Goal: Task Accomplishment & Management: Use online tool/utility

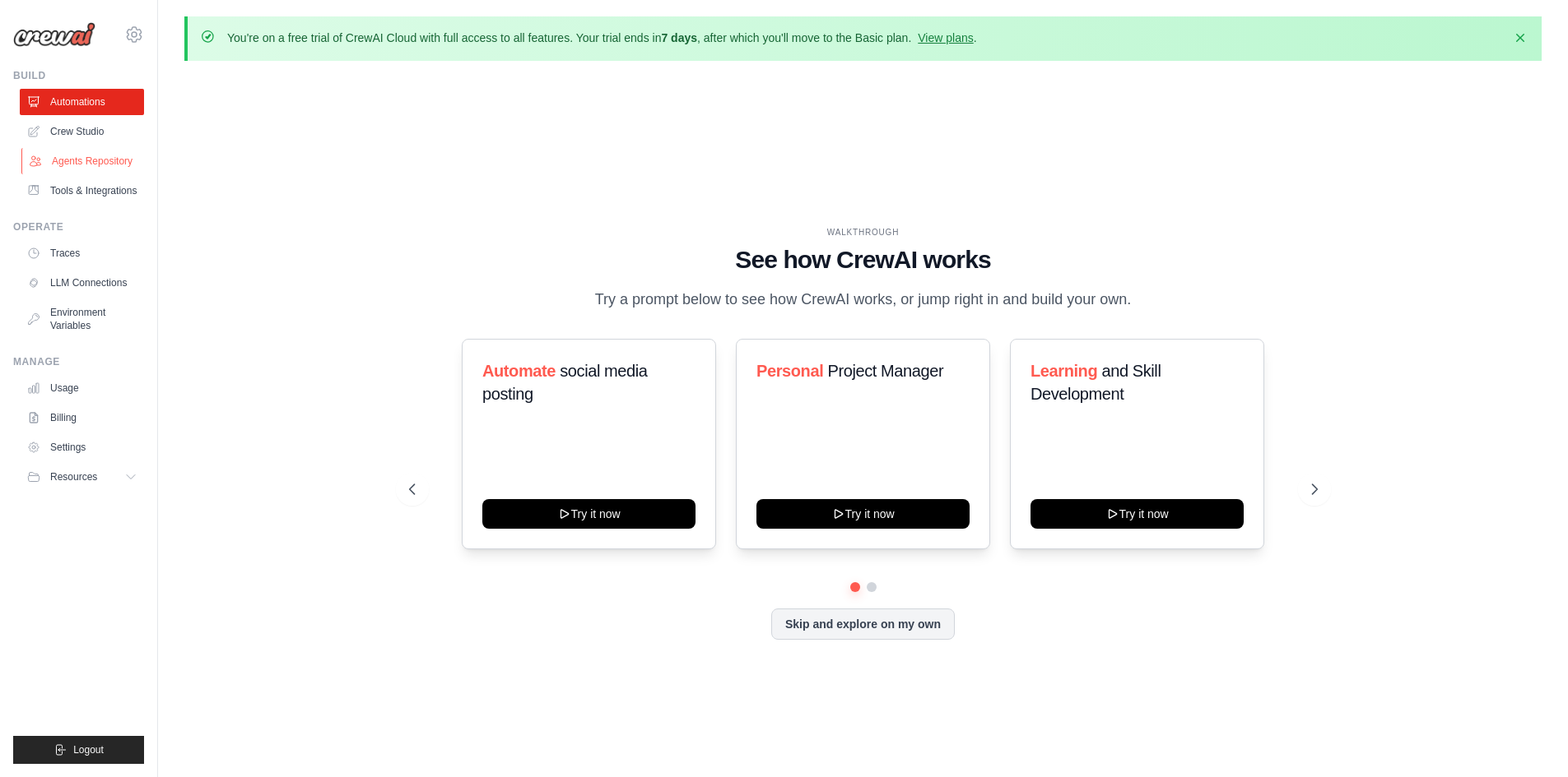
click at [83, 162] on link "Agents Repository" at bounding box center [83, 162] width 124 height 26
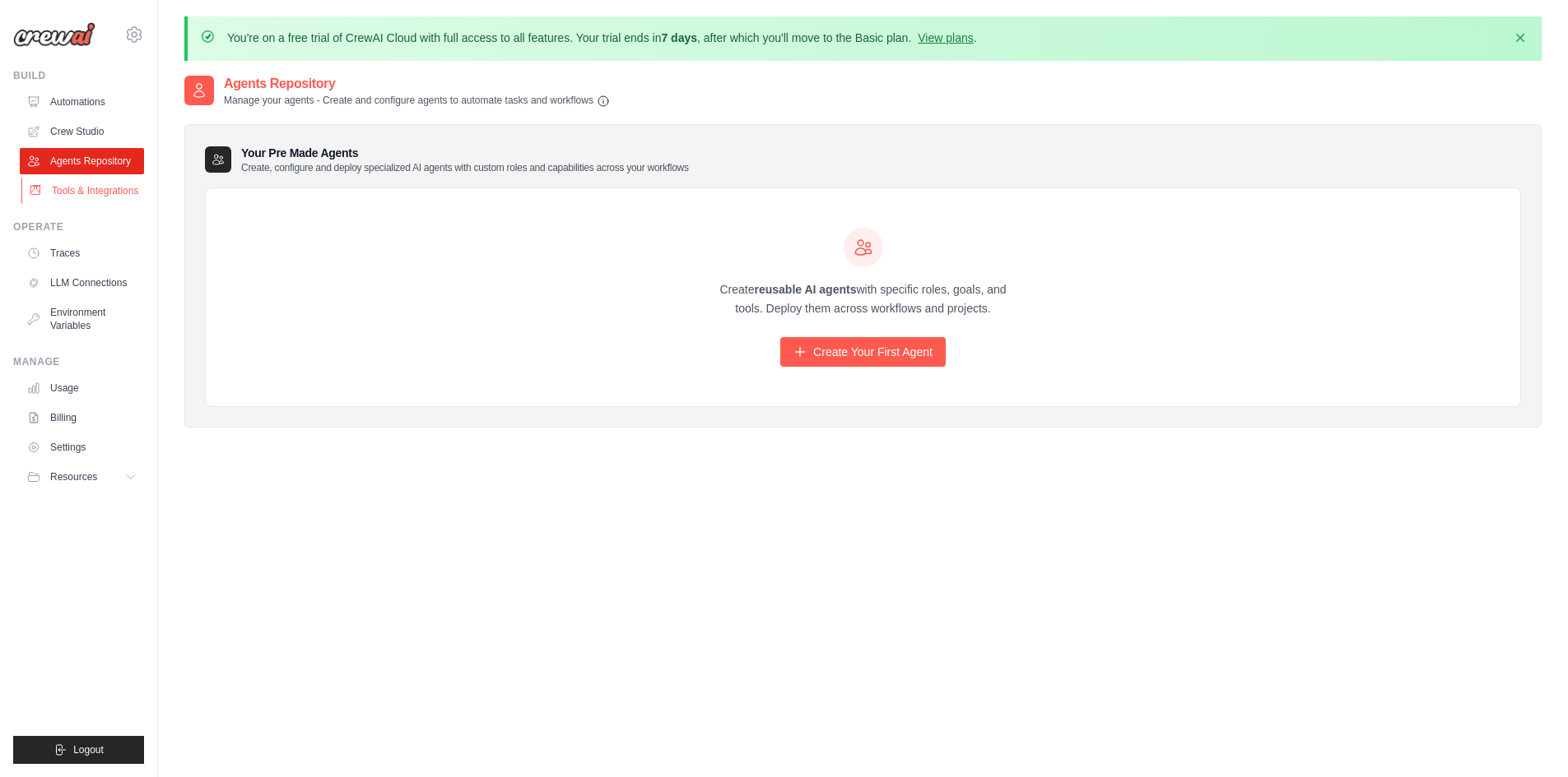
click at [83, 204] on link "Tools & Integrations" at bounding box center [83, 191] width 124 height 26
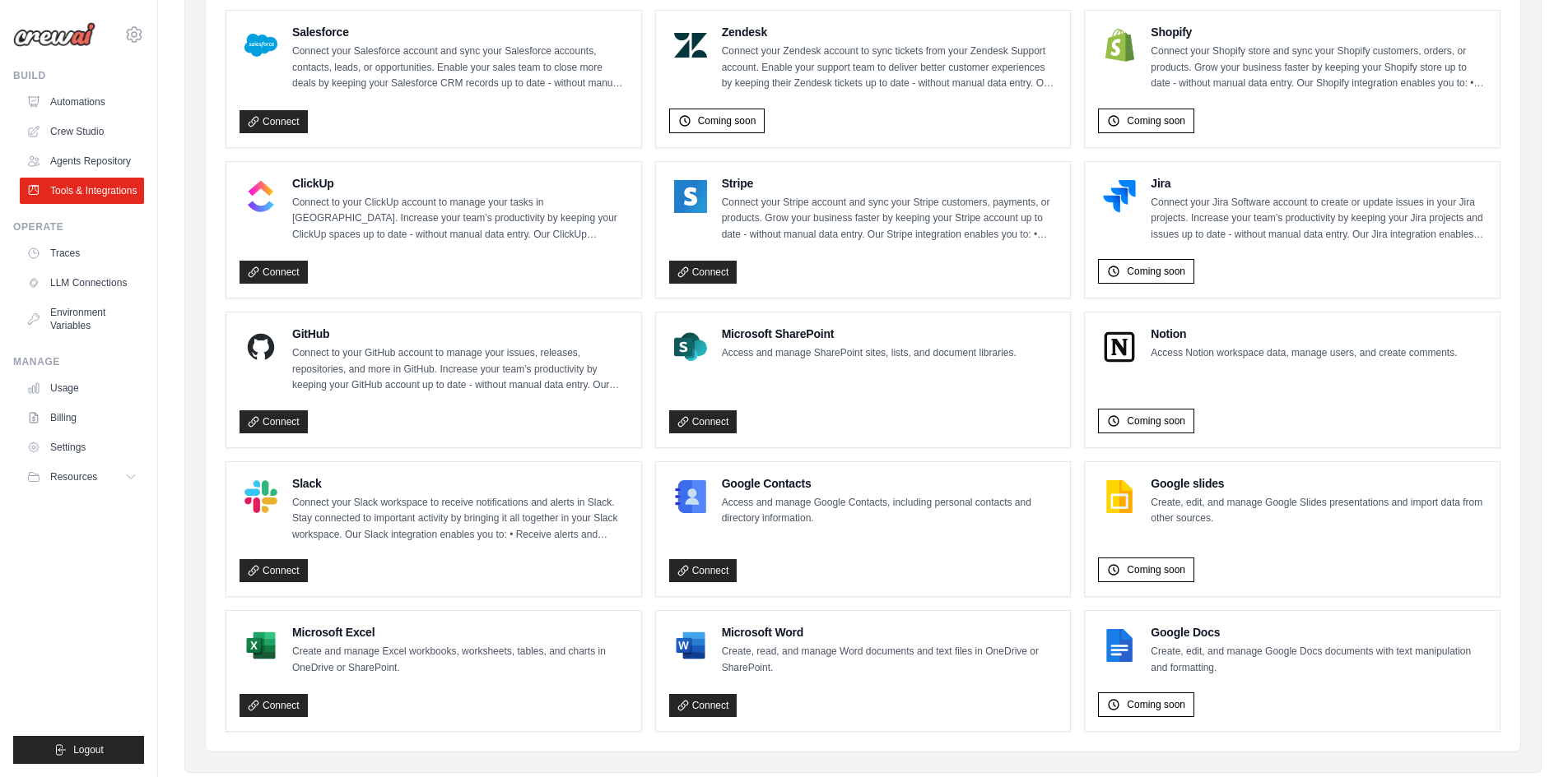
scroll to position [861, 0]
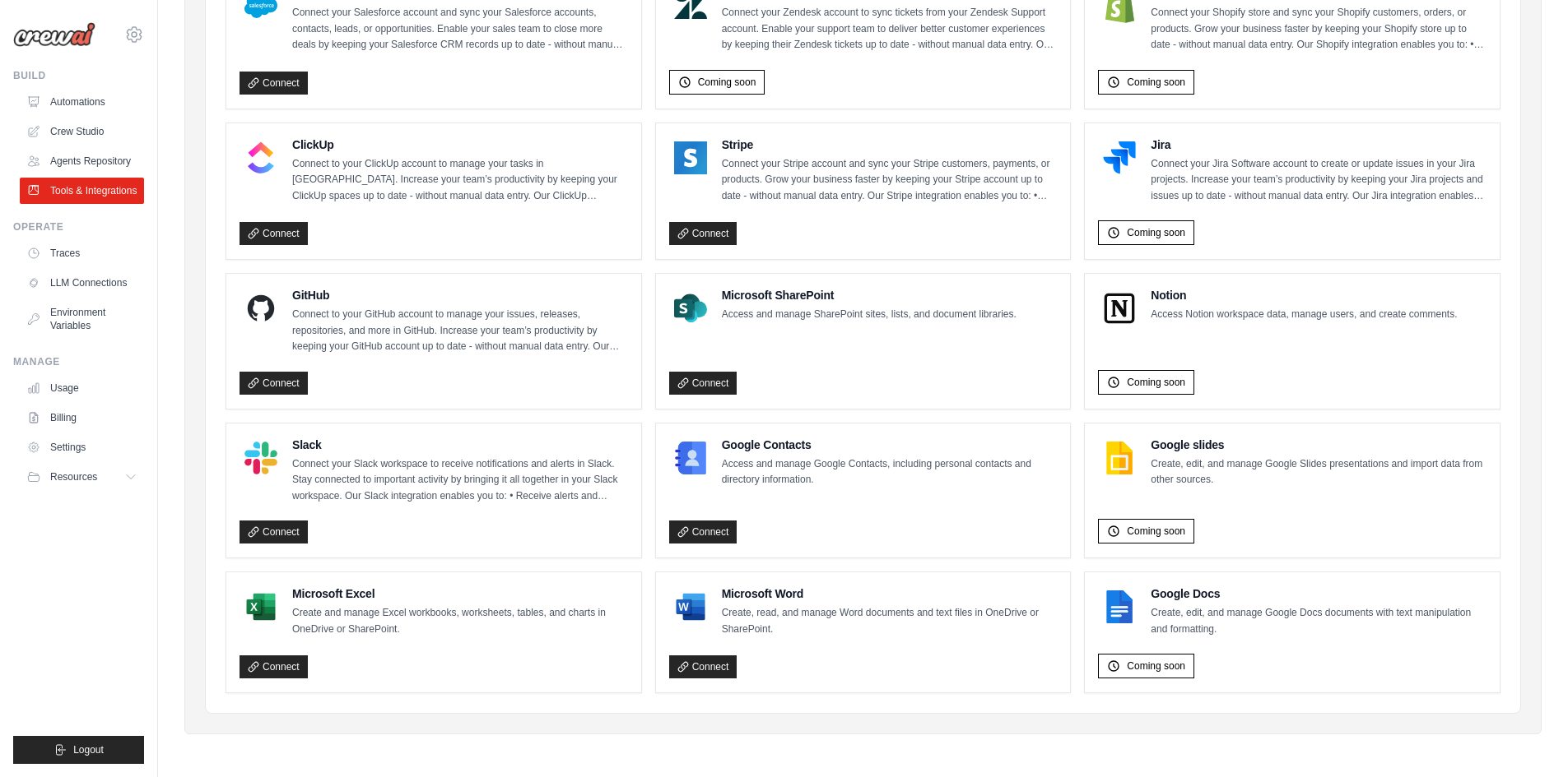
click at [716, 388] on link "Connect" at bounding box center [703, 383] width 68 height 23
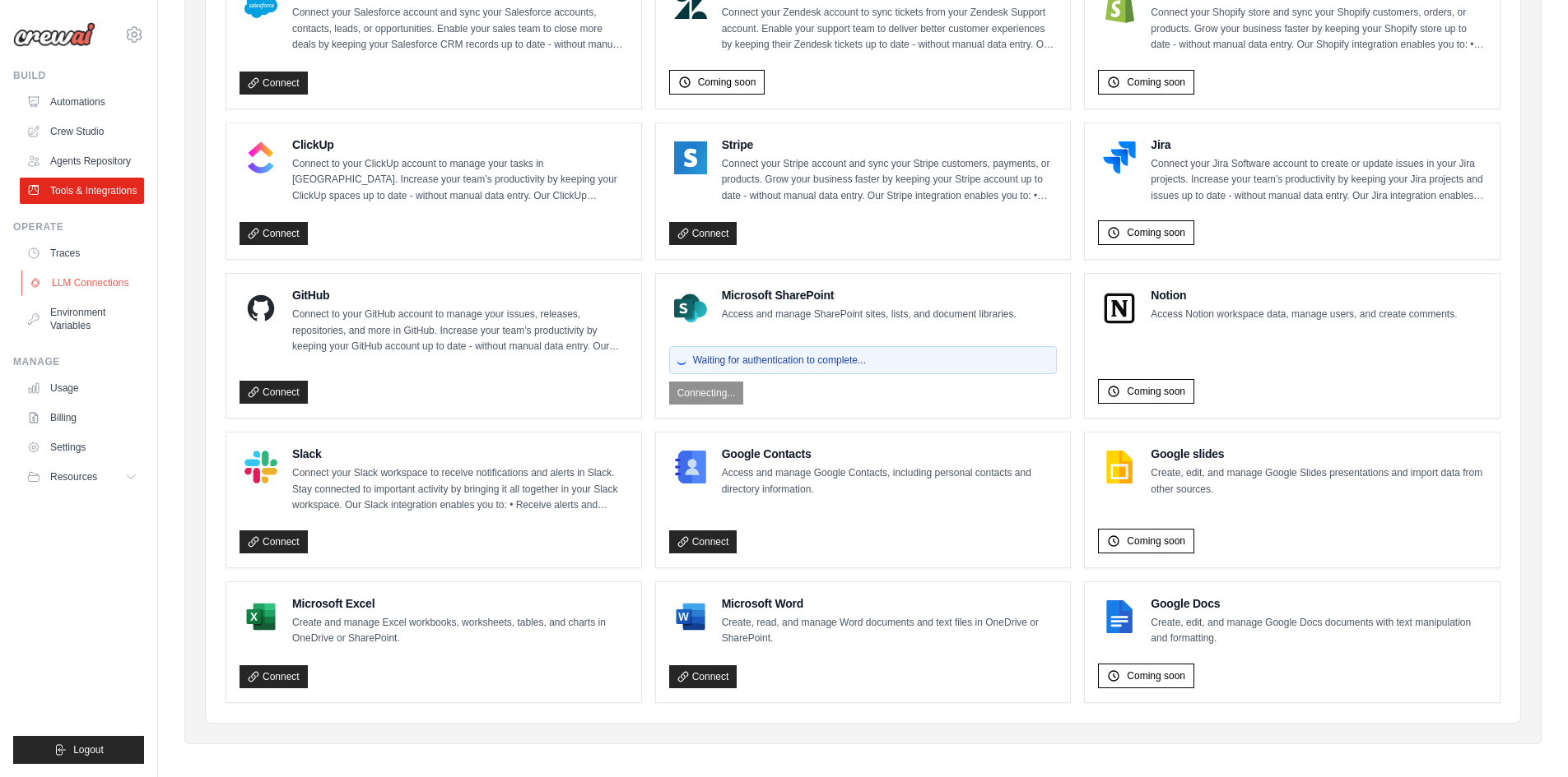
click at [102, 296] on link "LLM Connections" at bounding box center [83, 283] width 124 height 26
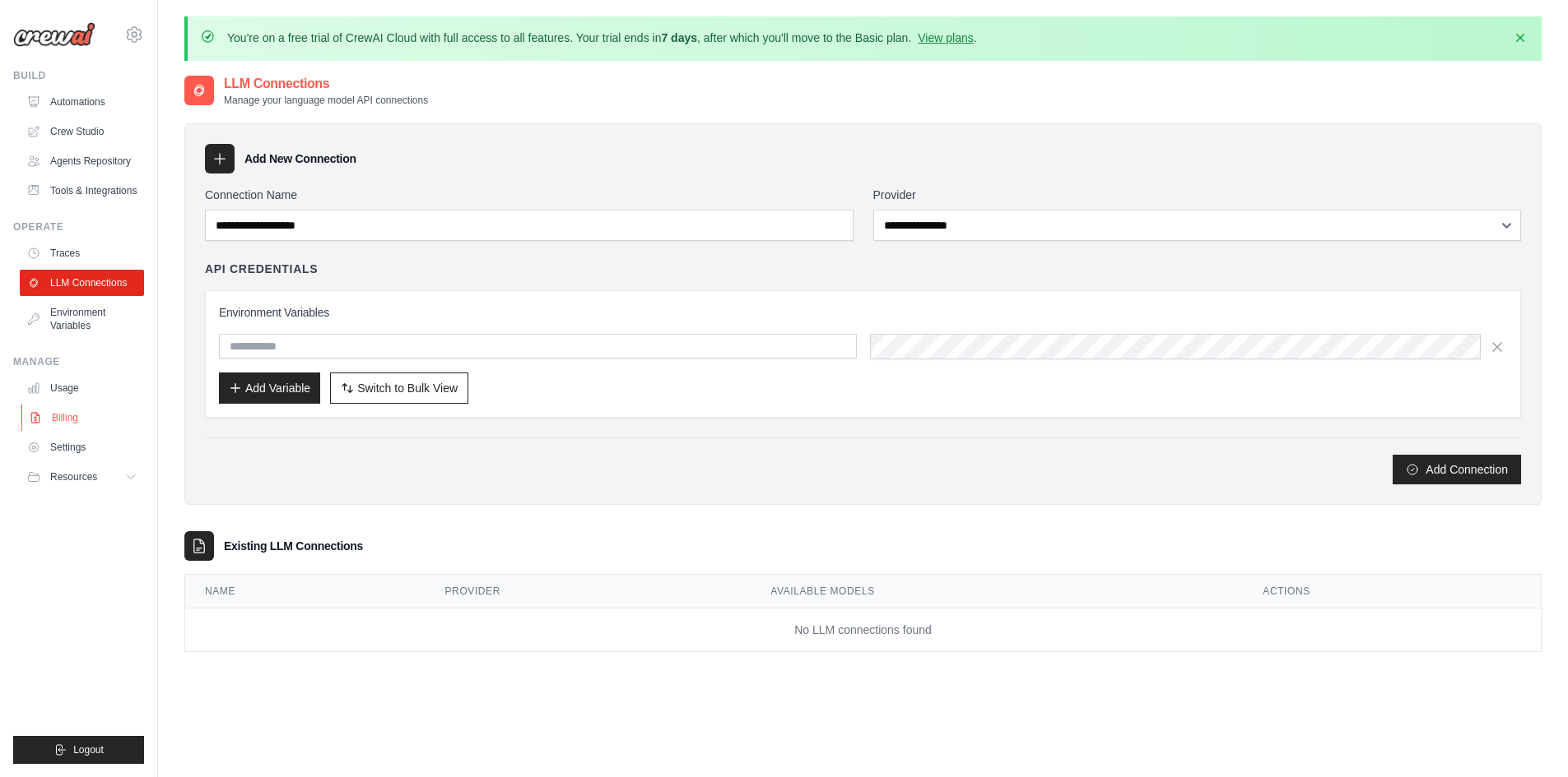
click at [70, 431] on link "Billing" at bounding box center [83, 418] width 124 height 26
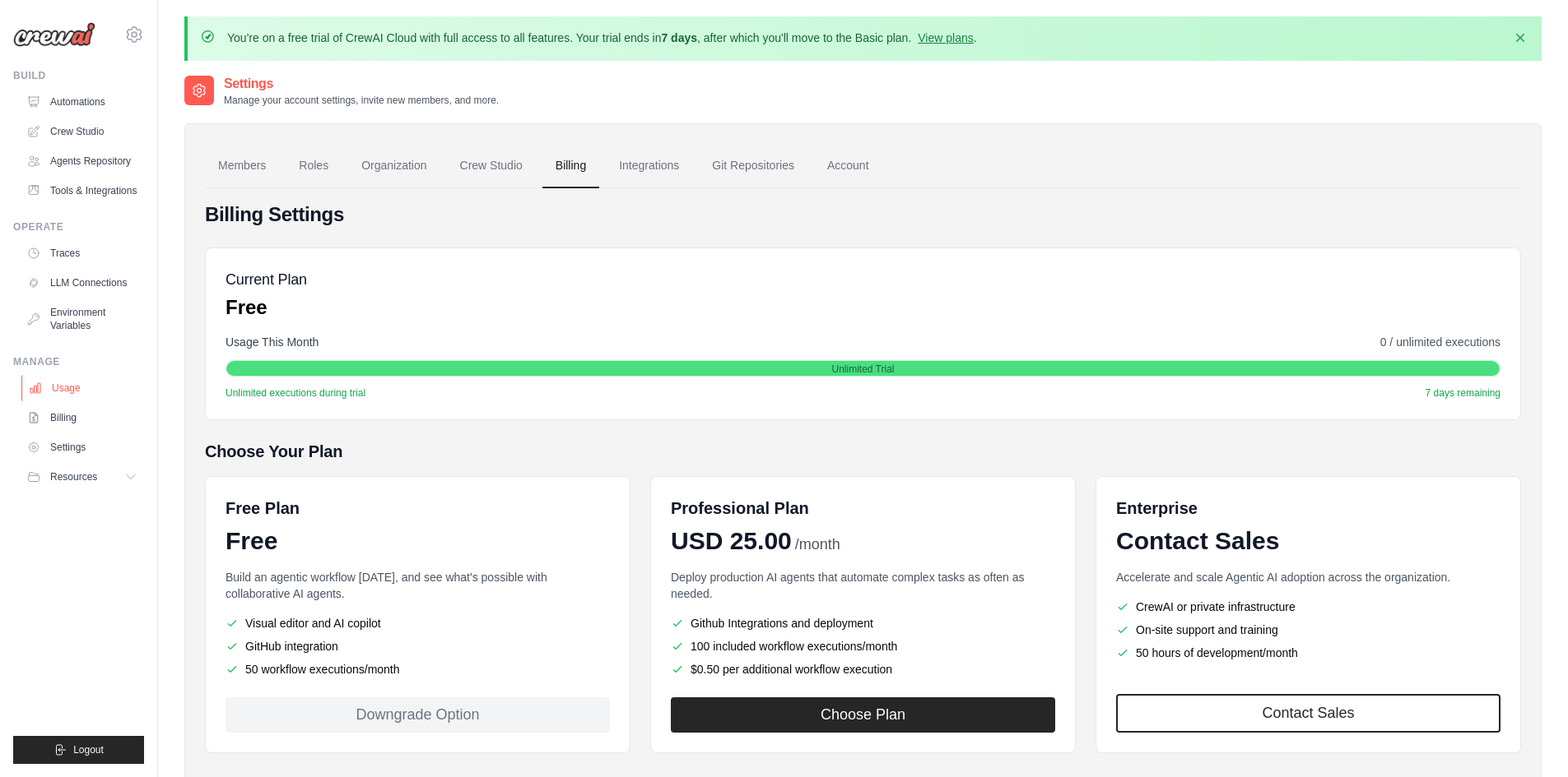
click at [66, 393] on link "Usage" at bounding box center [83, 388] width 124 height 26
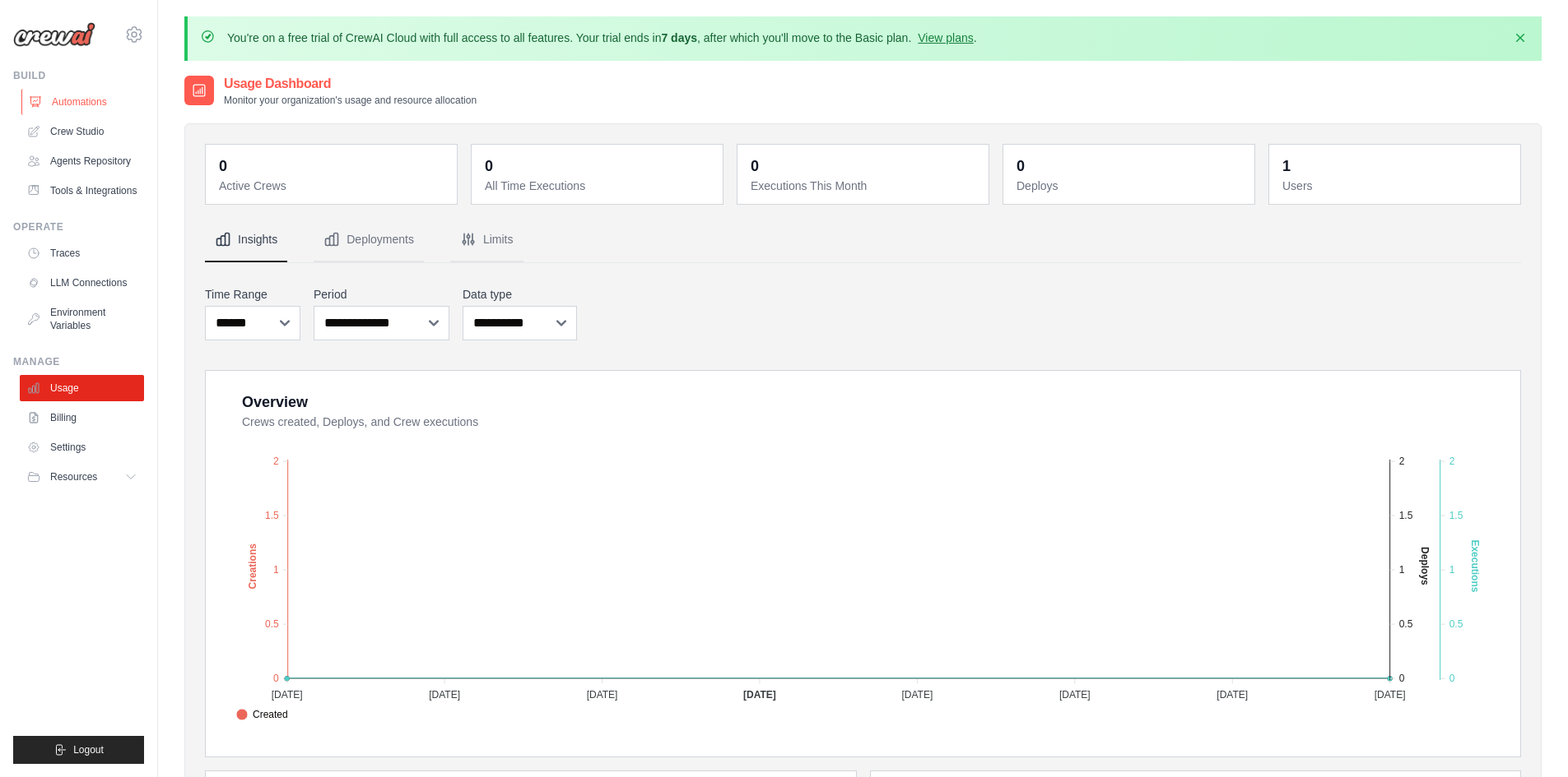
click at [78, 106] on link "Automations" at bounding box center [83, 102] width 124 height 26
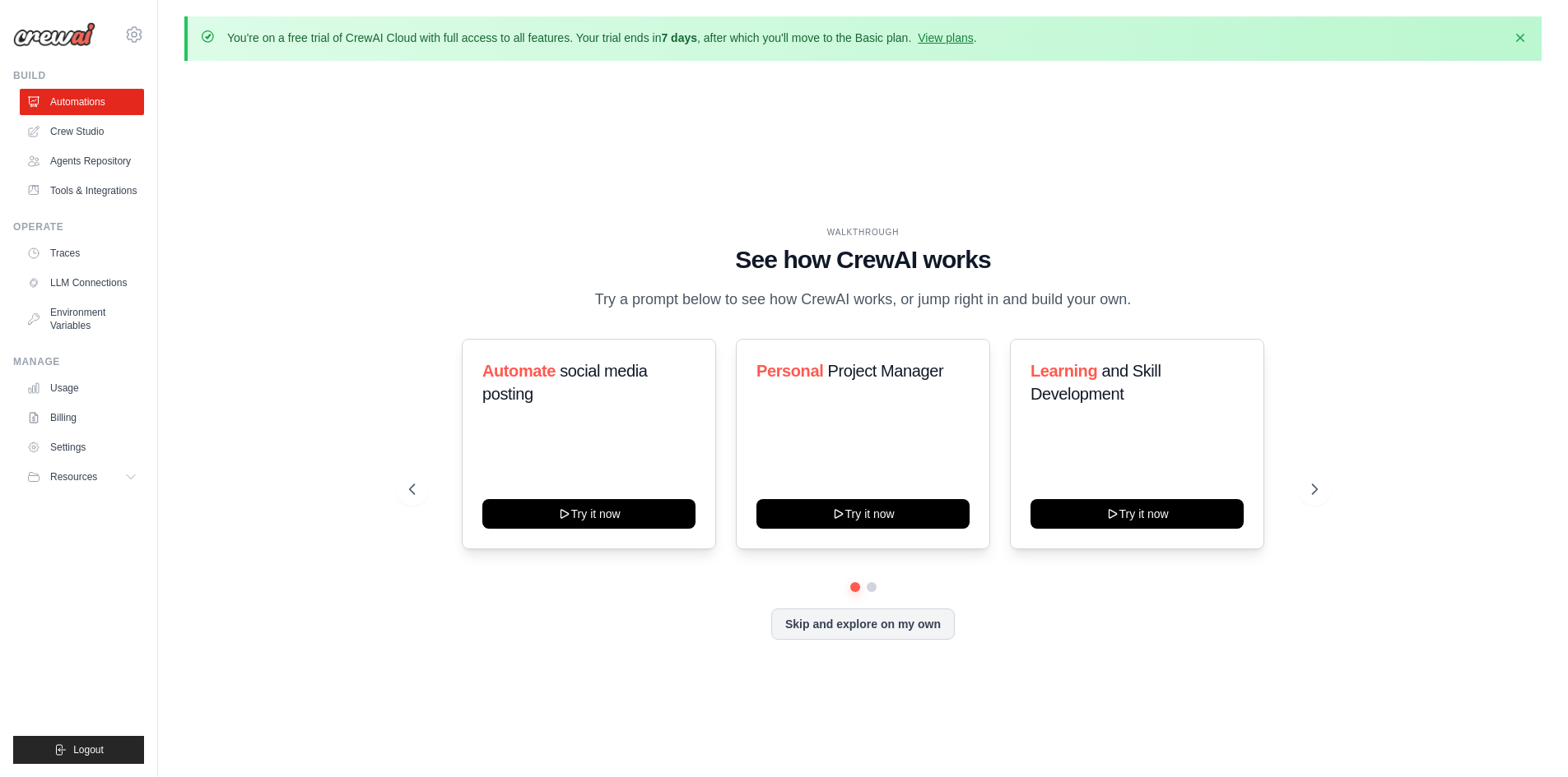
scroll to position [57, 0]
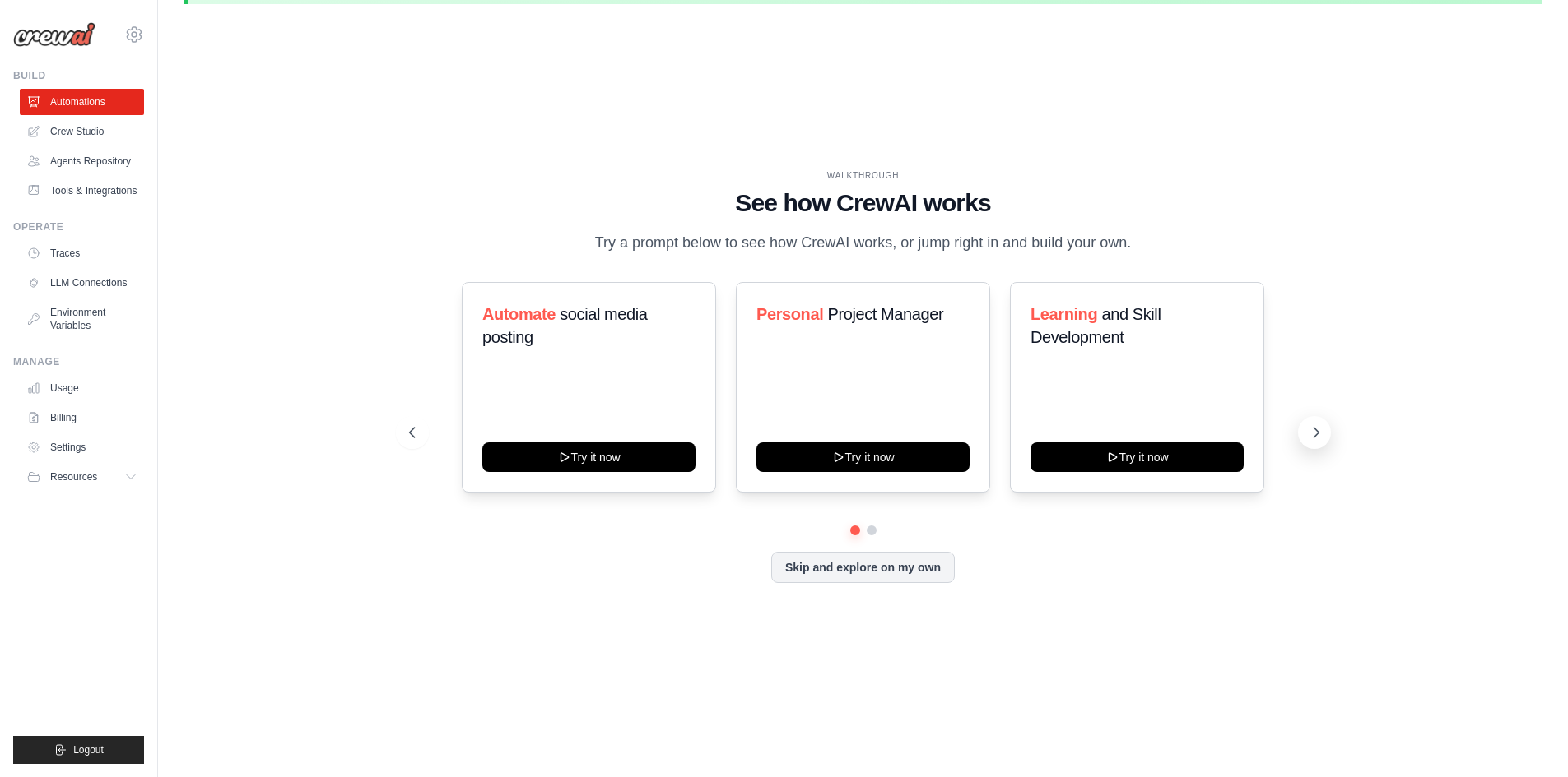
click at [1313, 440] on icon at bounding box center [1315, 432] width 16 height 16
click at [1314, 440] on icon at bounding box center [1315, 432] width 16 height 16
click at [828, 578] on button "Skip and explore on my own" at bounding box center [862, 565] width 183 height 31
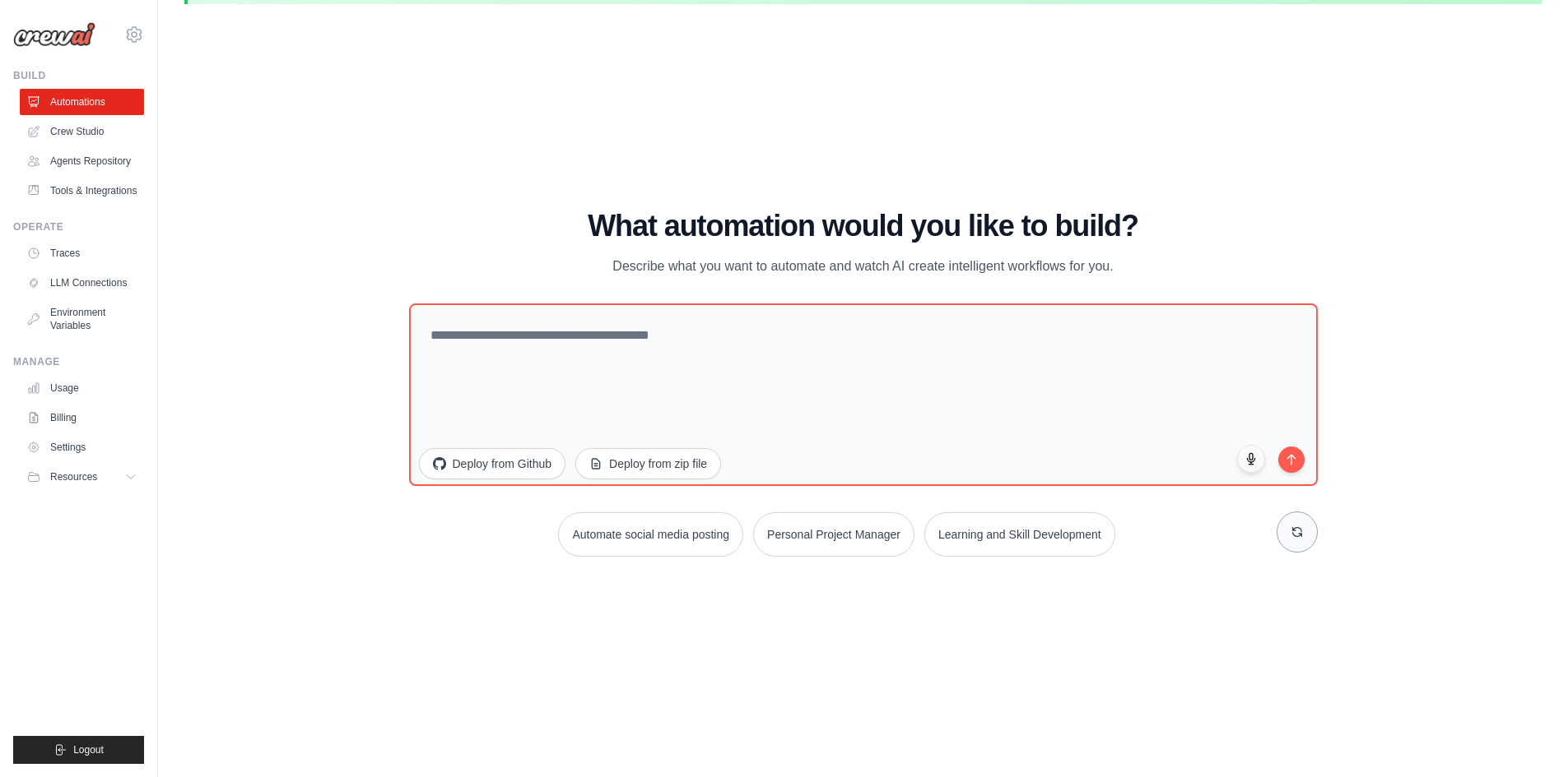
click at [1291, 535] on icon at bounding box center [1297, 532] width 13 height 13
click at [447, 462] on button "Deploy from Github" at bounding box center [492, 461] width 148 height 31
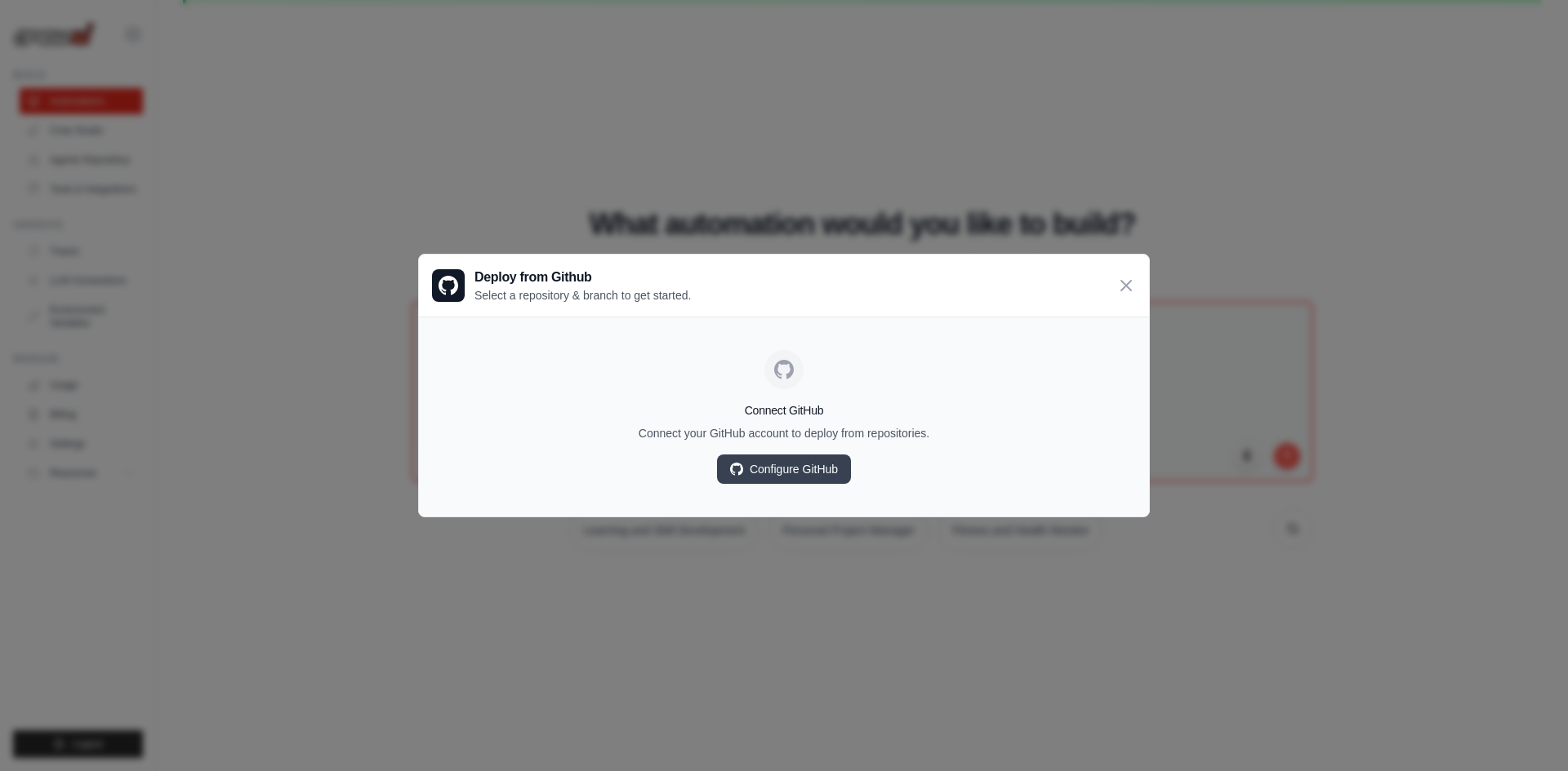
click at [1122, 280] on icon at bounding box center [1126, 285] width 20 height 20
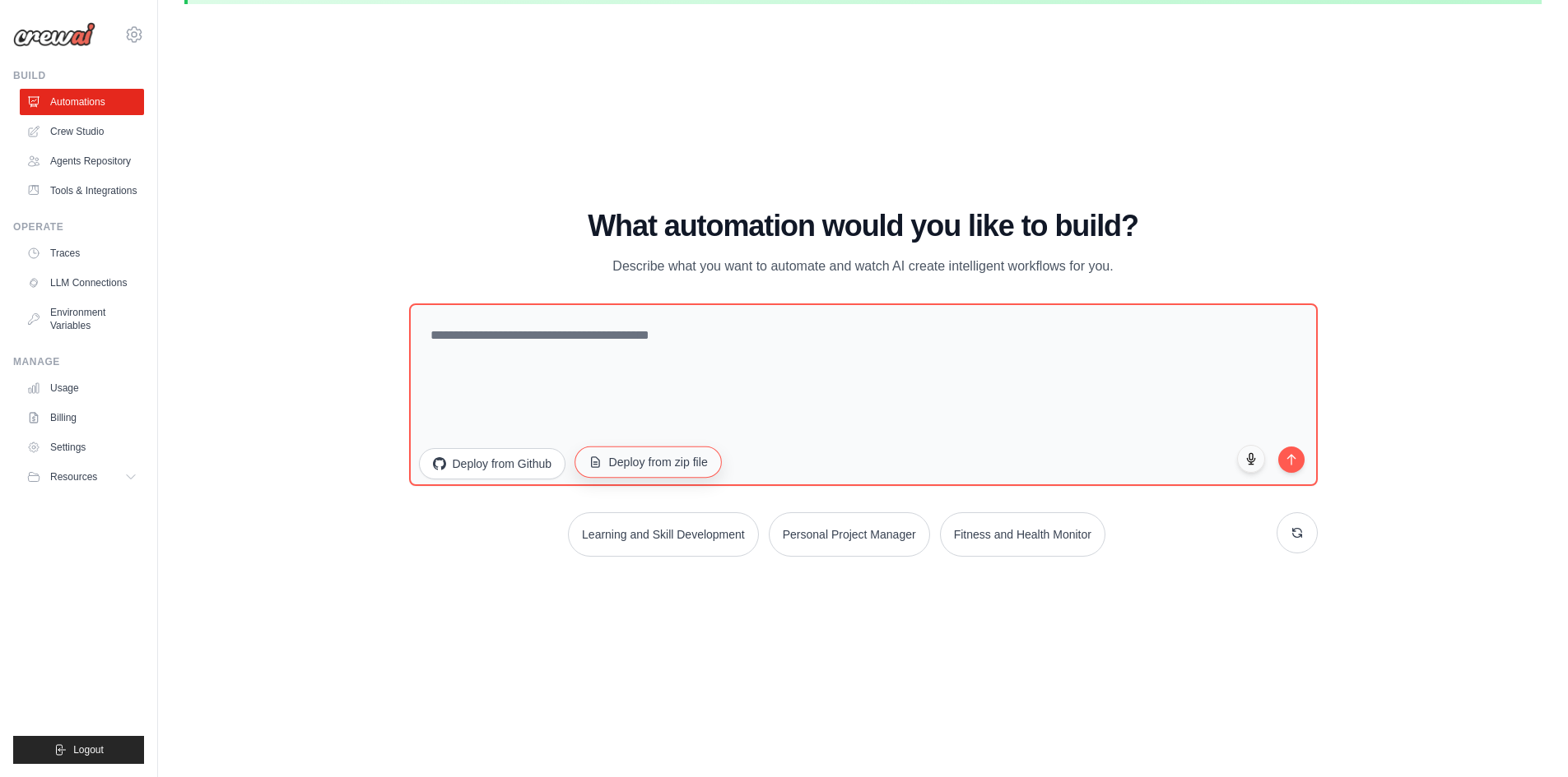
click at [671, 452] on button "Deploy from zip file" at bounding box center [648, 461] width 148 height 31
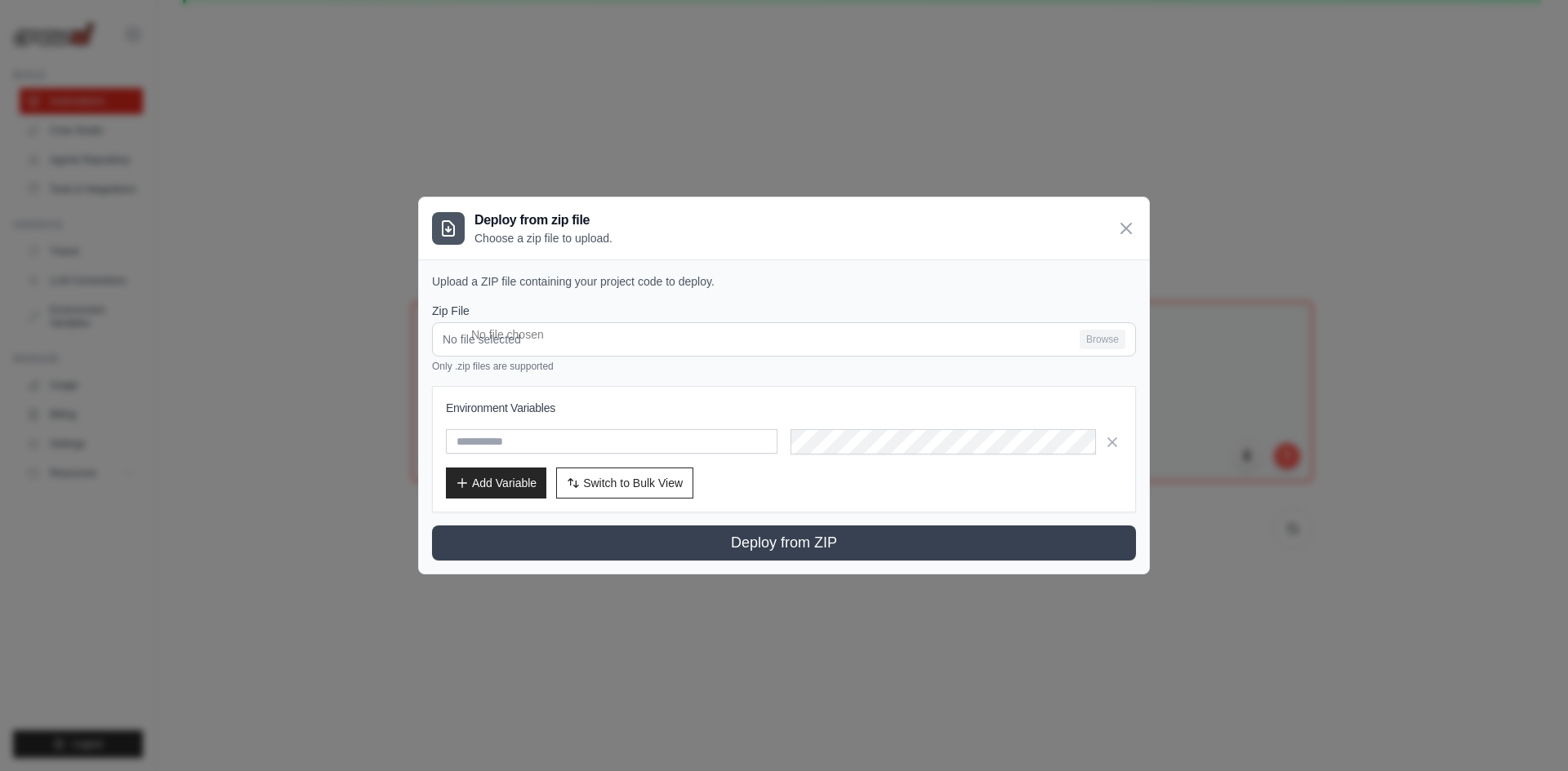
click at [1136, 223] on div "Deploy from zip file Choose a zip file to upload." at bounding box center [784, 229] width 730 height 62
click at [1124, 224] on icon at bounding box center [1126, 228] width 20 height 20
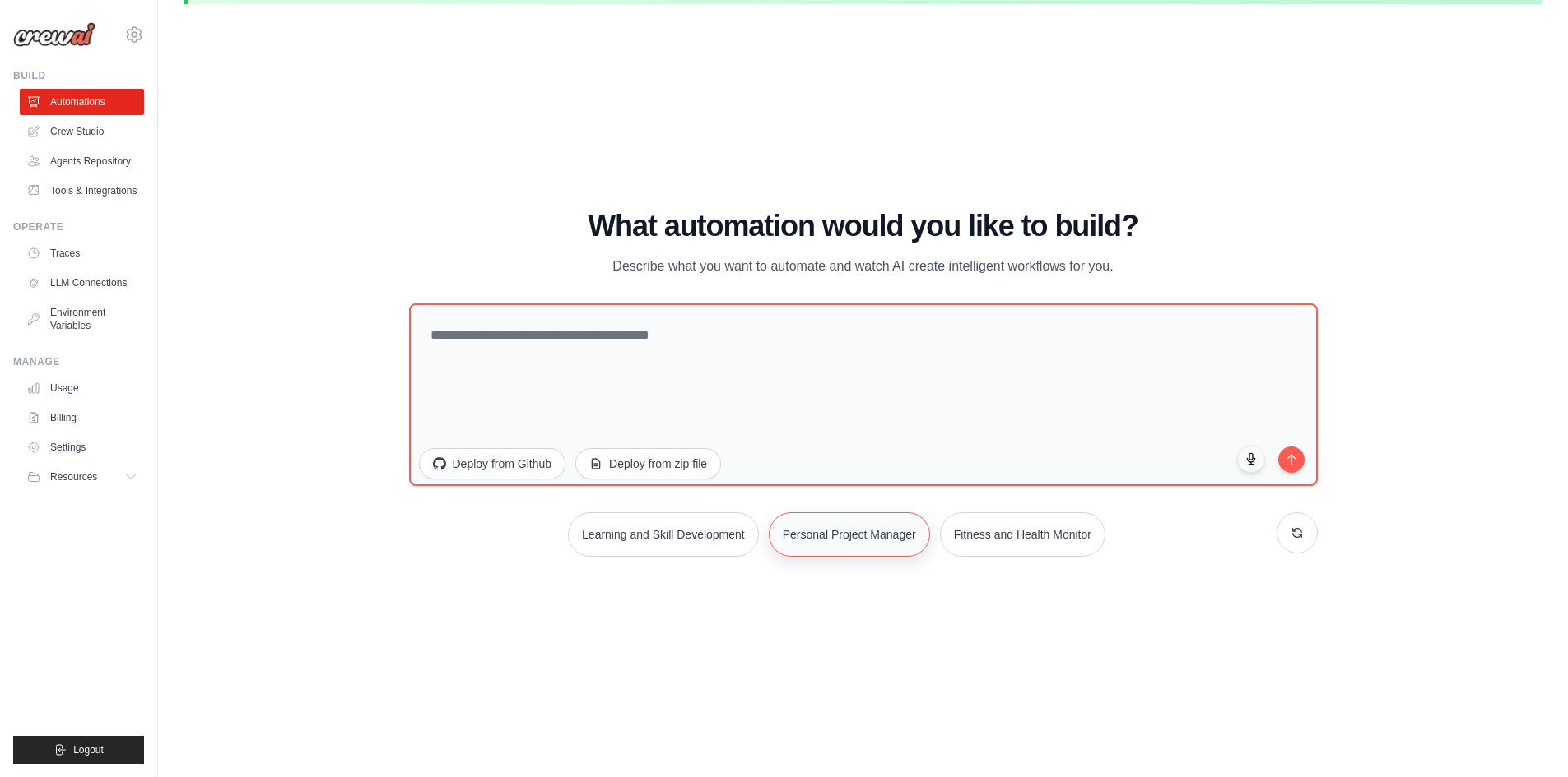
click at [821, 535] on button "Personal Project Manager" at bounding box center [849, 534] width 162 height 44
click at [1271, 459] on textarea at bounding box center [862, 394] width 909 height 182
click at [1288, 453] on icon "submit" at bounding box center [1291, 455] width 14 height 14
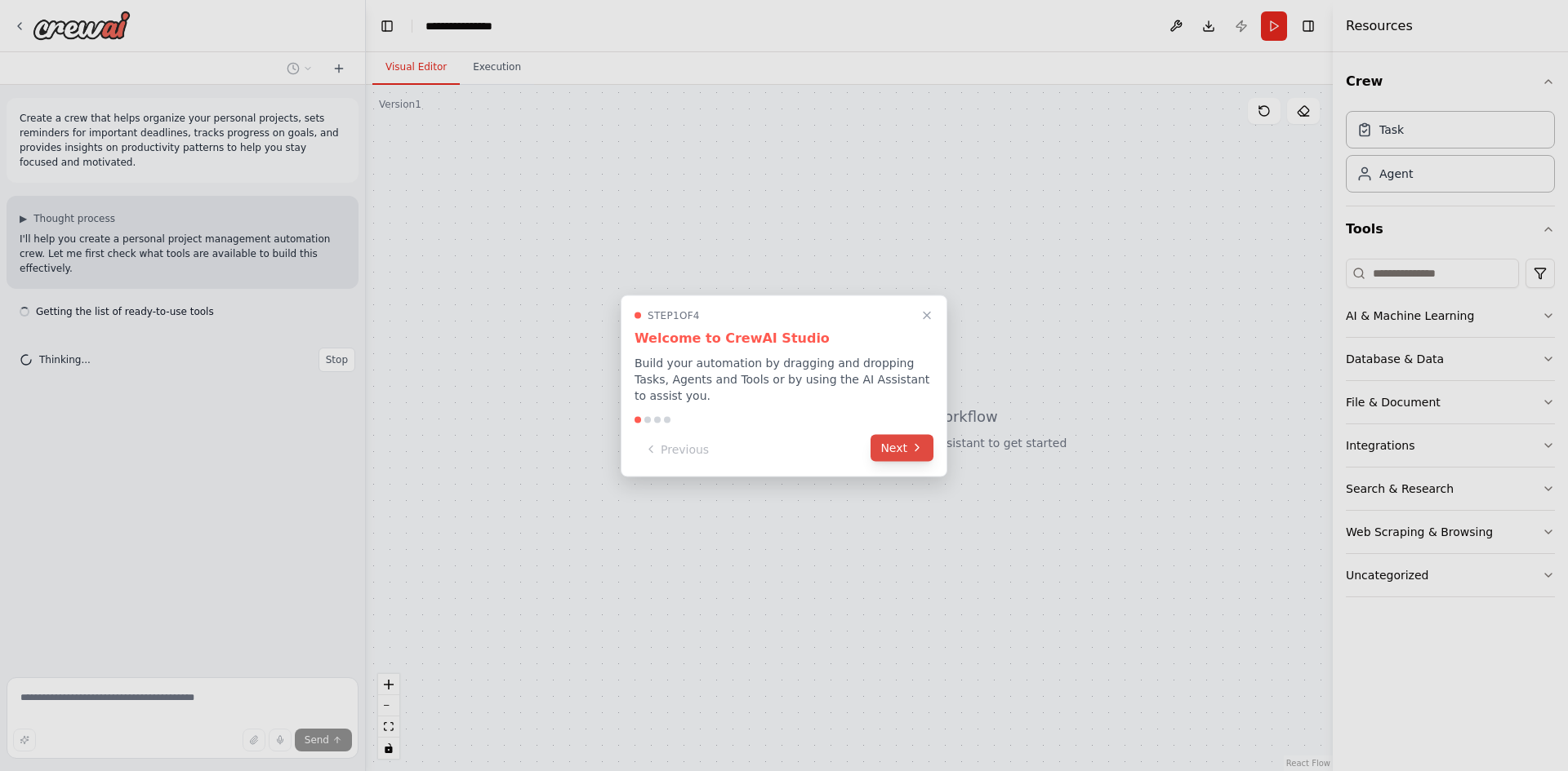
click at [918, 445] on icon at bounding box center [916, 447] width 3 height 7
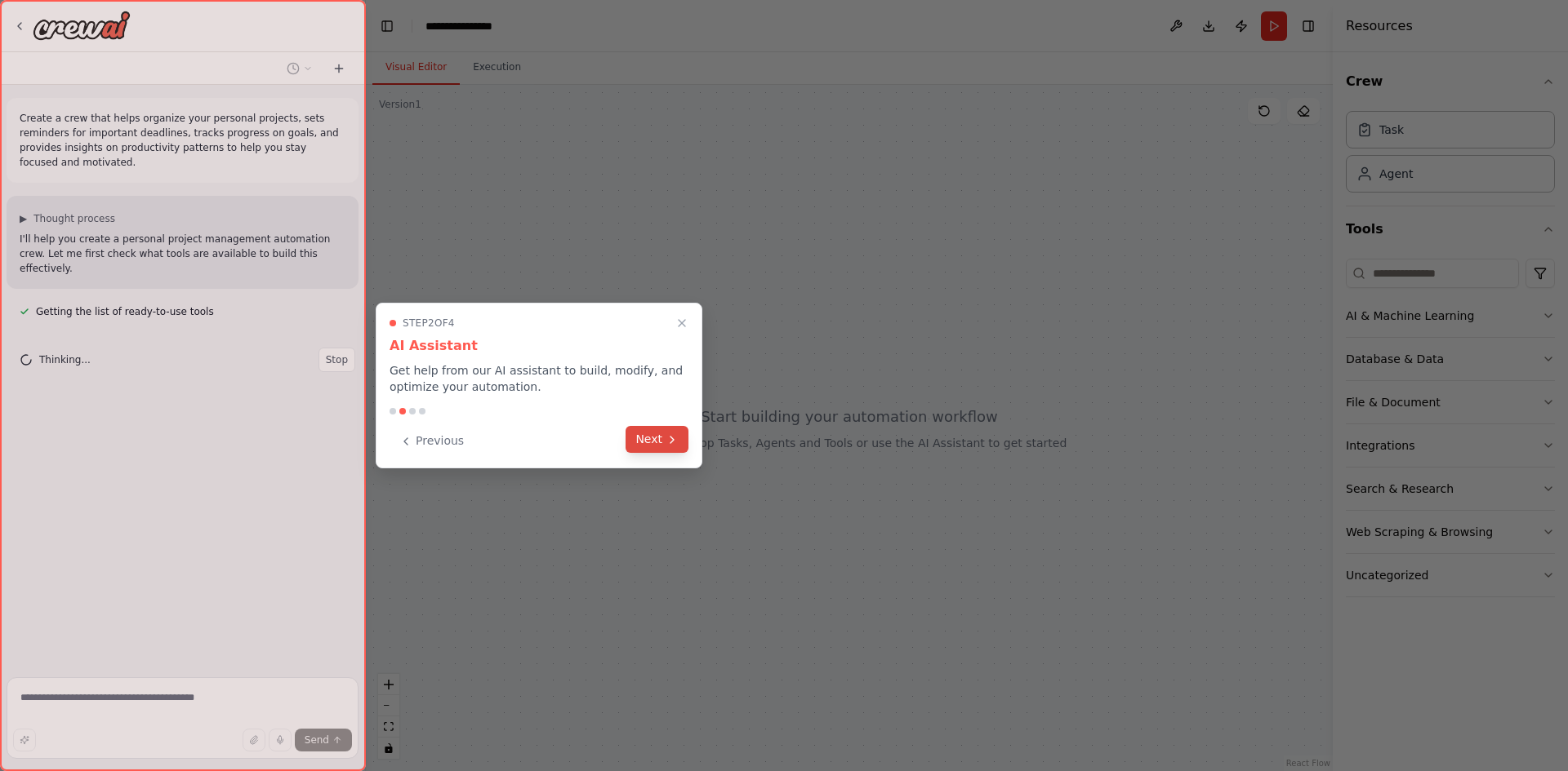
click at [661, 449] on button "Next" at bounding box center [657, 439] width 63 height 27
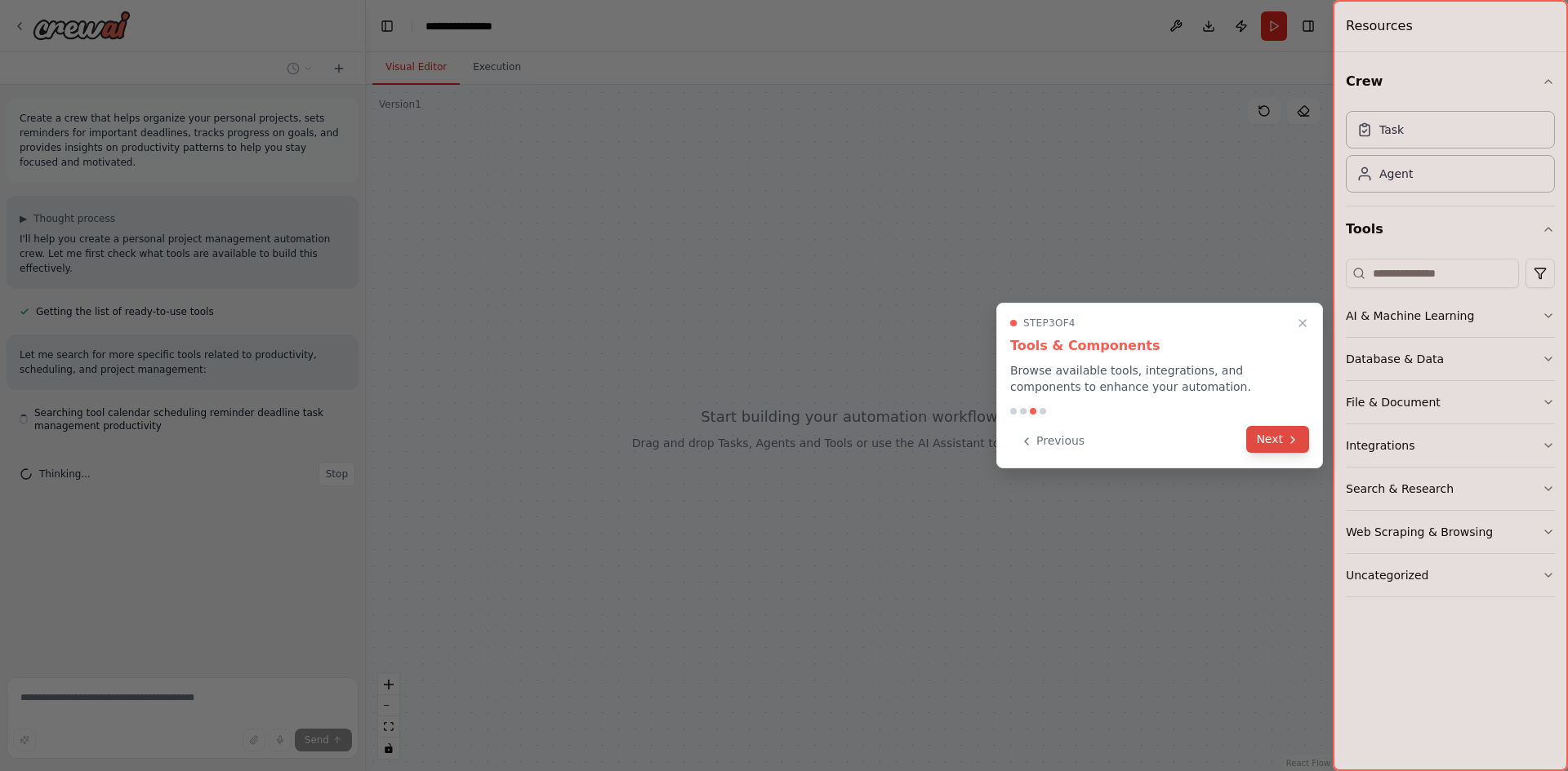
click at [1278, 446] on button "Next" at bounding box center [1277, 439] width 63 height 27
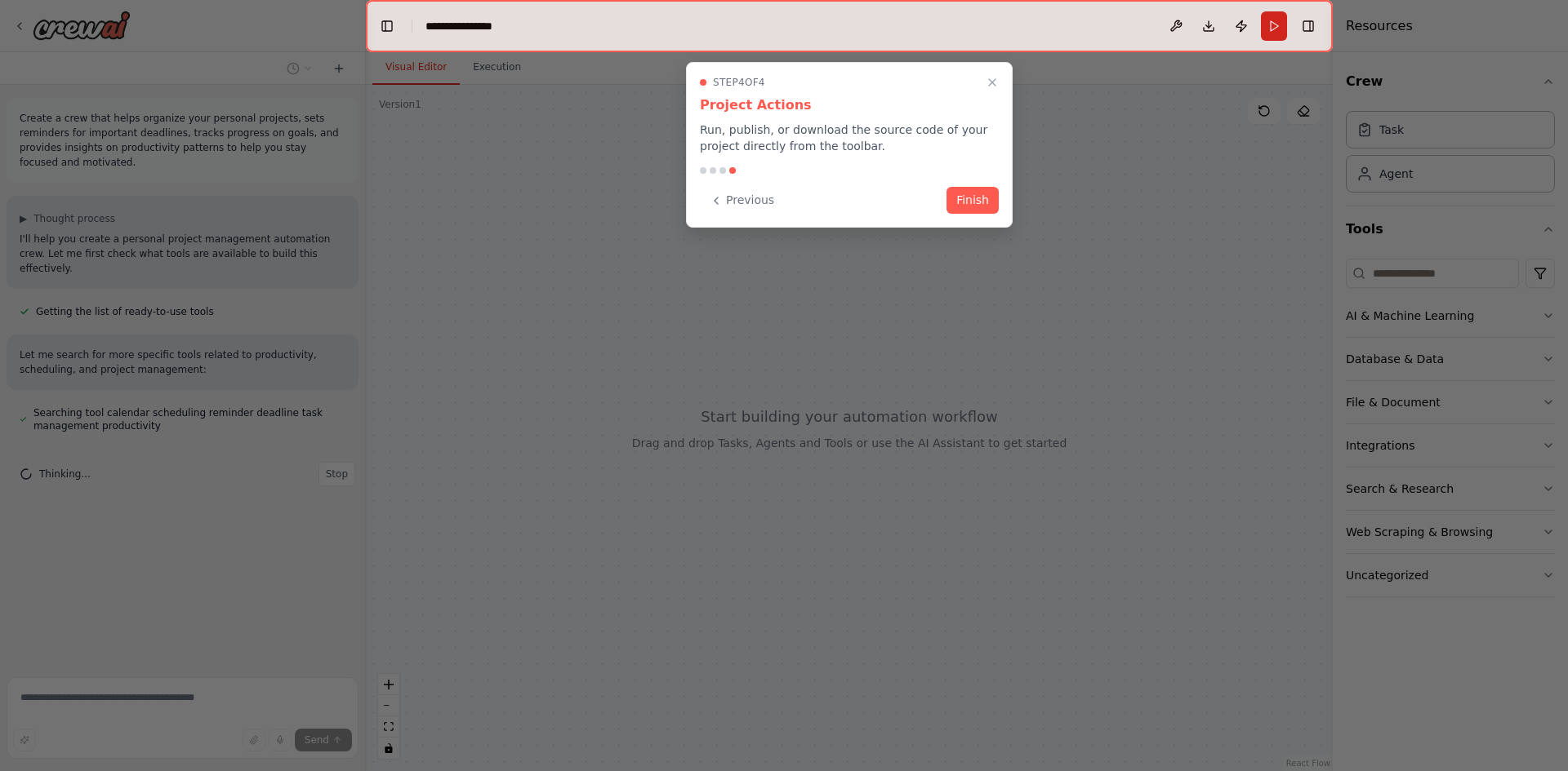
click at [979, 201] on button "Finish" at bounding box center [973, 200] width 53 height 27
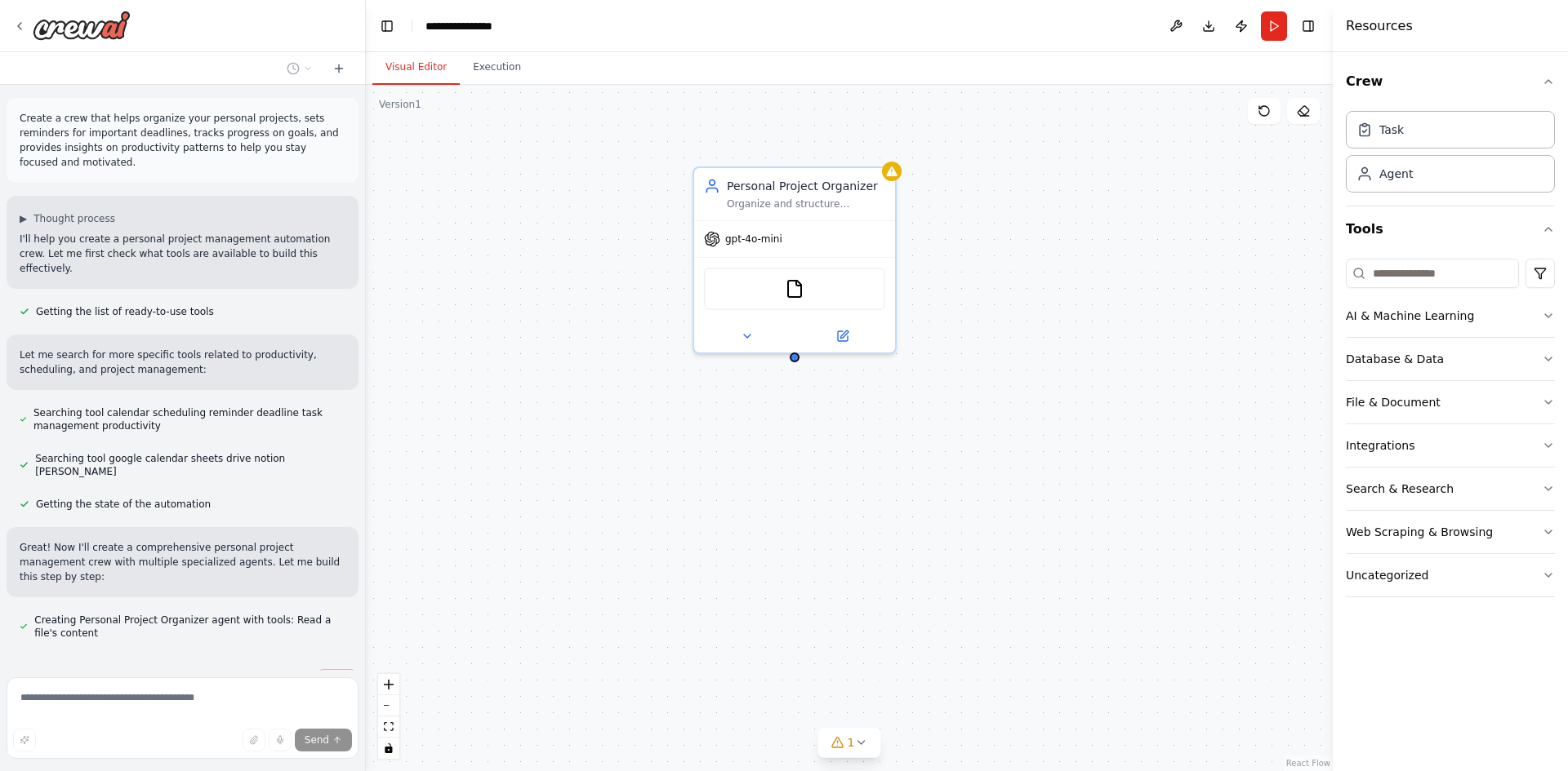
click at [337, 675] on span "Stop" at bounding box center [336, 682] width 22 height 13
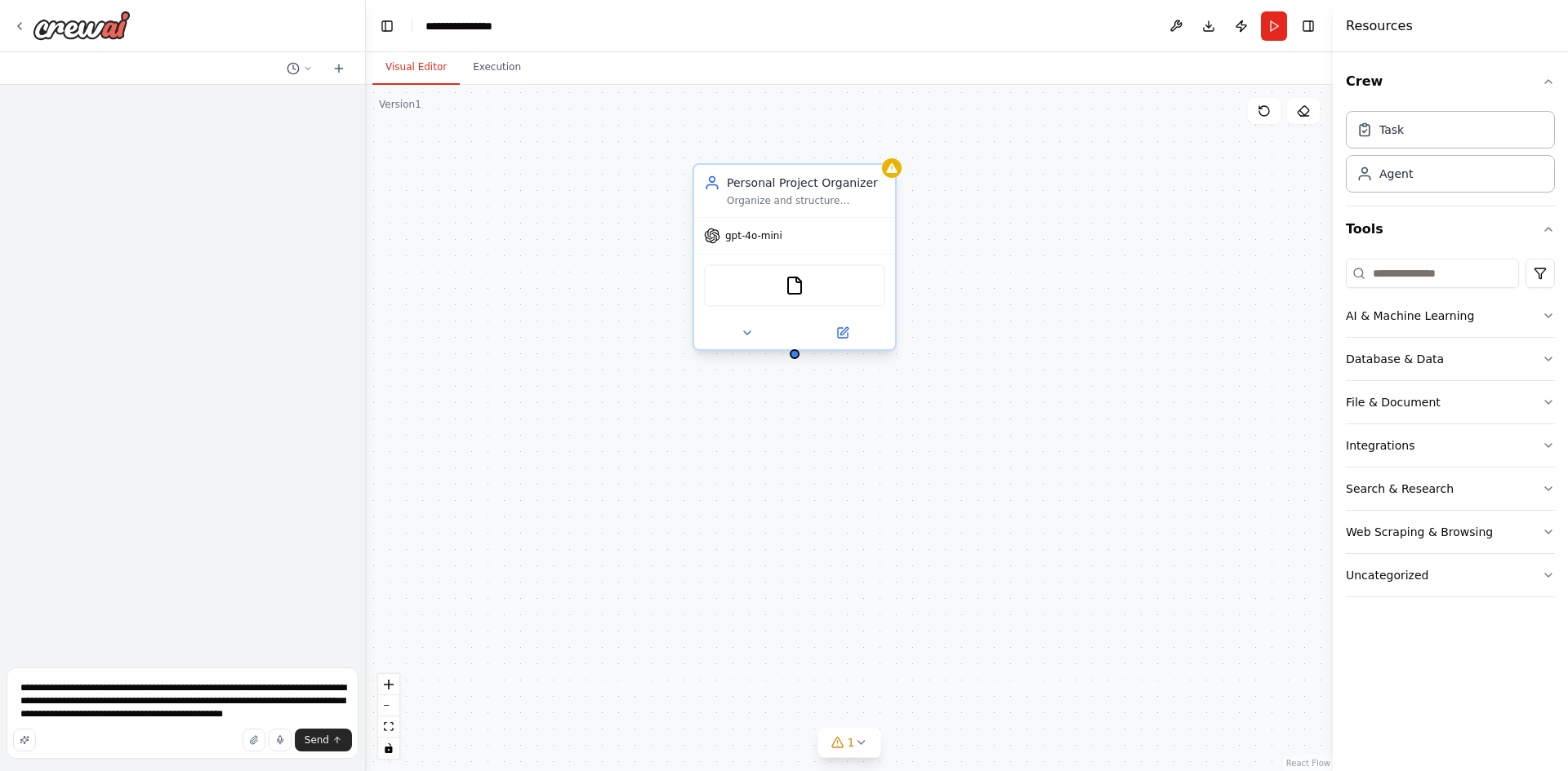
click at [833, 204] on div "Organize and structure personal projects by creating clear project overviews, b…" at bounding box center [805, 201] width 159 height 13
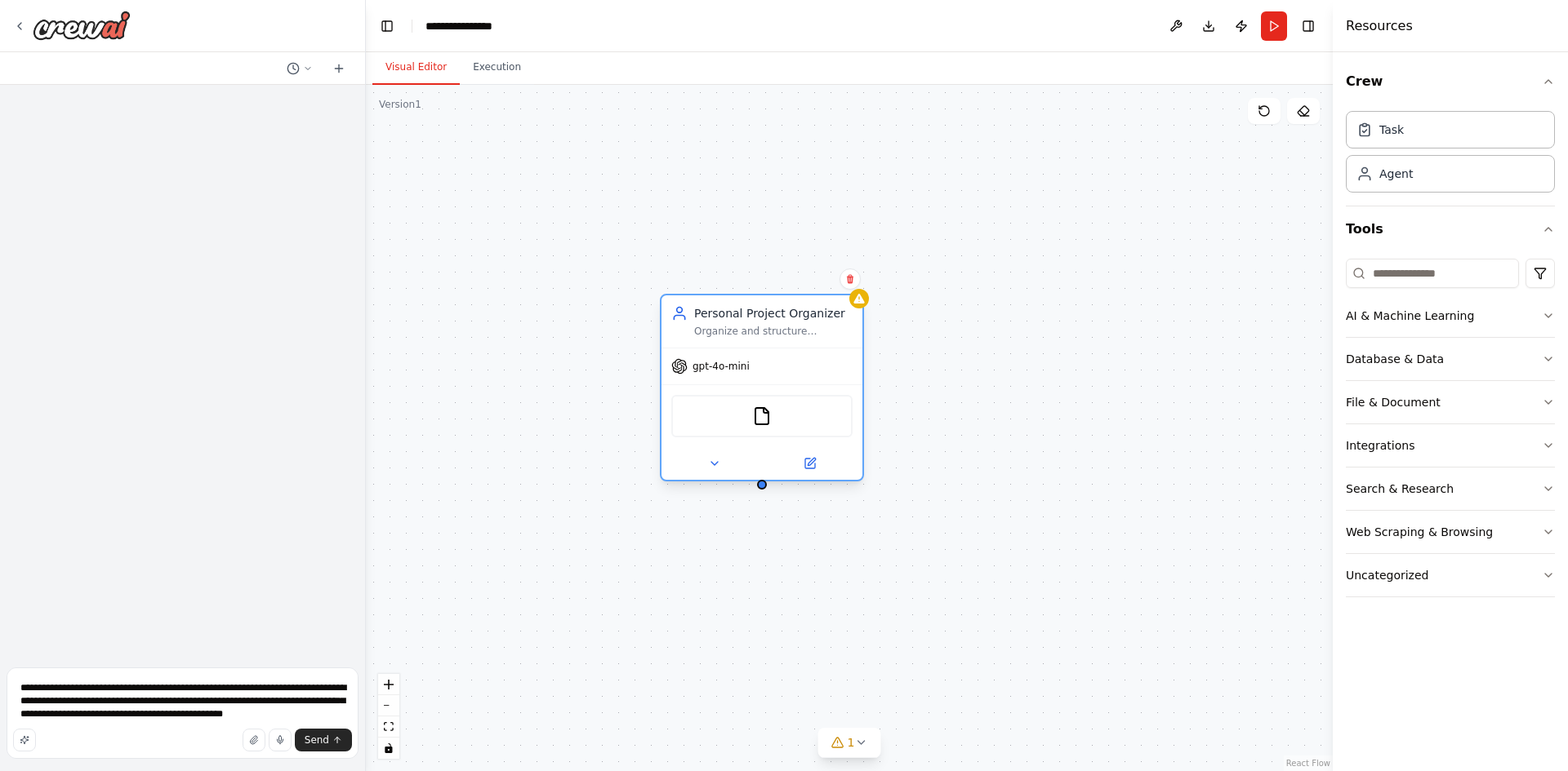
drag, startPoint x: 812, startPoint y: 186, endPoint x: 726, endPoint y: 341, distance: 177.3
click at [726, 341] on div "Personal Project Organizer Organize and structure personal projects by creating…" at bounding box center [762, 322] width 201 height 53
drag, startPoint x: 734, startPoint y: 341, endPoint x: 708, endPoint y: 370, distance: 38.9
click at [708, 370] on span "gpt-4o-mini" at bounding box center [721, 367] width 57 height 13
click at [850, 282] on icon at bounding box center [849, 280] width 7 height 9
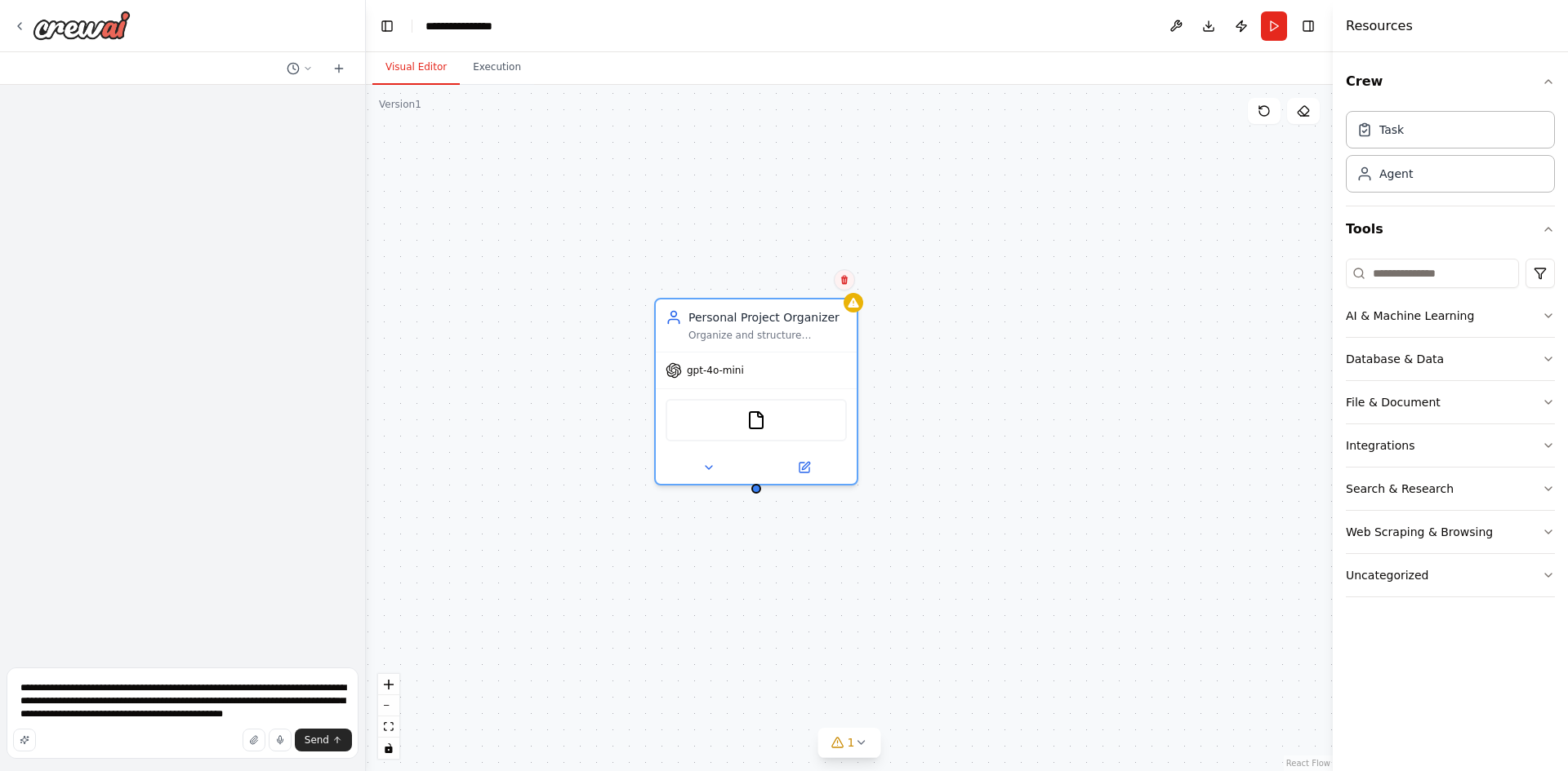
click at [846, 279] on icon at bounding box center [844, 280] width 7 height 9
click at [842, 270] on button at bounding box center [844, 280] width 22 height 22
click at [842, 280] on icon at bounding box center [844, 280] width 7 height 9
click at [799, 277] on button "Confirm" at bounding box center [799, 280] width 58 height 20
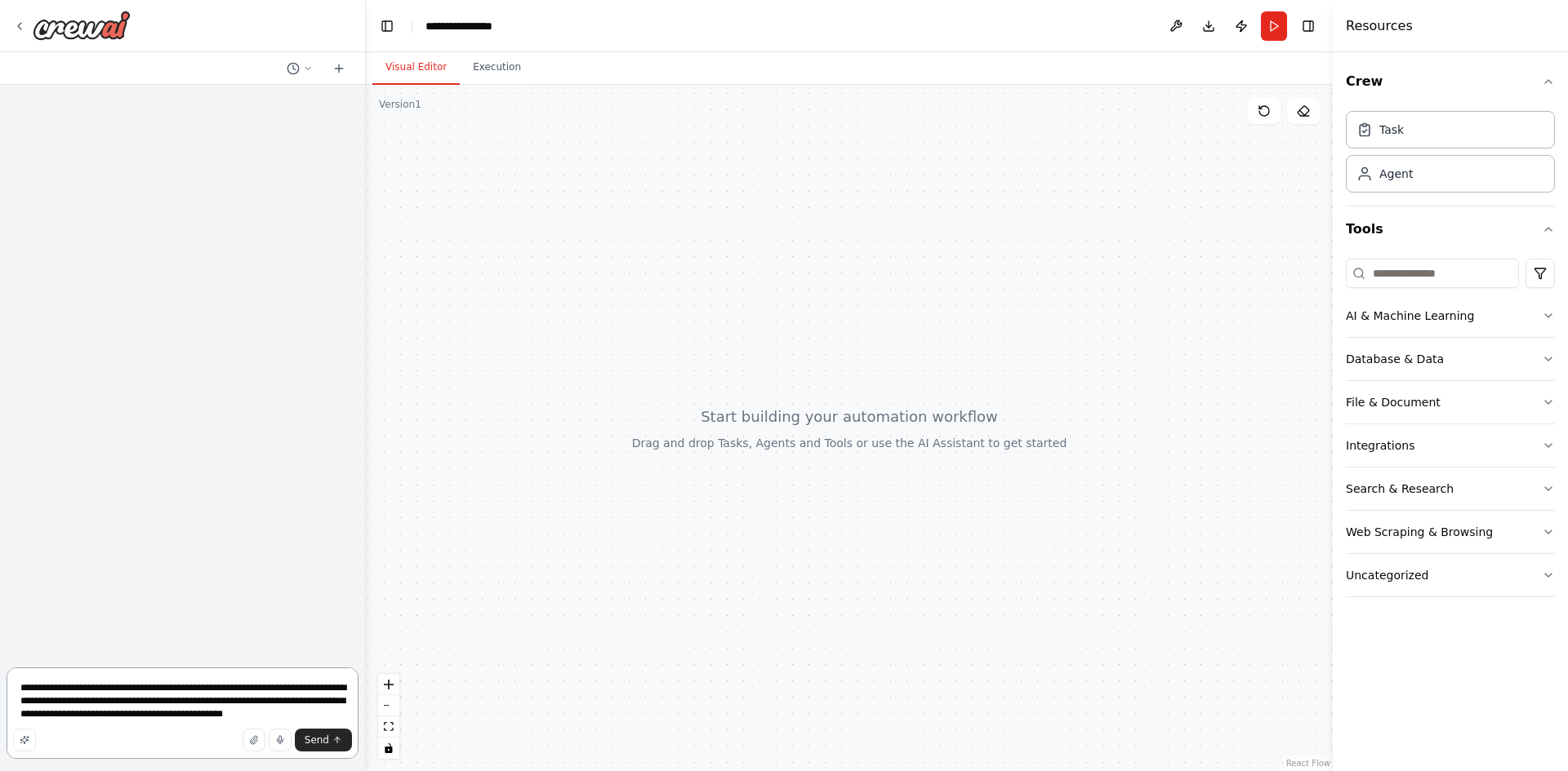
drag, startPoint x: 145, startPoint y: 726, endPoint x: 158, endPoint y: 709, distance: 21.4
click at [145, 726] on textarea "**********" at bounding box center [182, 713] width 352 height 91
paste textarea "**********"
drag, startPoint x: 177, startPoint y: 709, endPoint x: 208, endPoint y: 723, distance: 34.0
click at [206, 723] on textarea "**********" at bounding box center [182, 700] width 352 height 117
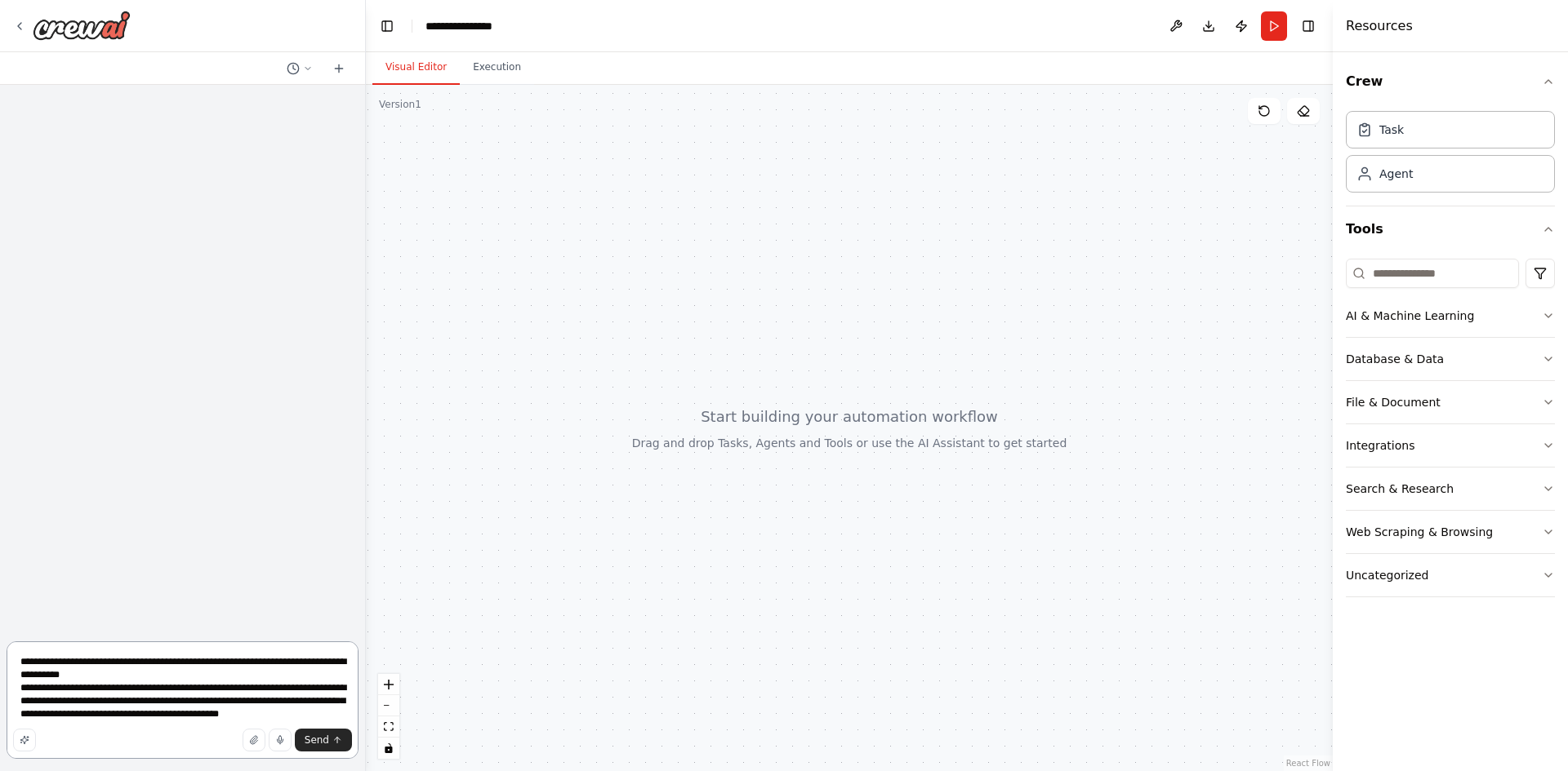
click at [214, 723] on textarea "**********" at bounding box center [182, 700] width 352 height 117
click at [214, 722] on textarea "**********" at bounding box center [182, 700] width 352 height 117
type textarea "**********"
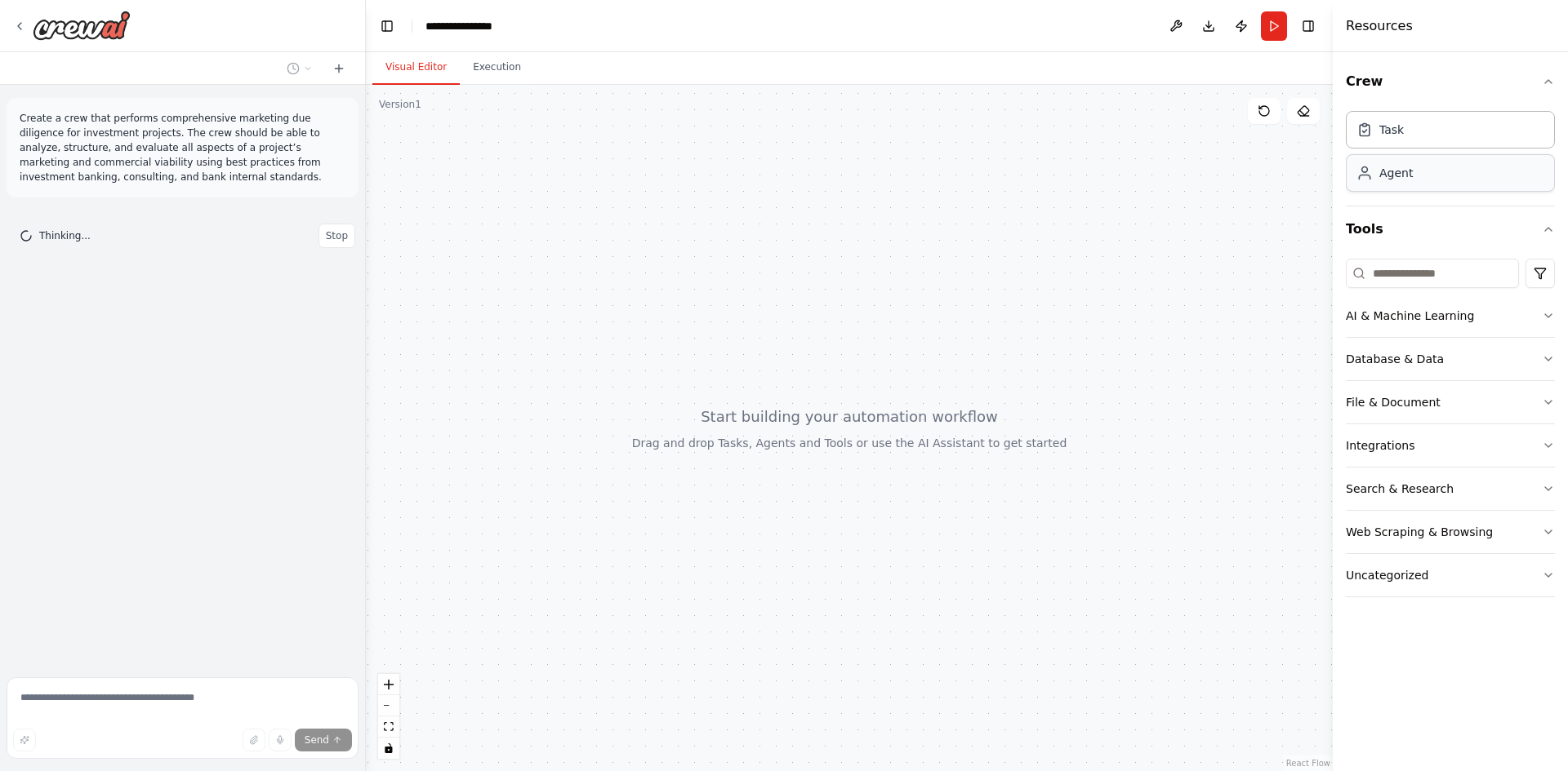
click at [1364, 176] on icon at bounding box center [1363, 173] width 16 height 16
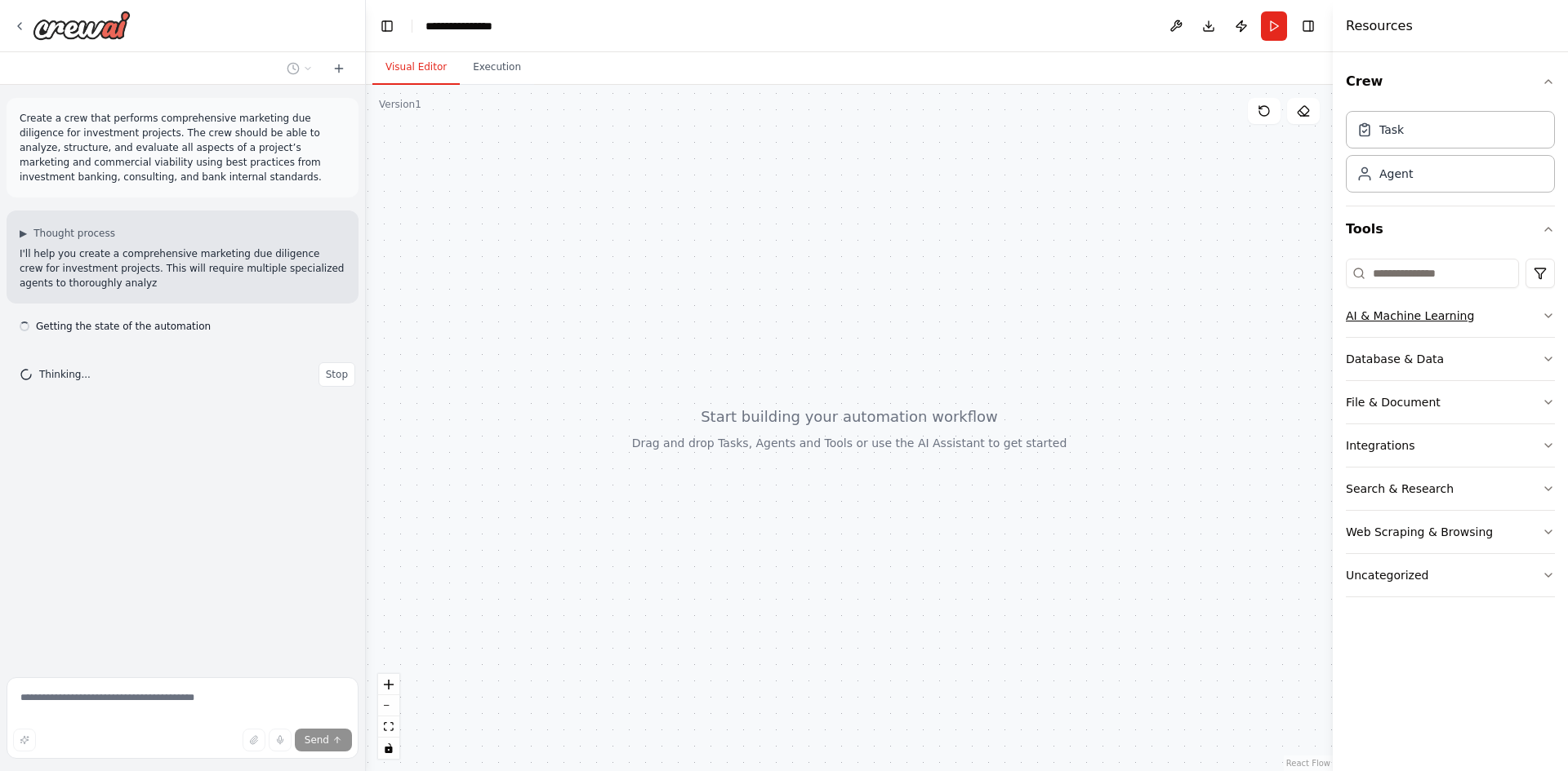
click at [1377, 323] on div "AI & Machine Learning" at bounding box center [1409, 315] width 129 height 16
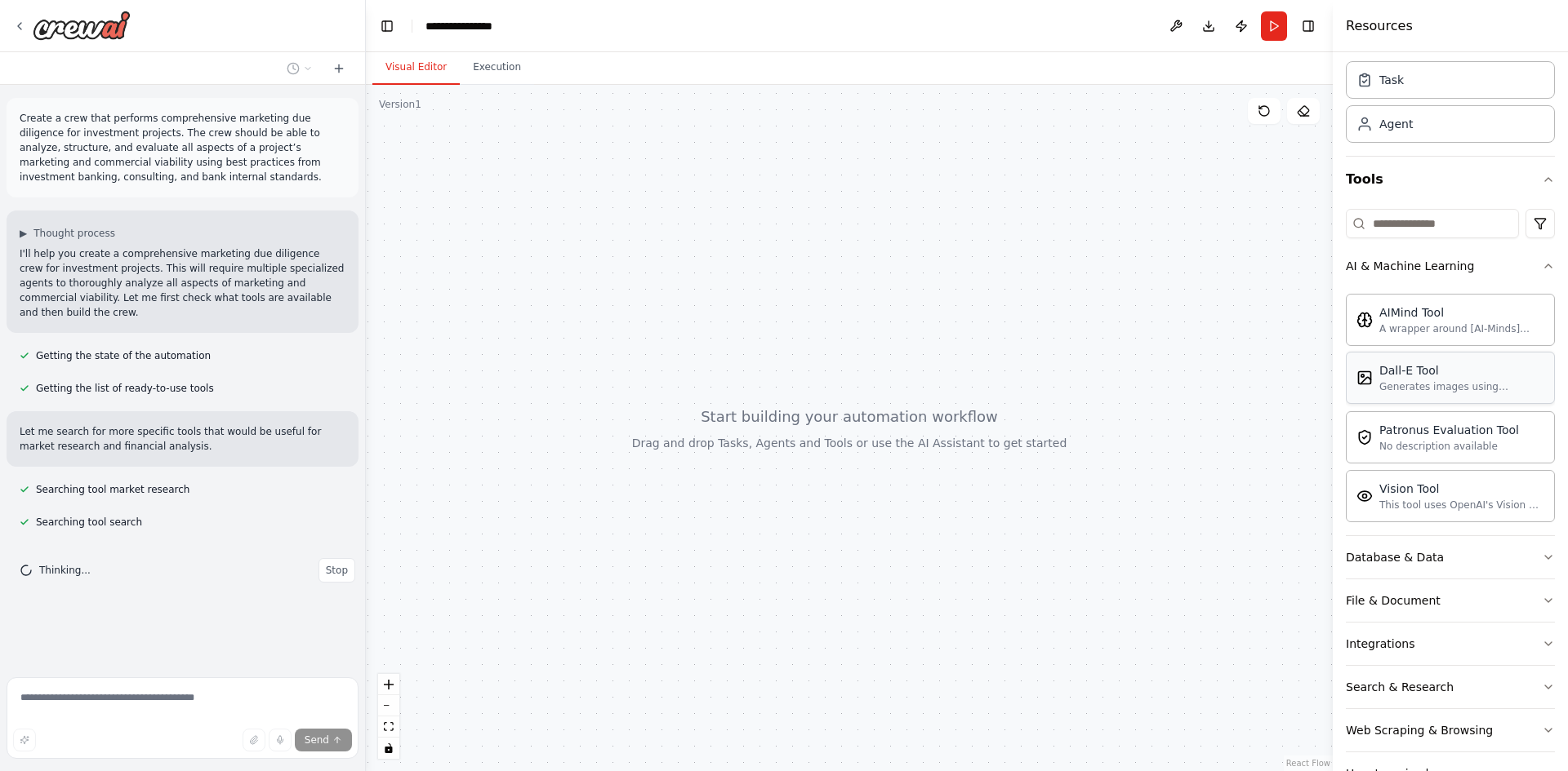
scroll to position [100, 0]
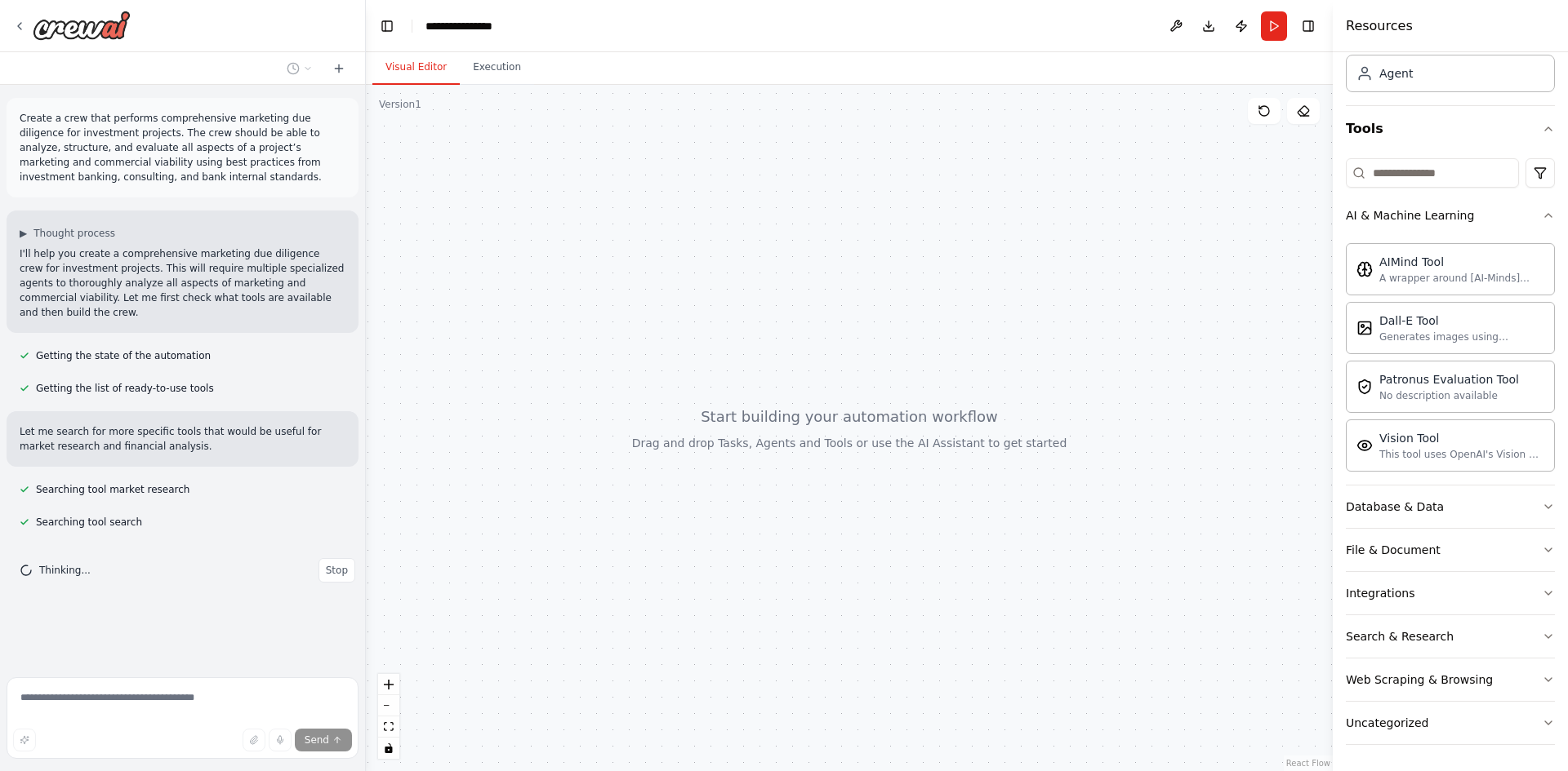
click at [1344, 637] on div "Crew Task Agent Tools AI & Machine Learning AIMind Tool A wrapper around [AI-Mi…" at bounding box center [1450, 412] width 236 height 719
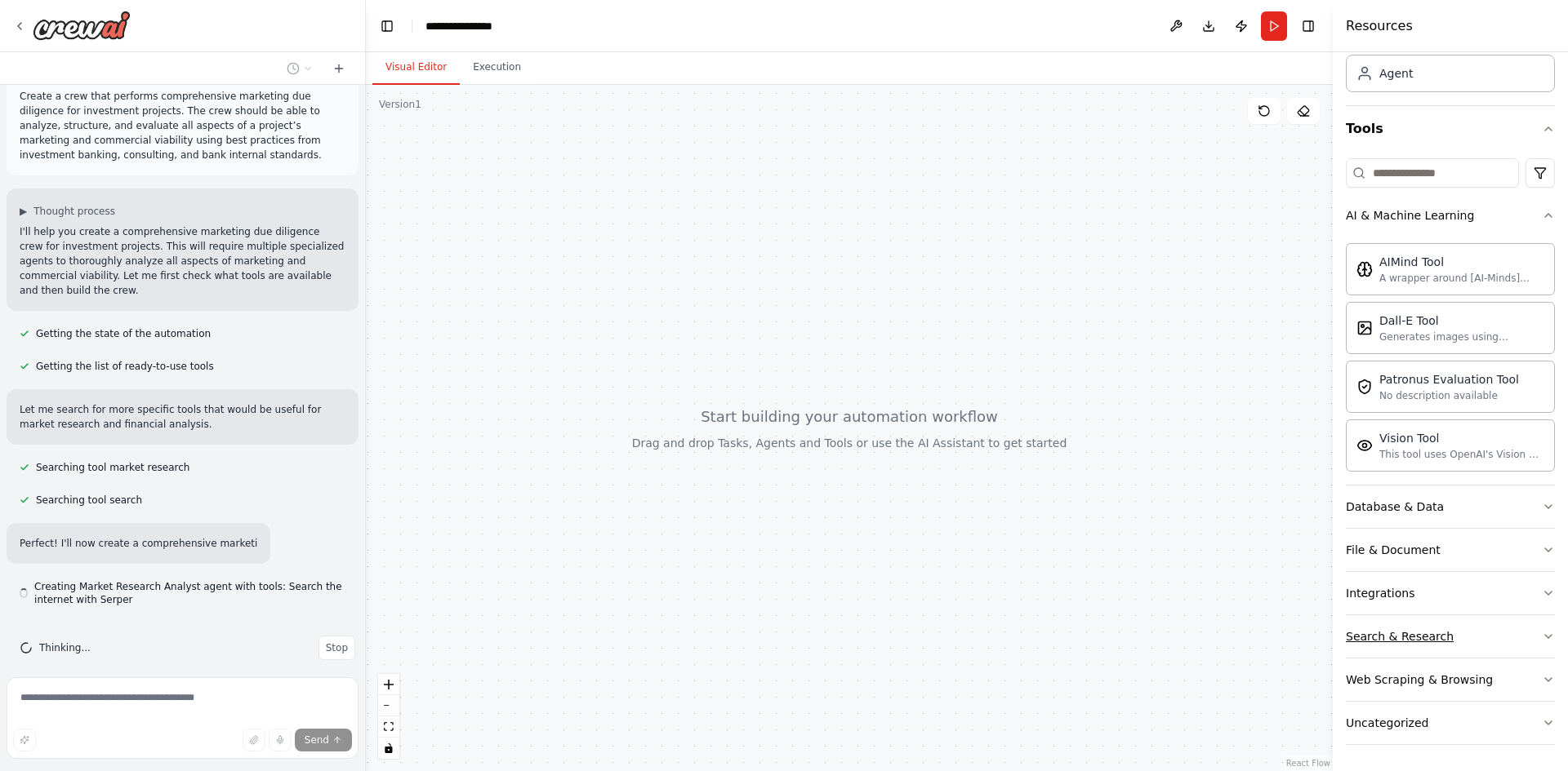
click at [1373, 632] on div "Search & Research" at bounding box center [1399, 636] width 108 height 16
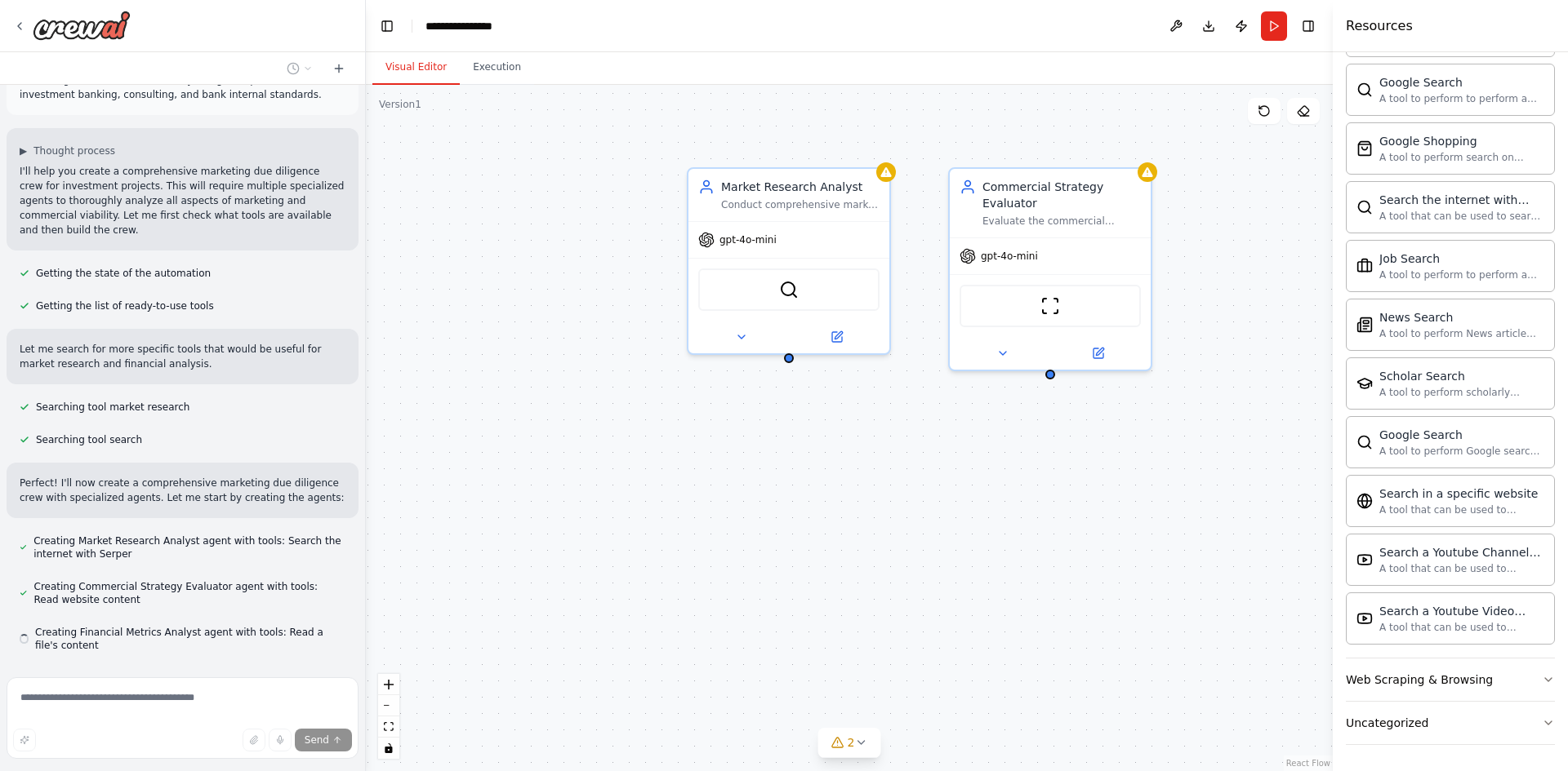
scroll to position [128, 0]
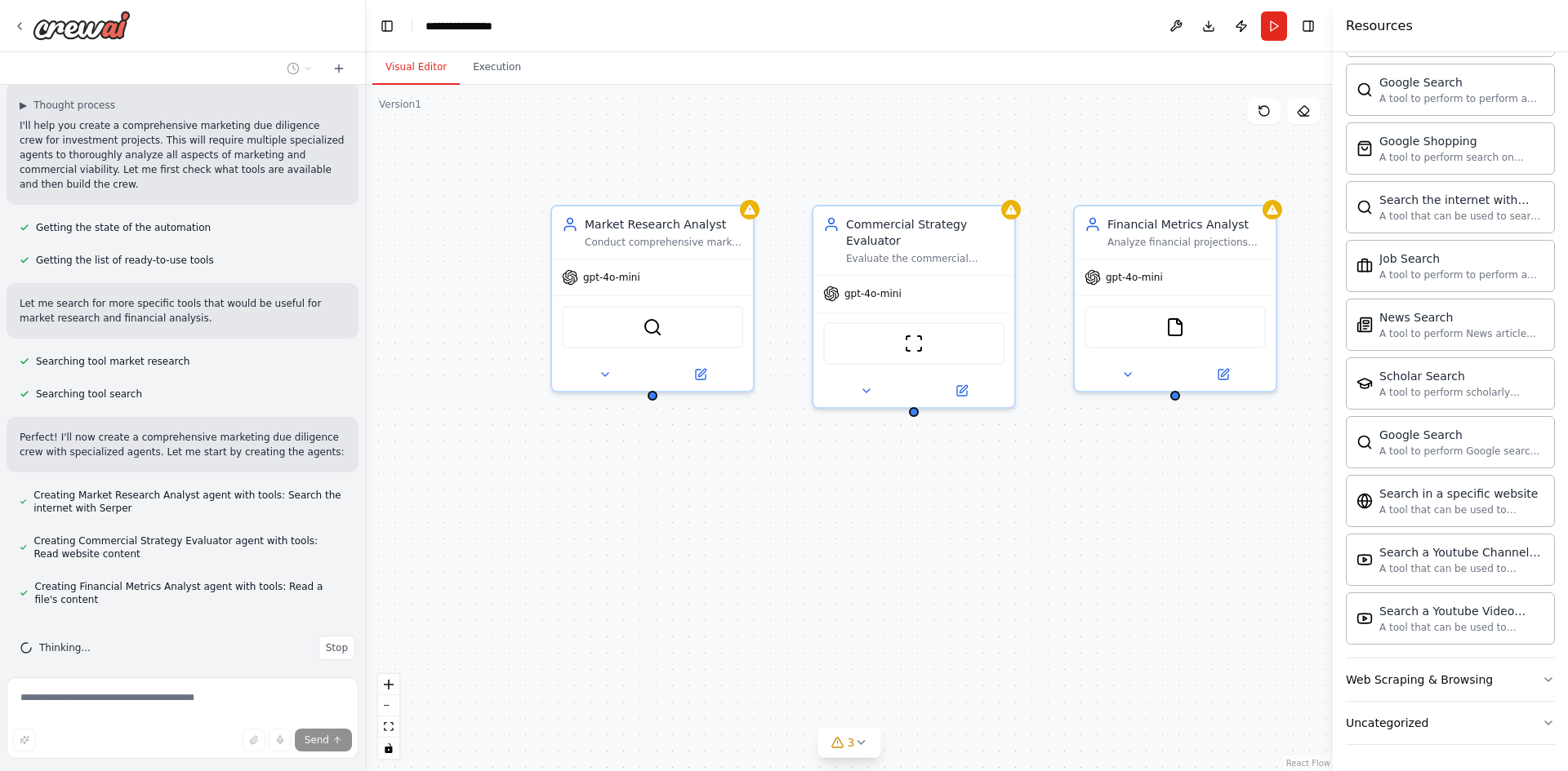
drag, startPoint x: 726, startPoint y: 421, endPoint x: 546, endPoint y: 445, distance: 181.6
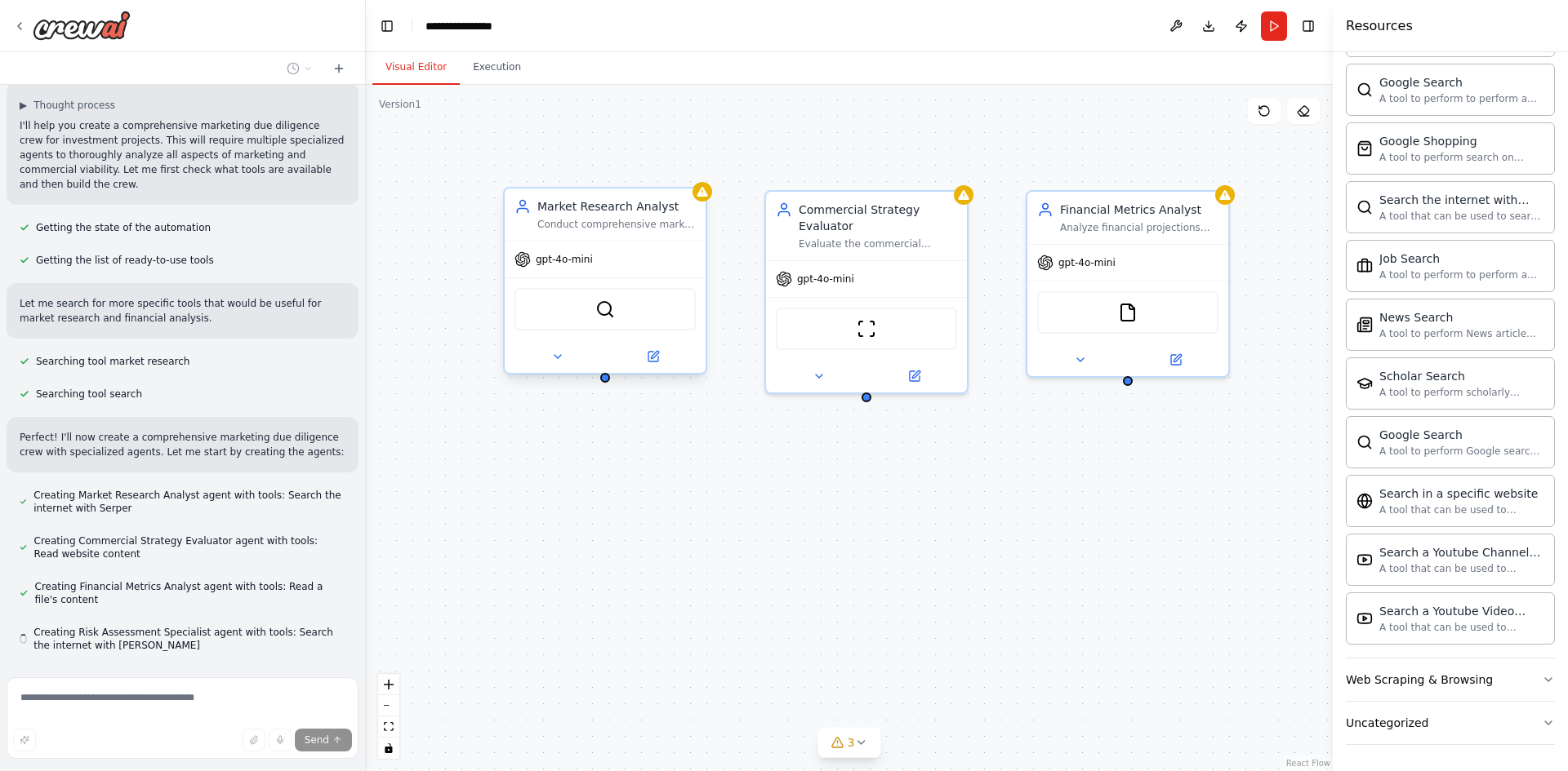
scroll to position [174, 0]
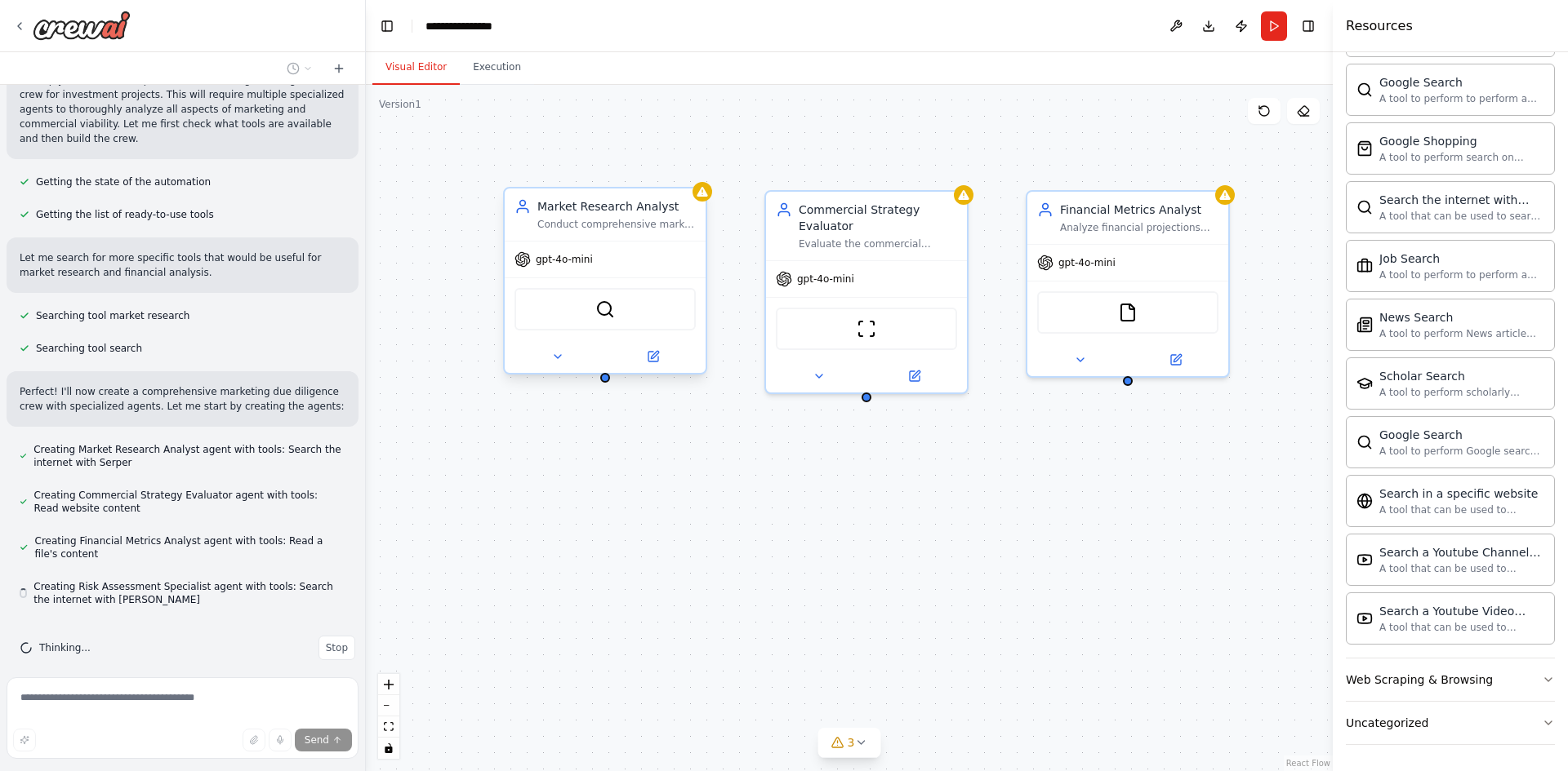
click at [575, 211] on div "Market Research Analyst" at bounding box center [617, 205] width 159 height 16
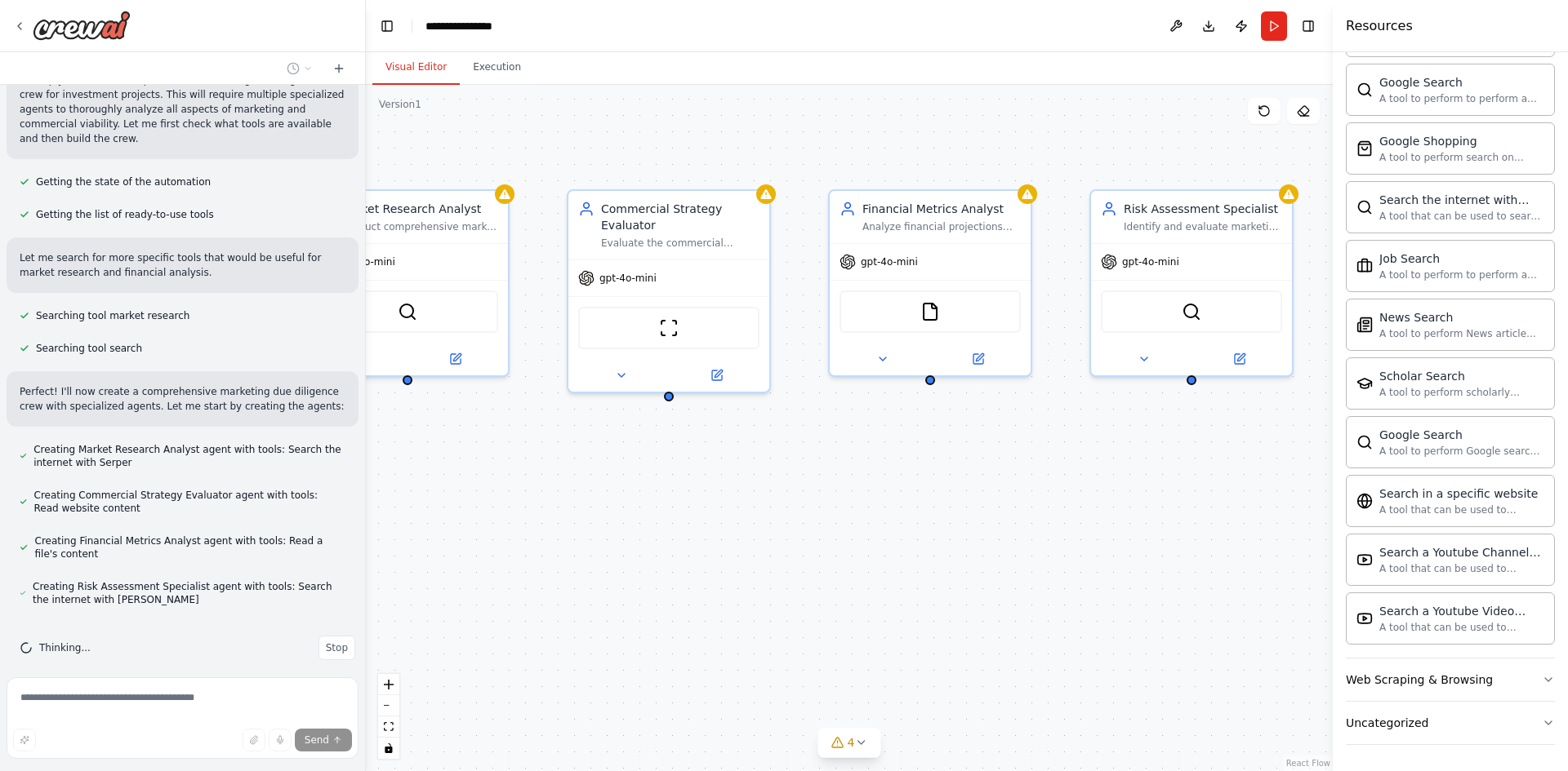
drag, startPoint x: 894, startPoint y: 462, endPoint x: 765, endPoint y: 450, distance: 129.6
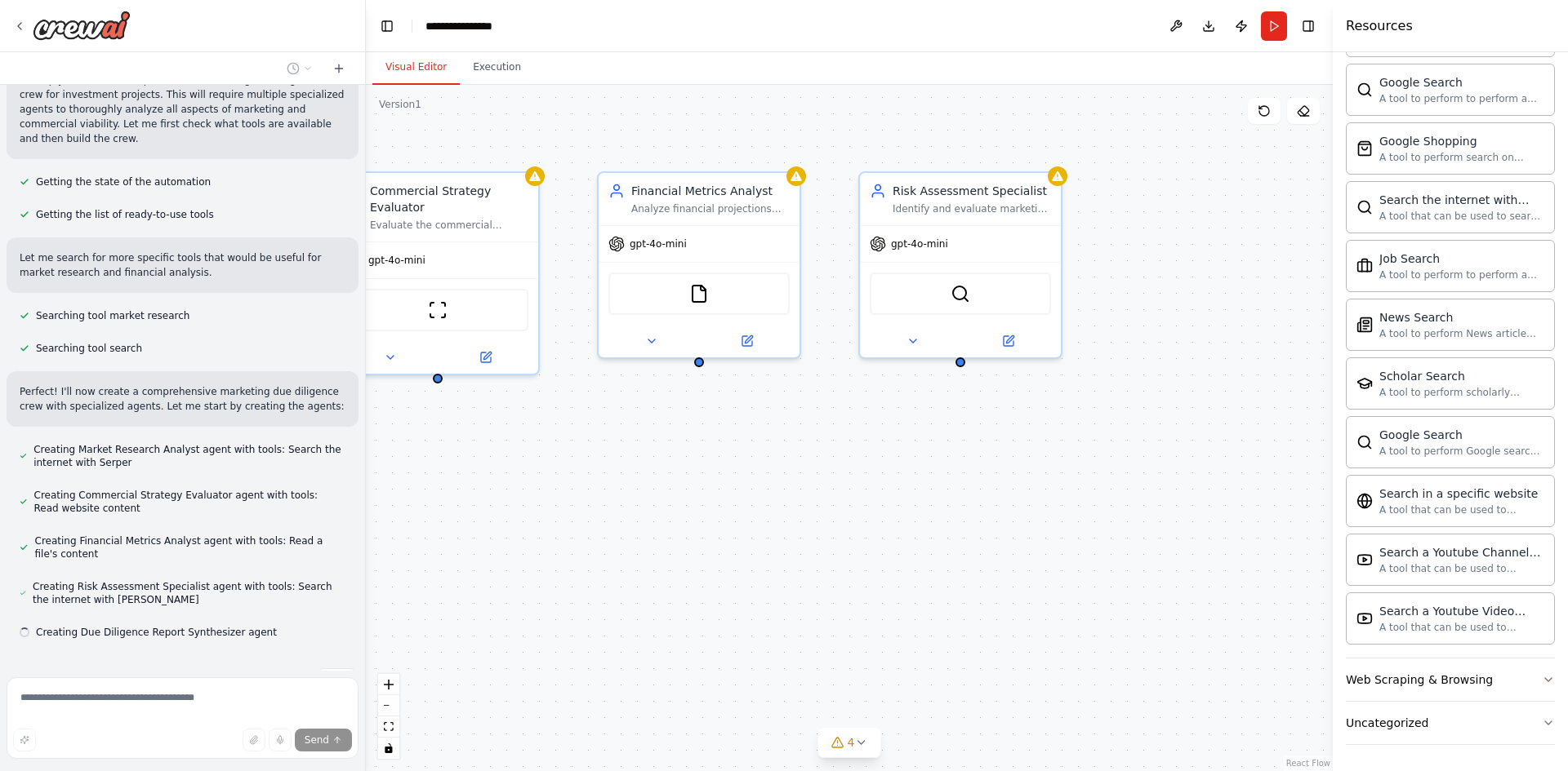
scroll to position [206, 0]
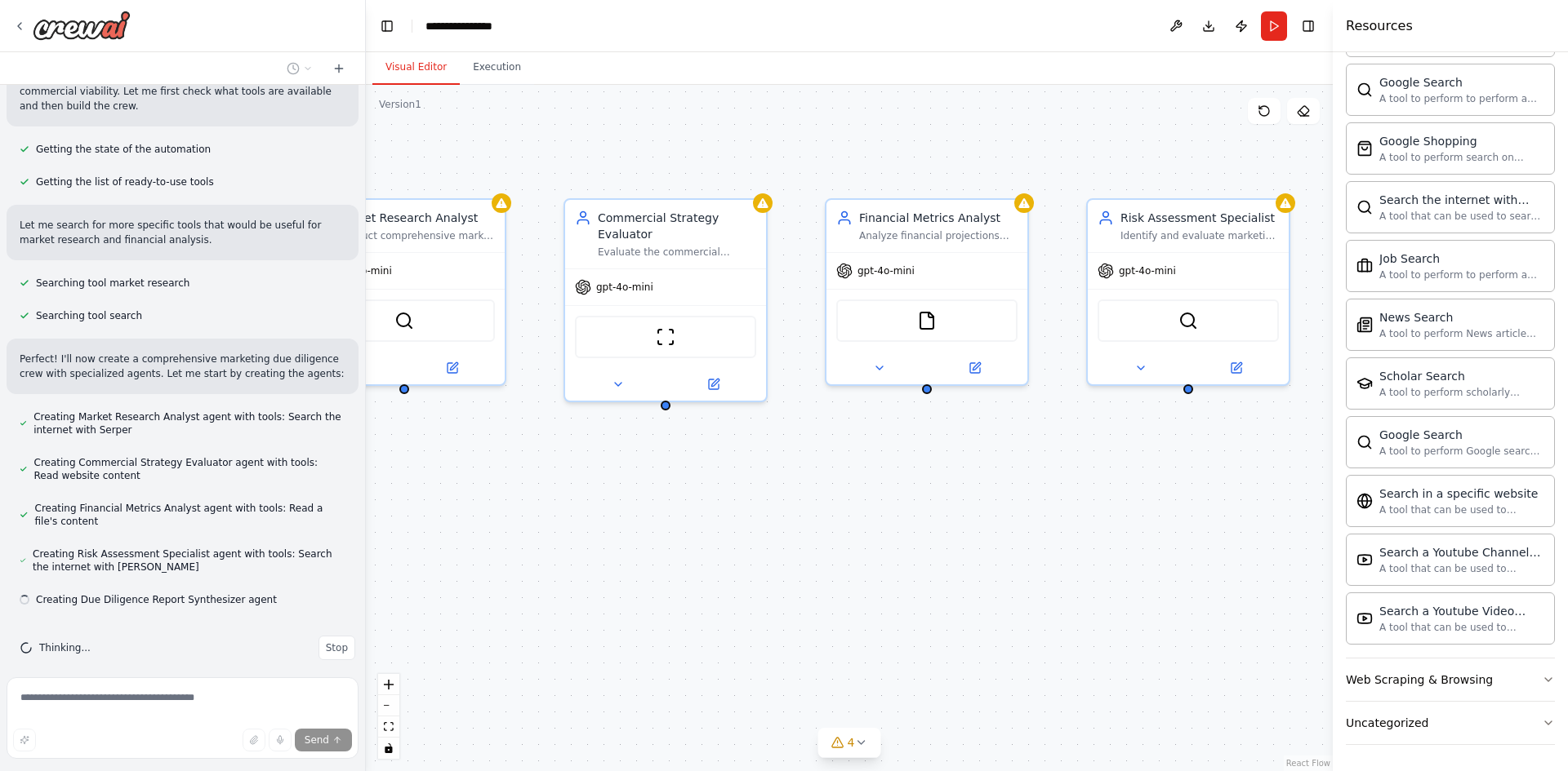
drag, startPoint x: 949, startPoint y: 398, endPoint x: 1050, endPoint y: 418, distance: 103.0
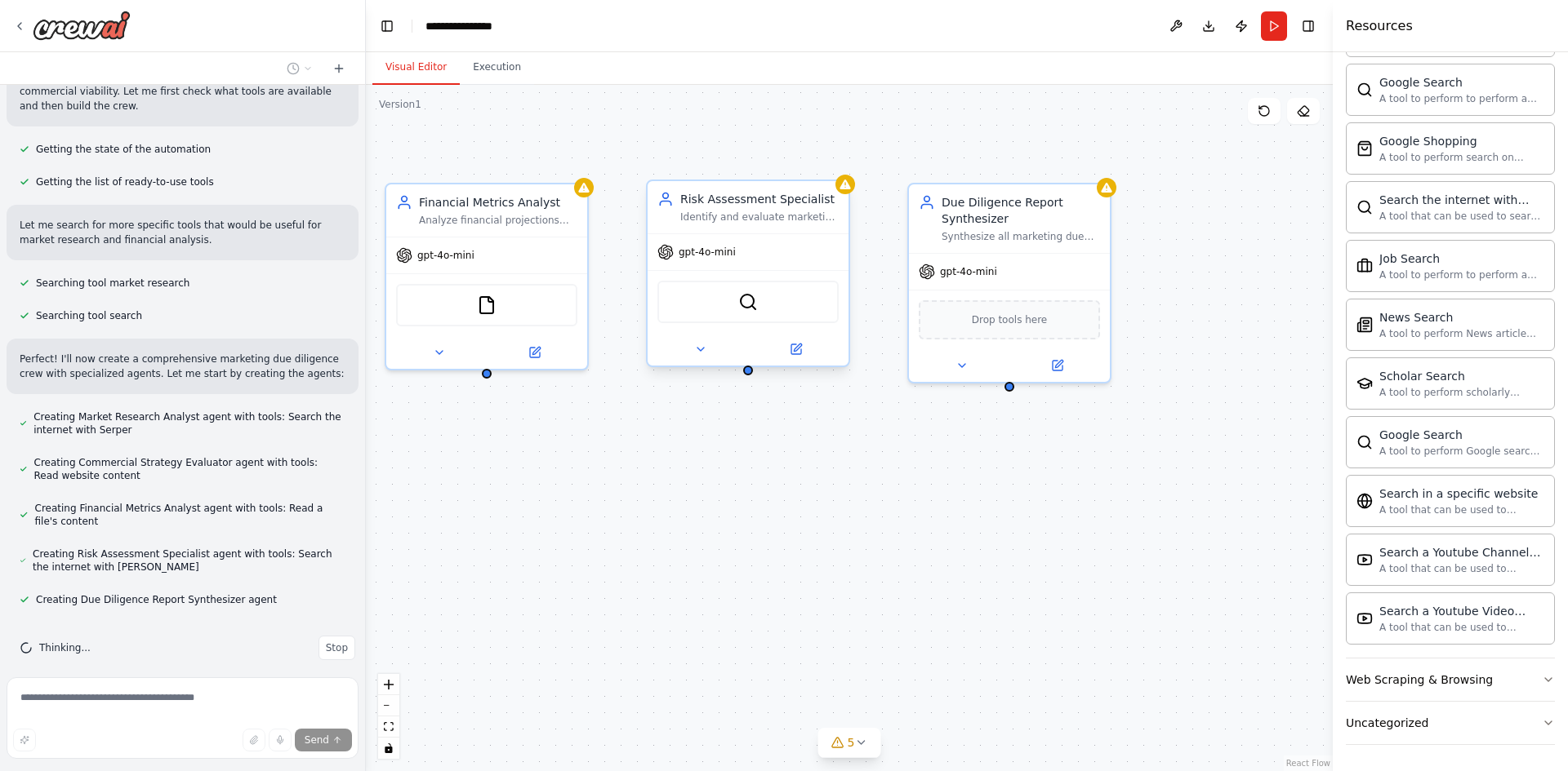
drag, startPoint x: 1104, startPoint y: 326, endPoint x: 663, endPoint y: 311, distance: 441.3
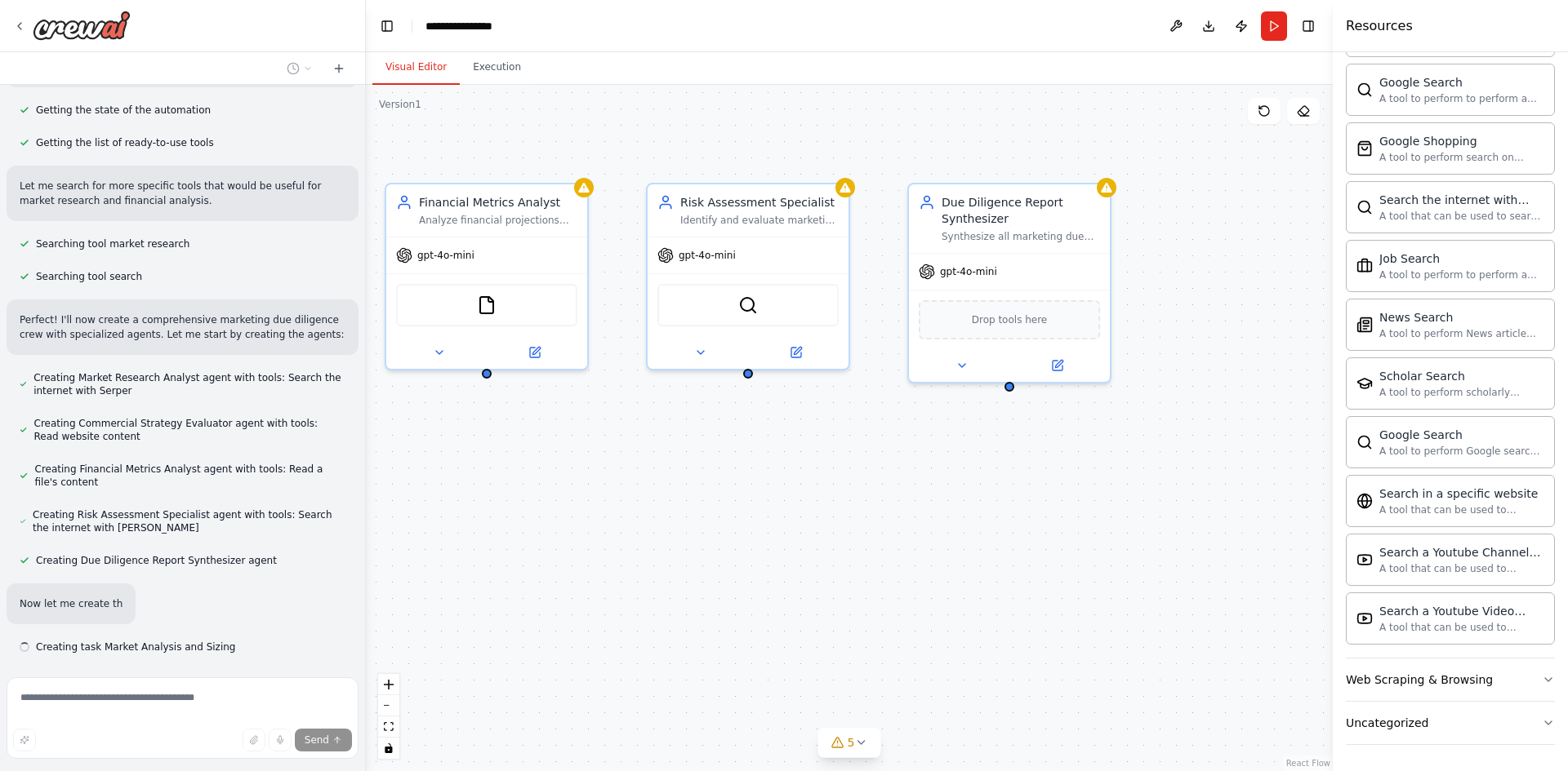
scroll to position [293, 0]
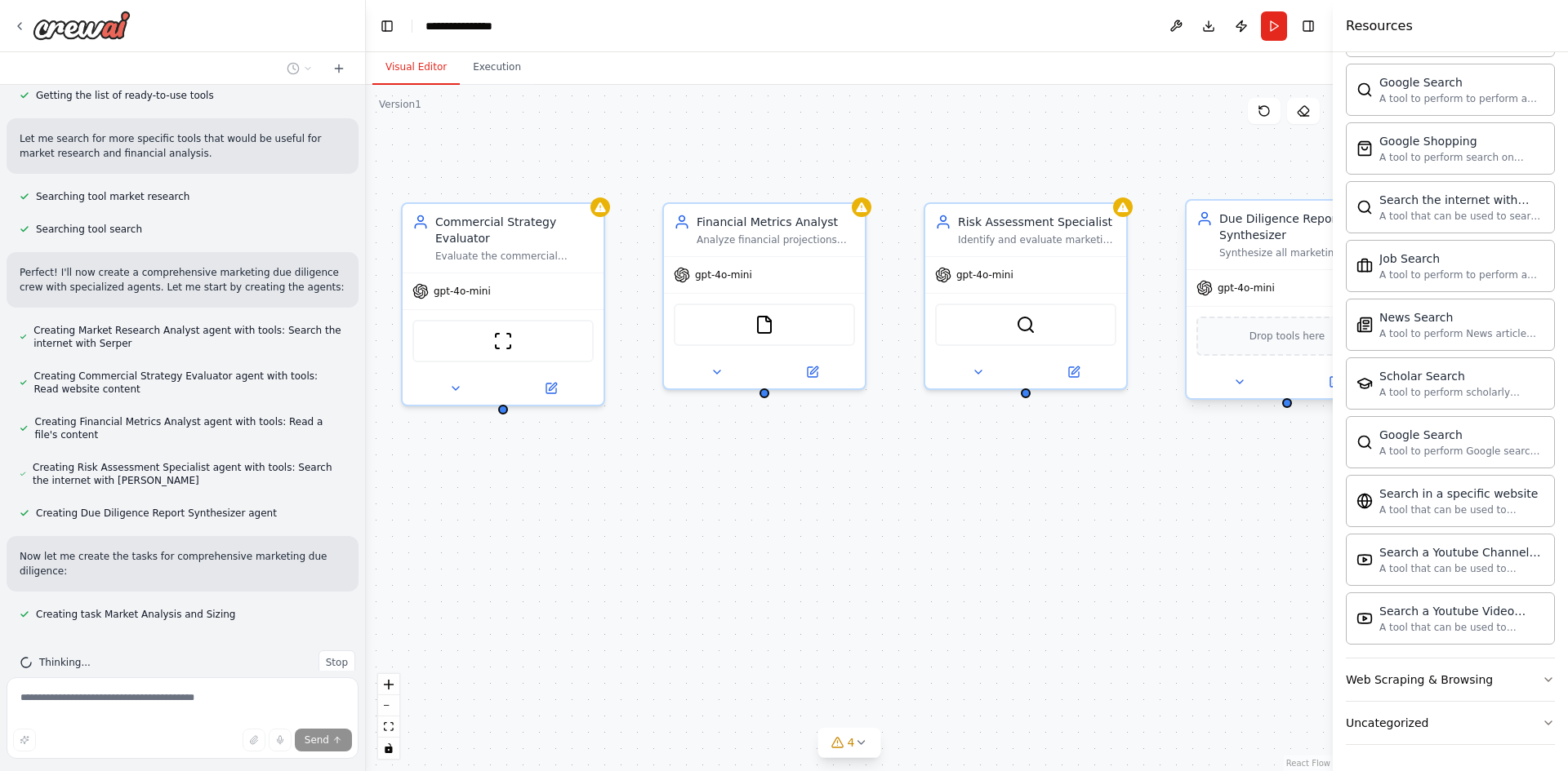
drag, startPoint x: 896, startPoint y: 320, endPoint x: 1238, endPoint y: 325, distance: 342.0
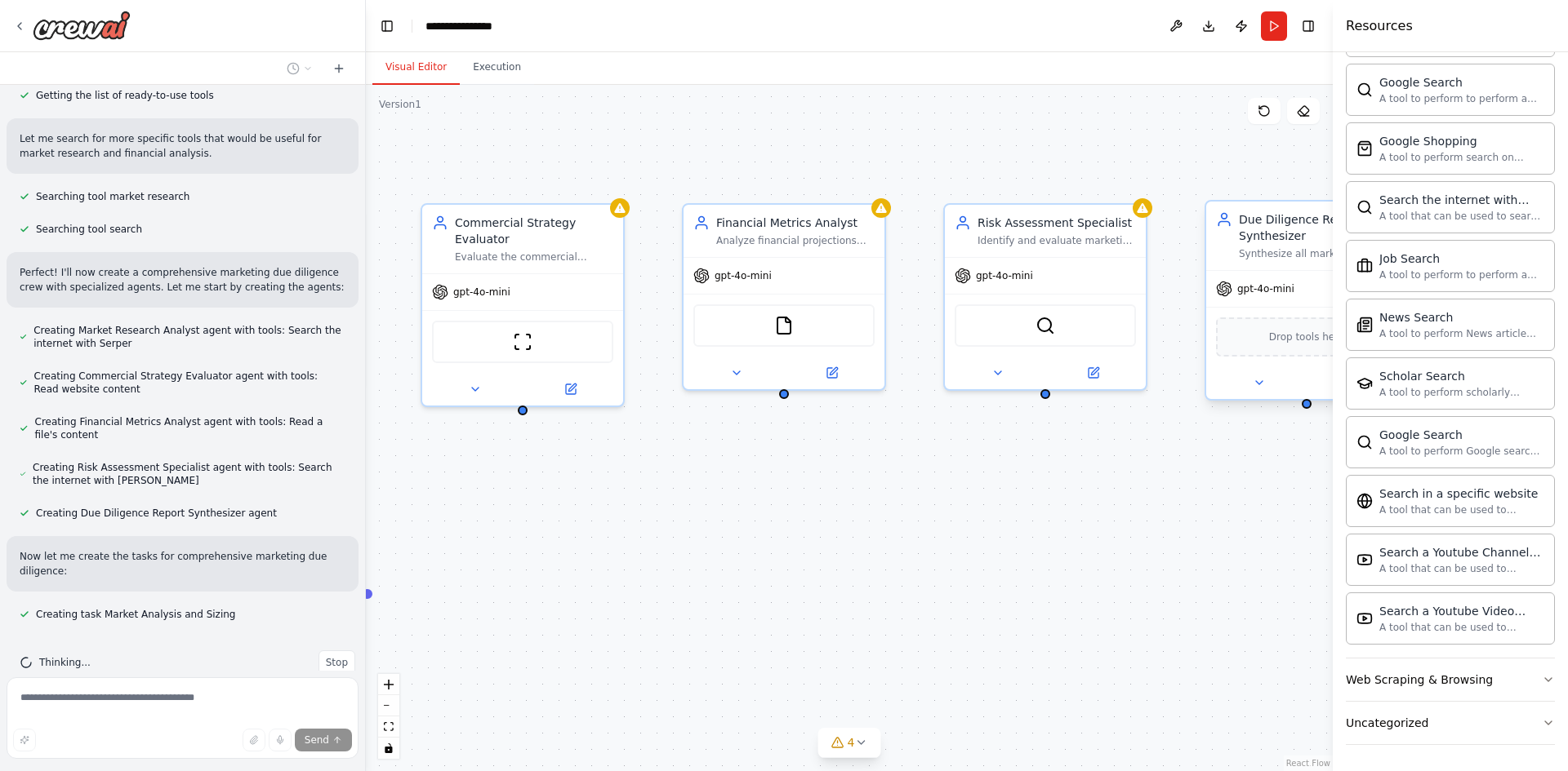
drag, startPoint x: 1229, startPoint y: 330, endPoint x: 807, endPoint y: 299, distance: 423.1
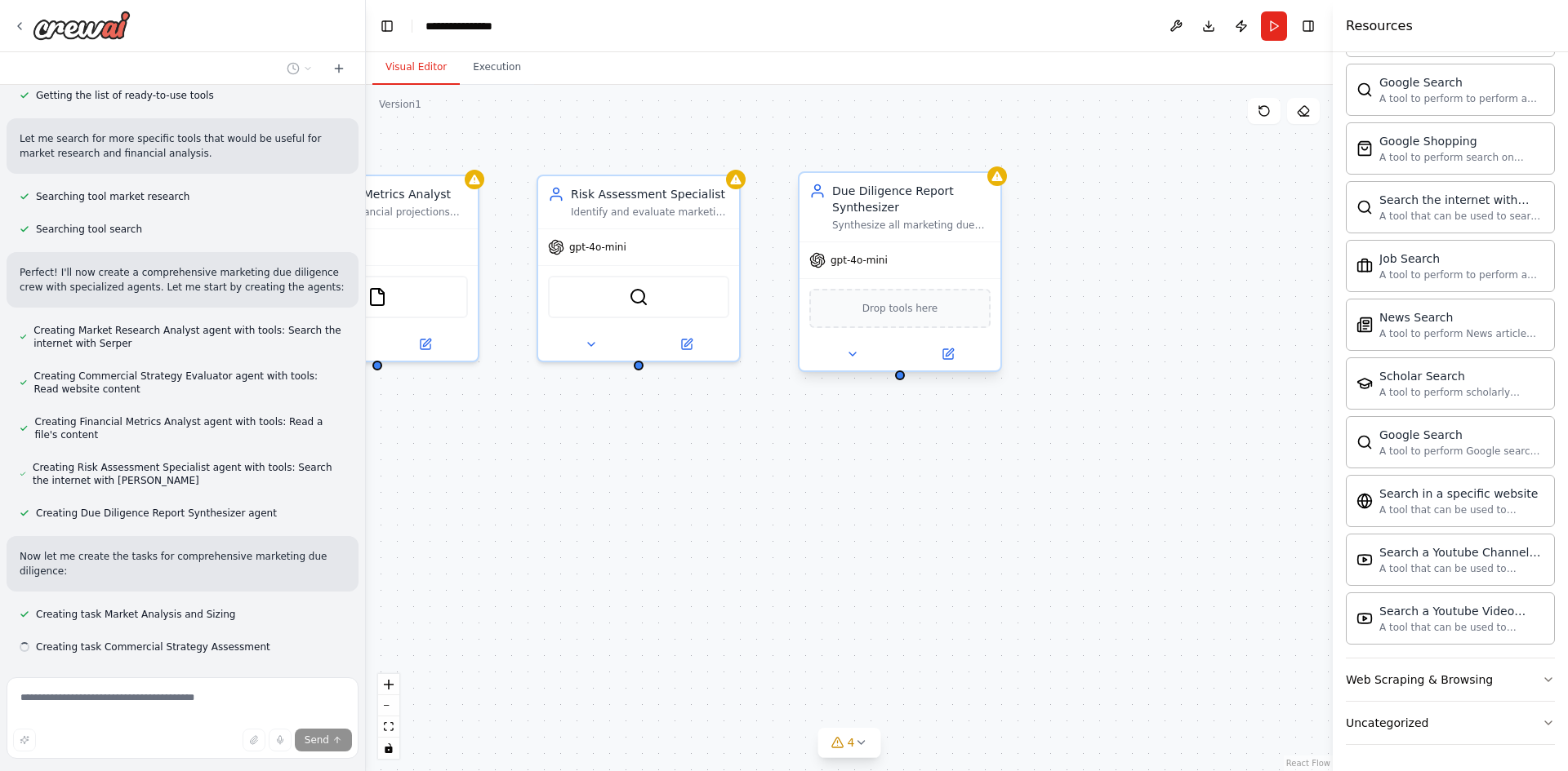
scroll to position [325, 0]
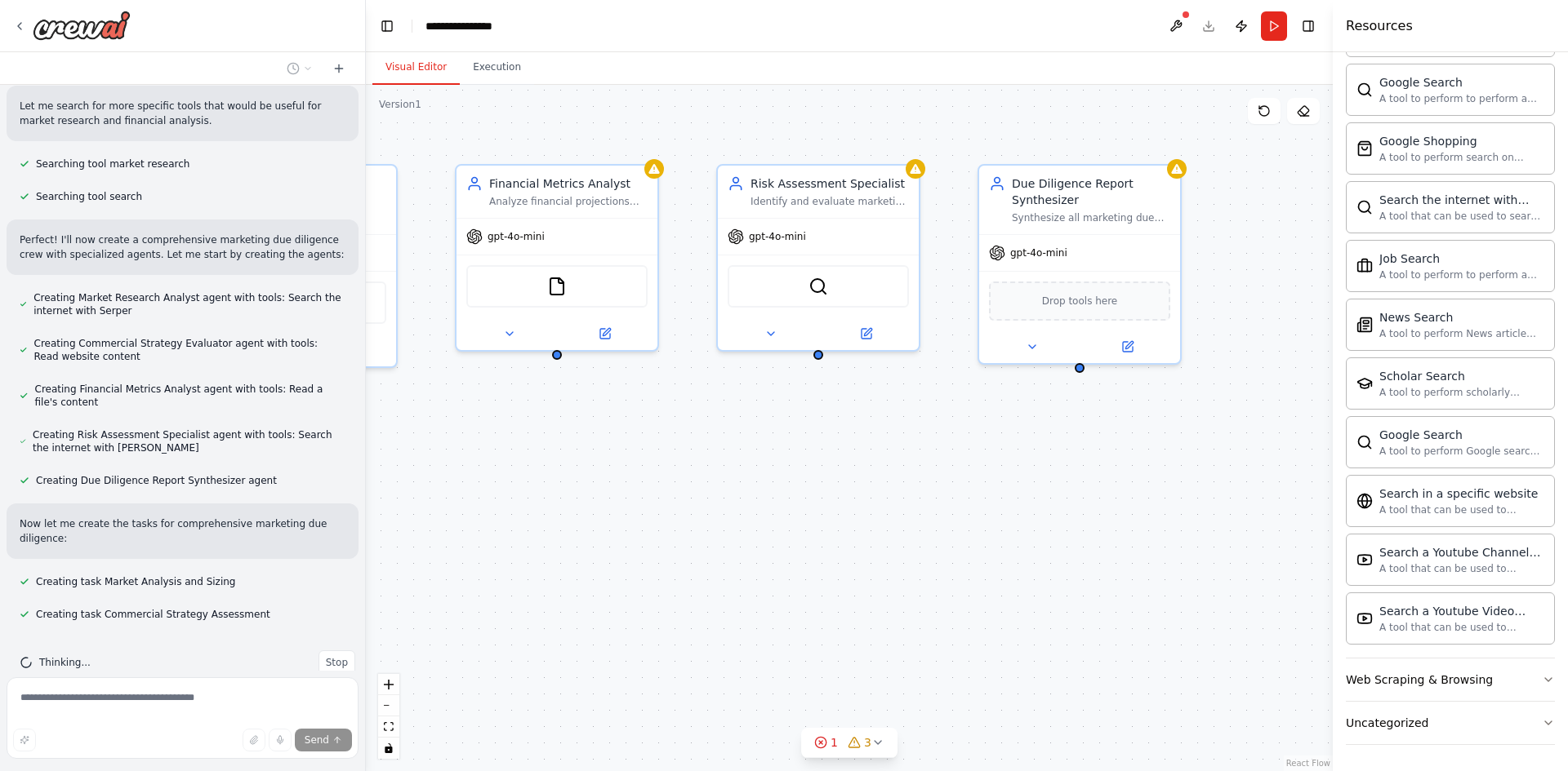
drag, startPoint x: 636, startPoint y: 444, endPoint x: 1193, endPoint y: 386, distance: 560.0
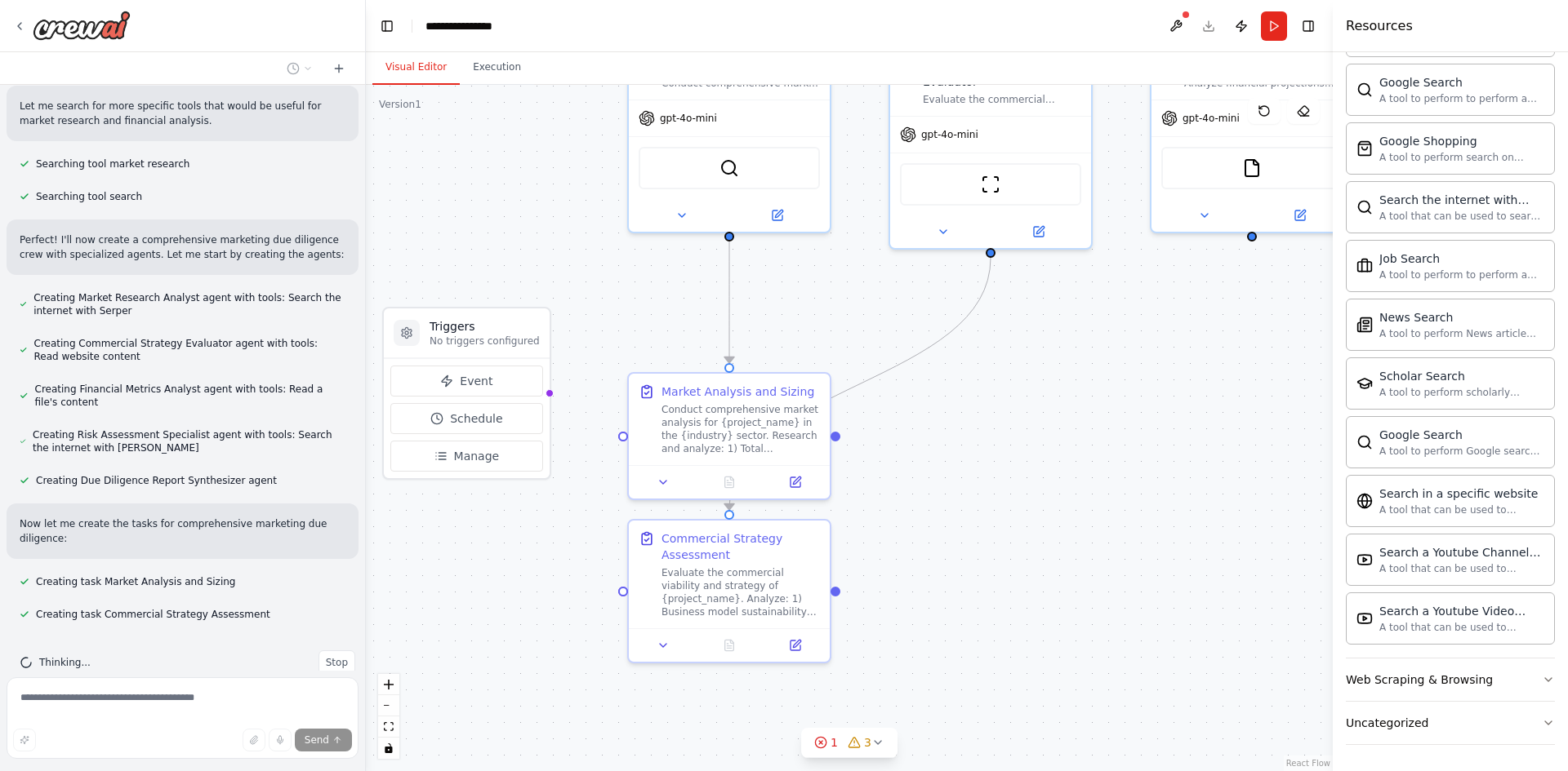
drag, startPoint x: 769, startPoint y: 506, endPoint x: 1061, endPoint y: 424, distance: 303.3
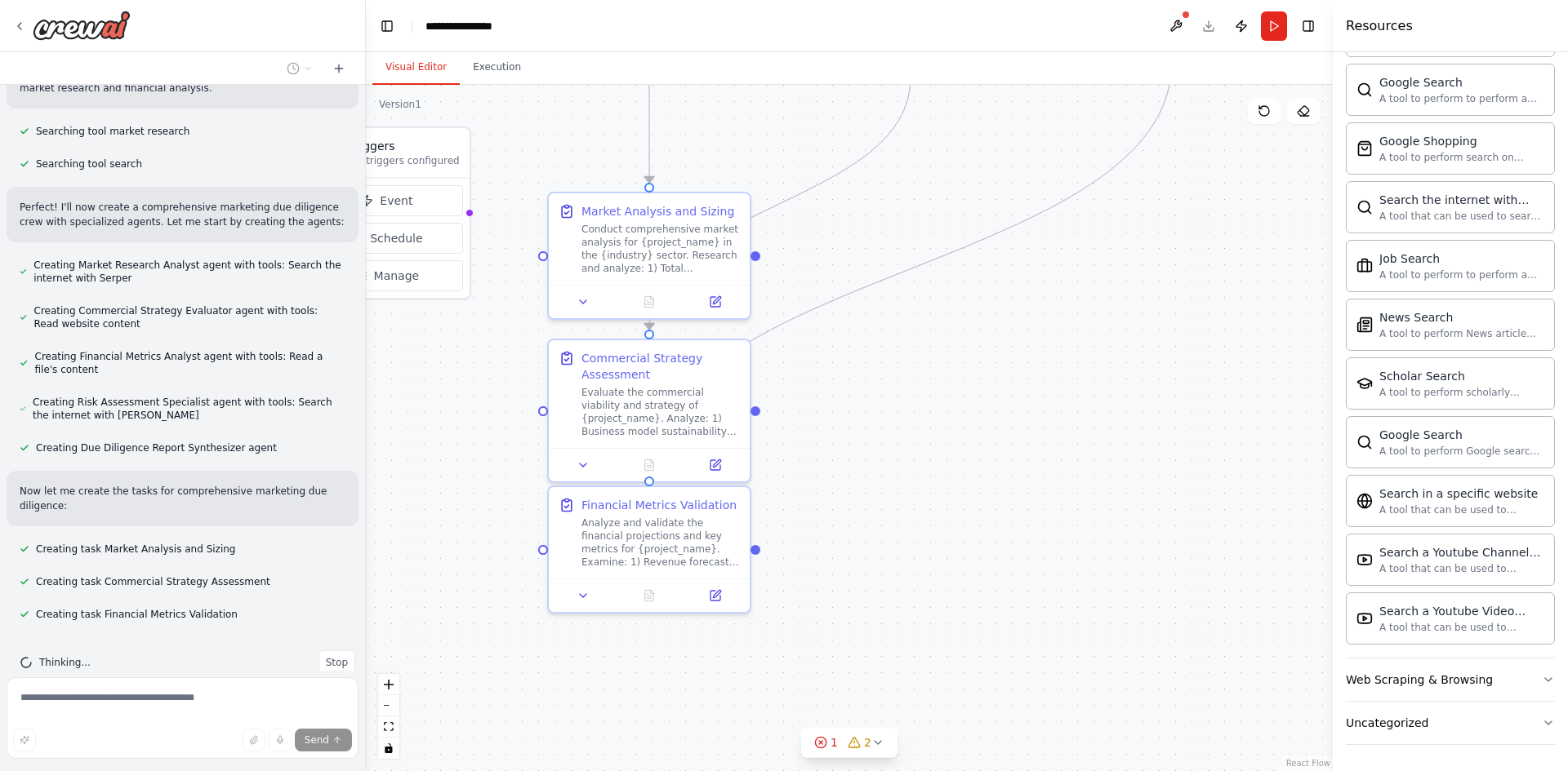
drag, startPoint x: 1096, startPoint y: 601, endPoint x: 1026, endPoint y: 436, distance: 179.2
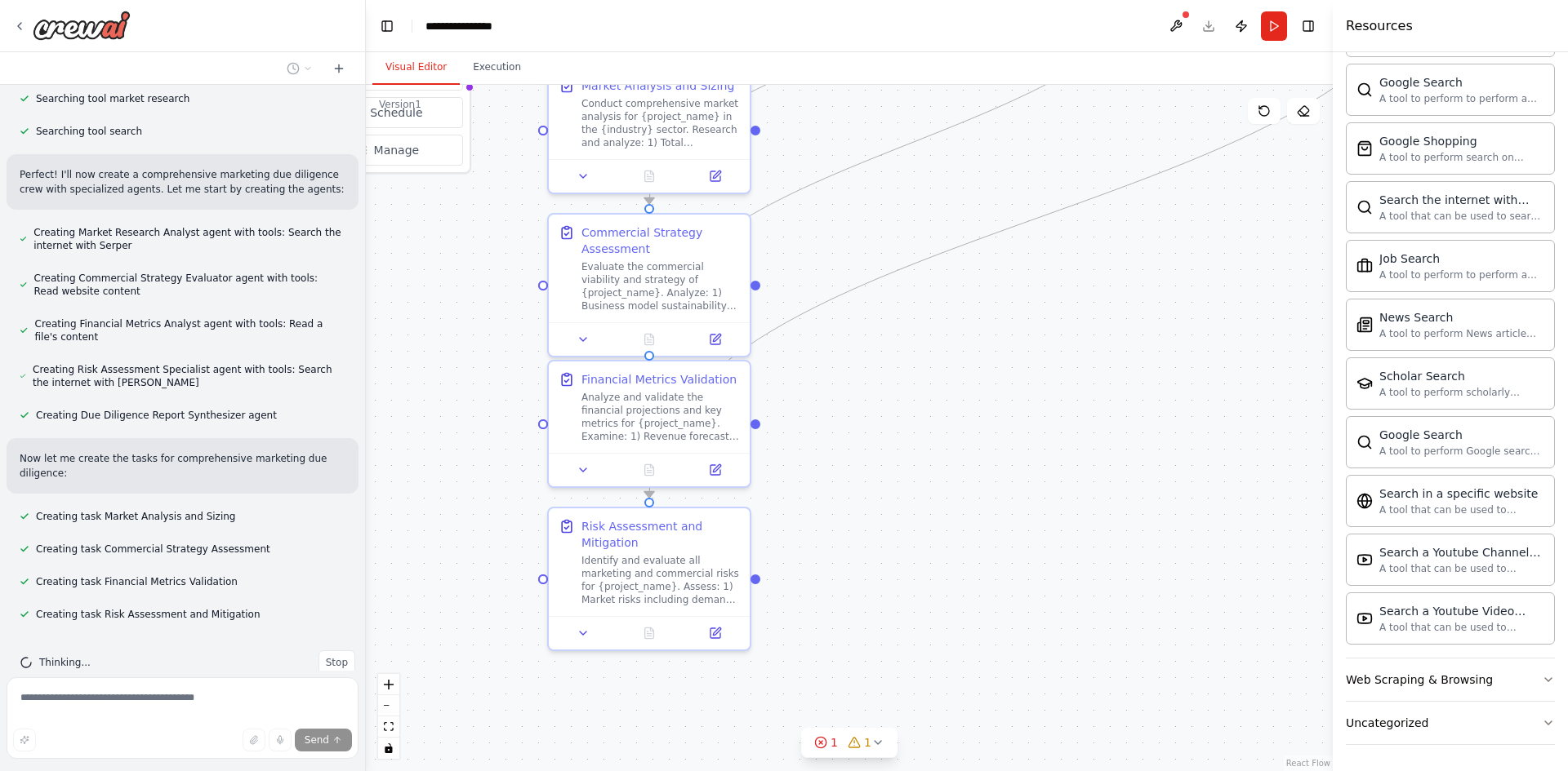
drag, startPoint x: 864, startPoint y: 542, endPoint x: 850, endPoint y: 375, distance: 167.6
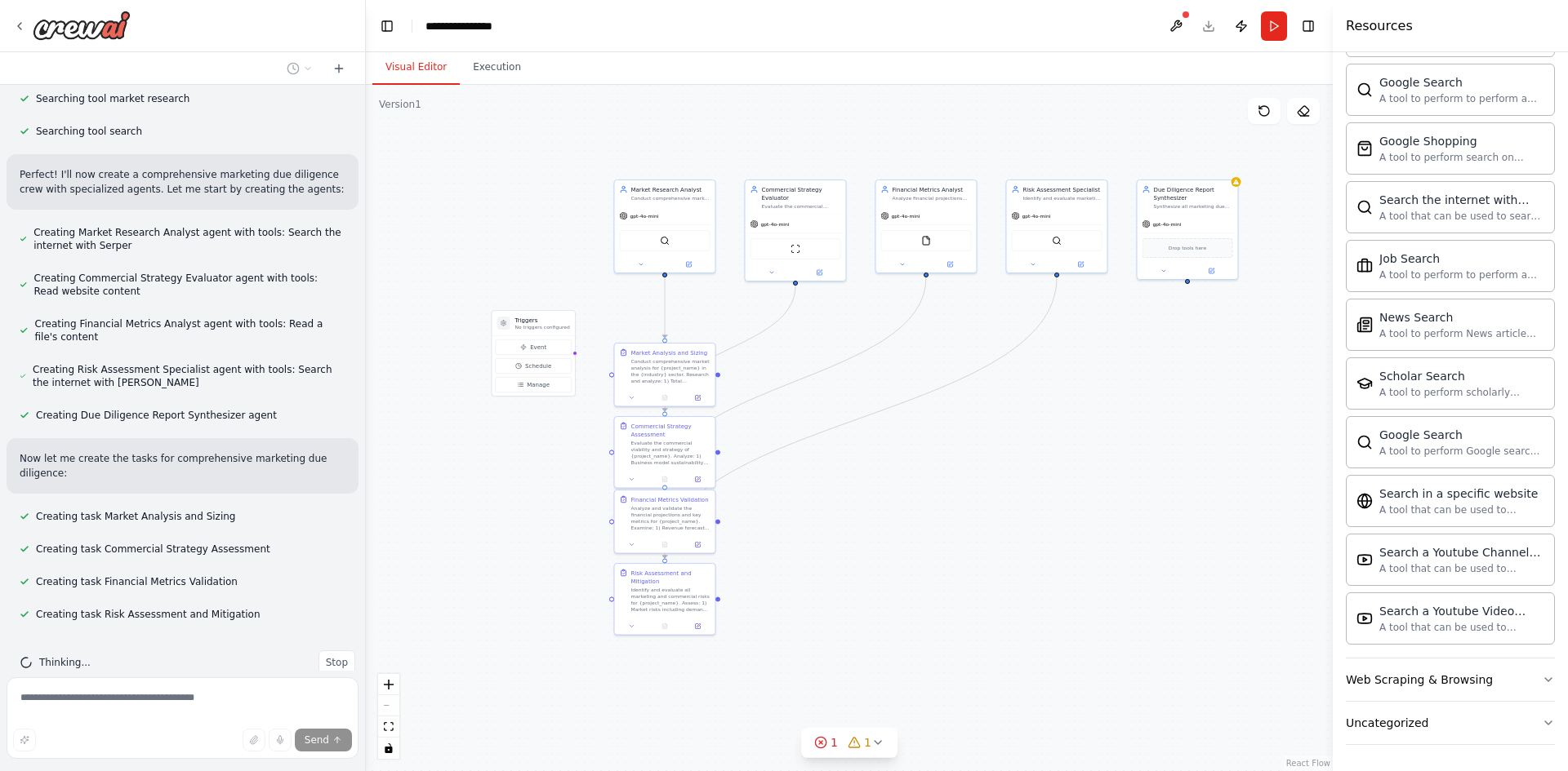
drag, startPoint x: 867, startPoint y: 344, endPoint x: 779, endPoint y: 458, distance: 144.0
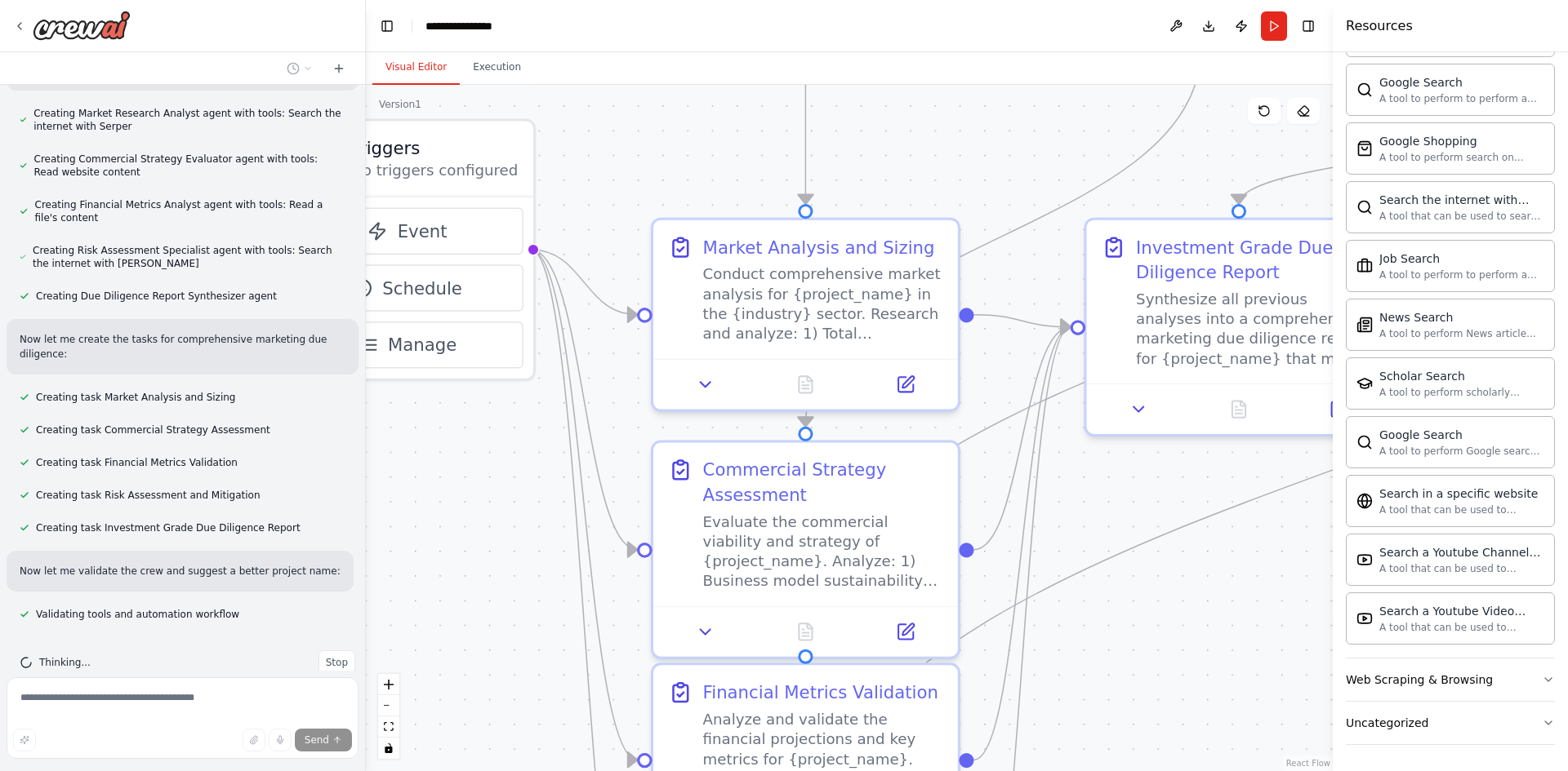
scroll to position [543, 0]
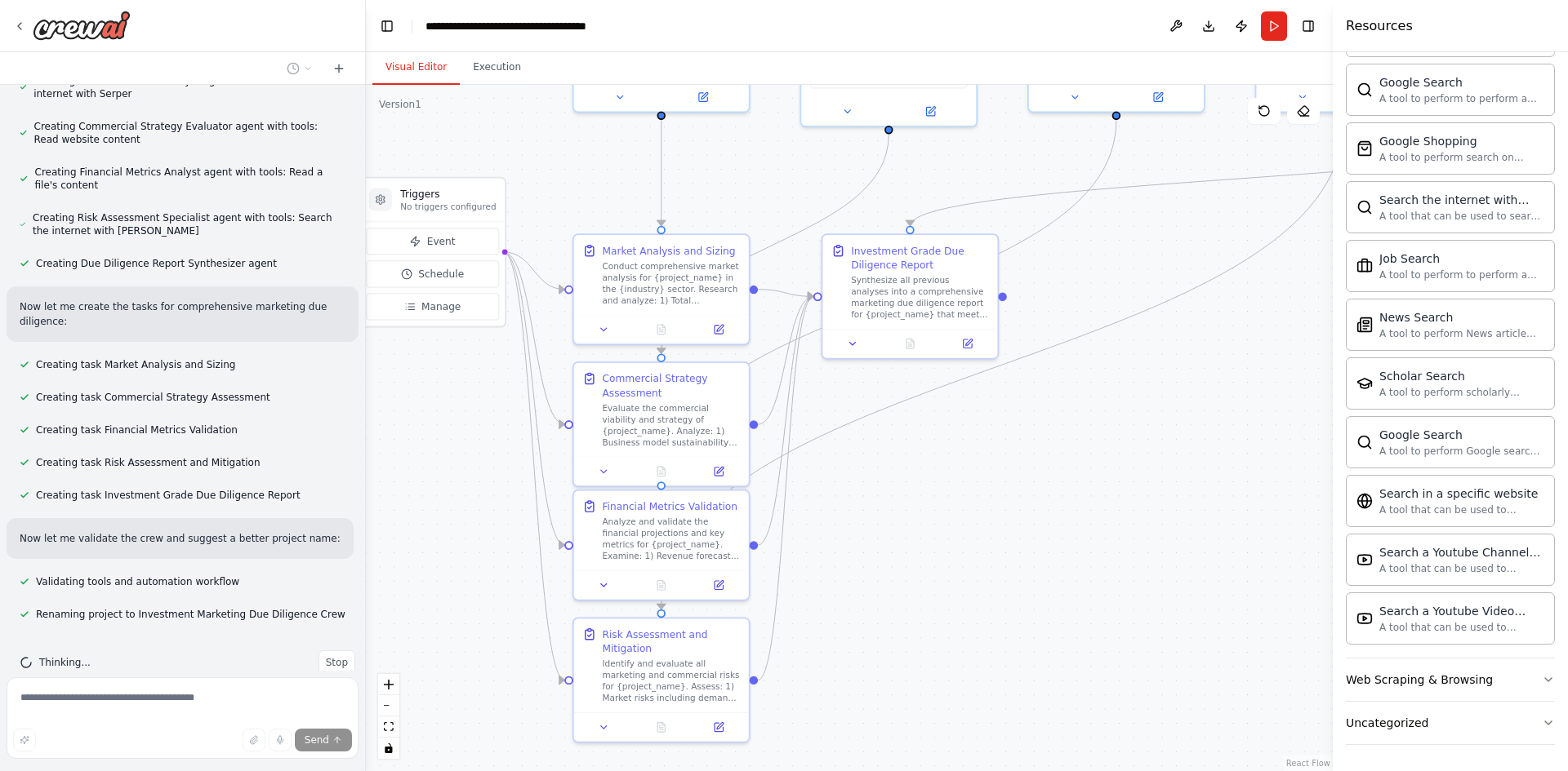
drag, startPoint x: 1003, startPoint y: 476, endPoint x: 957, endPoint y: 423, distance: 70.2
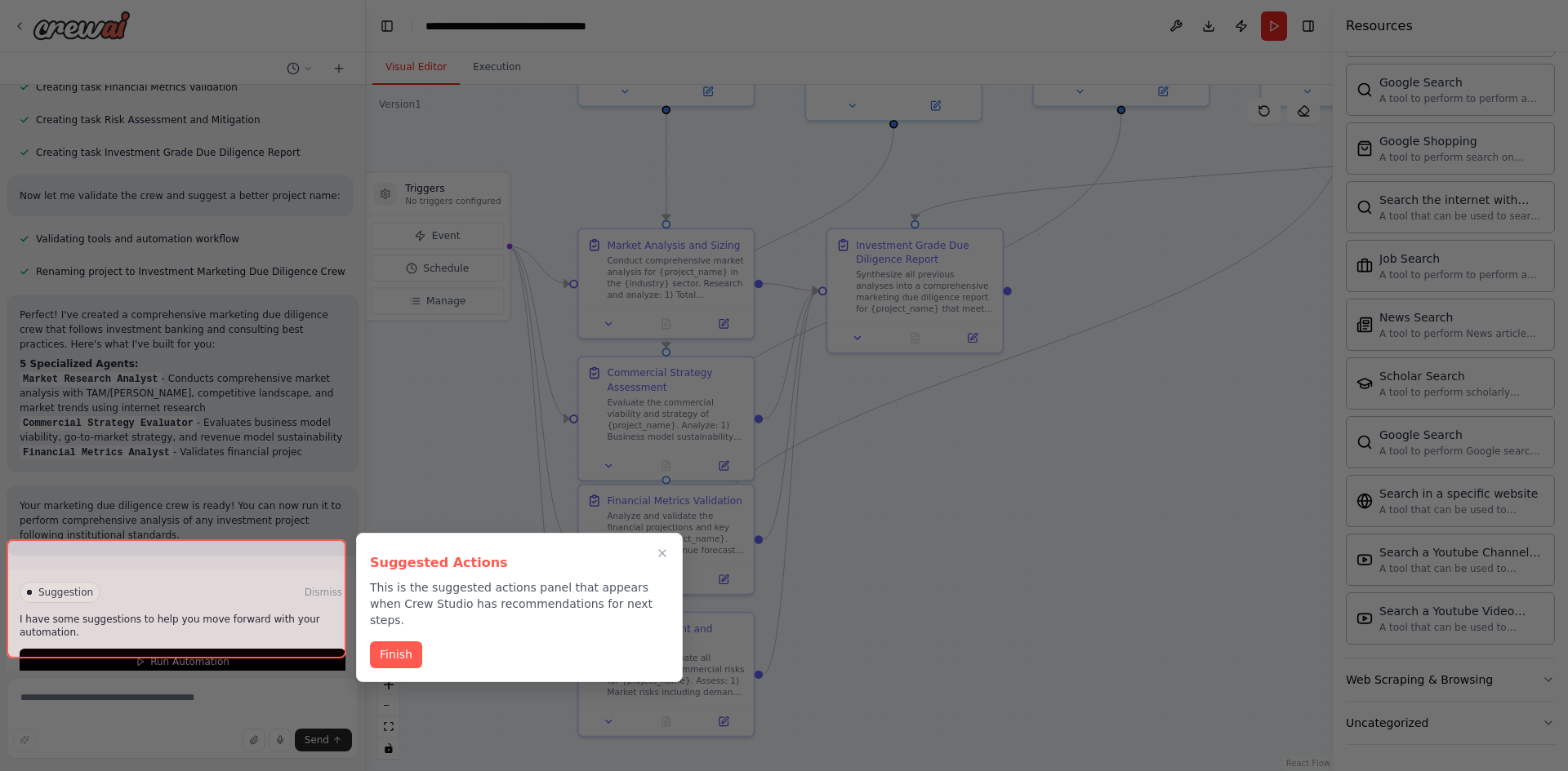
click at [194, 637] on div at bounding box center [176, 598] width 340 height 119
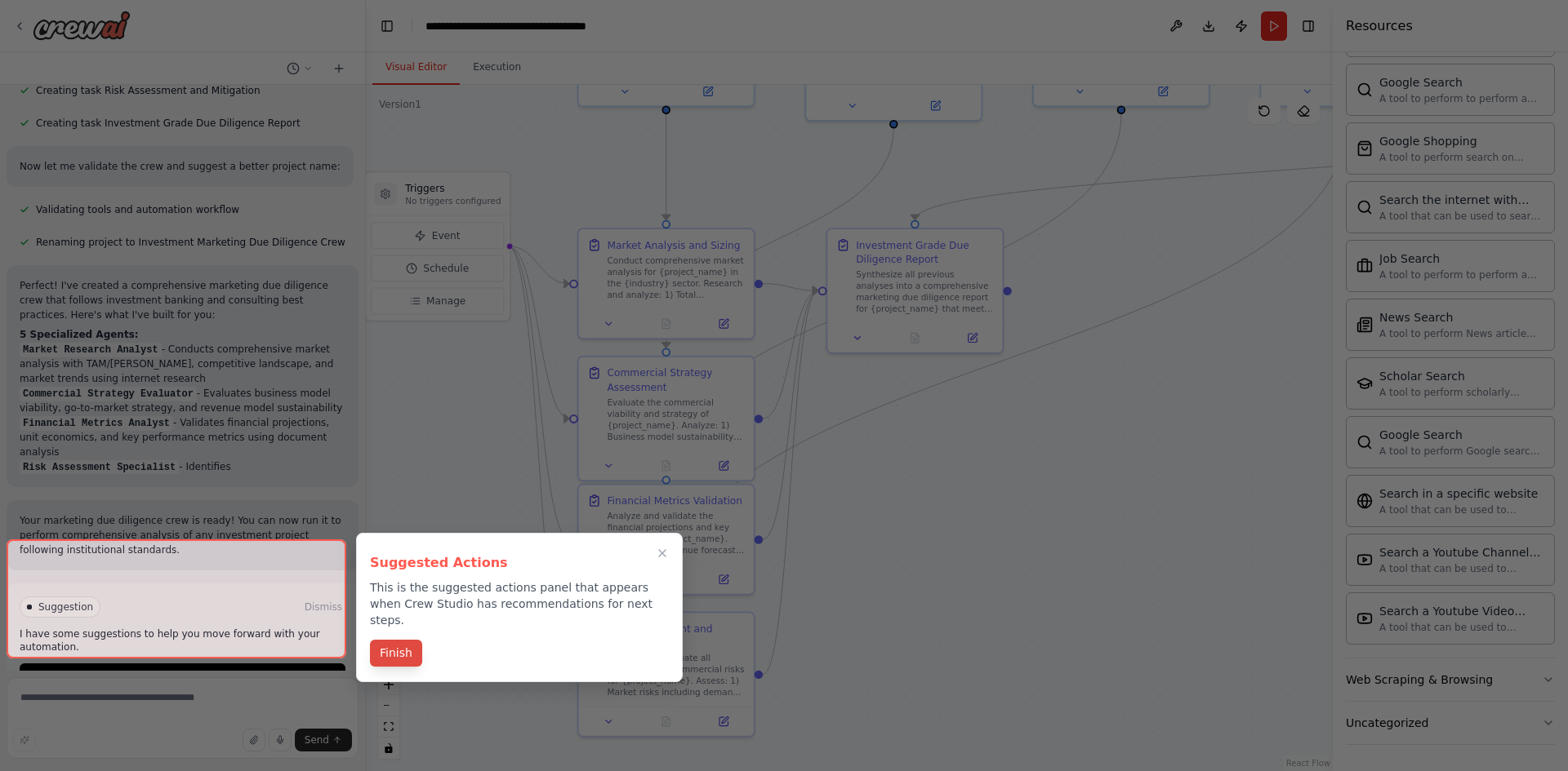
click at [396, 650] on button "Finish" at bounding box center [396, 653] width 53 height 27
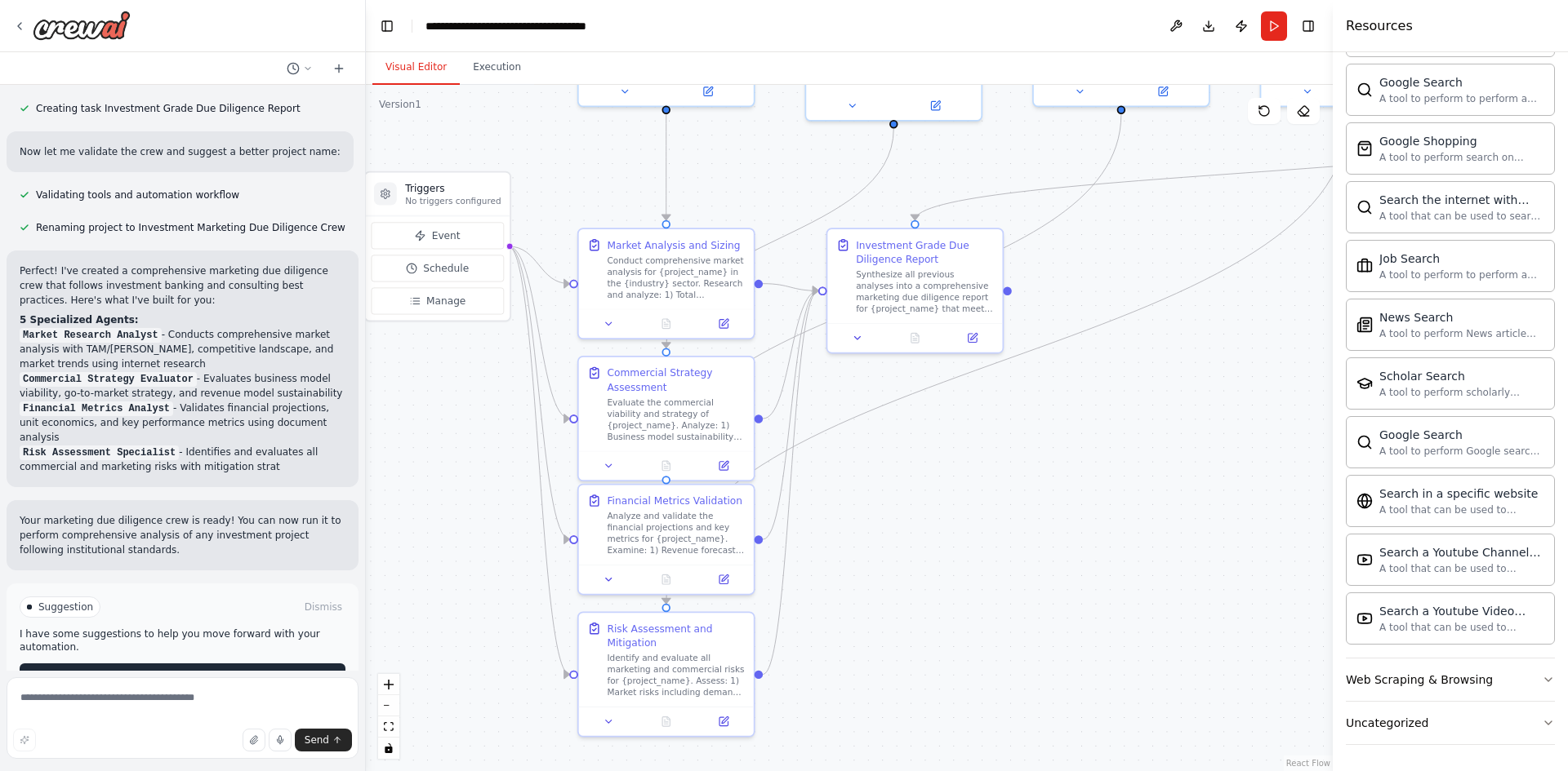
click at [249, 663] on button "Run Automation" at bounding box center [182, 676] width 326 height 26
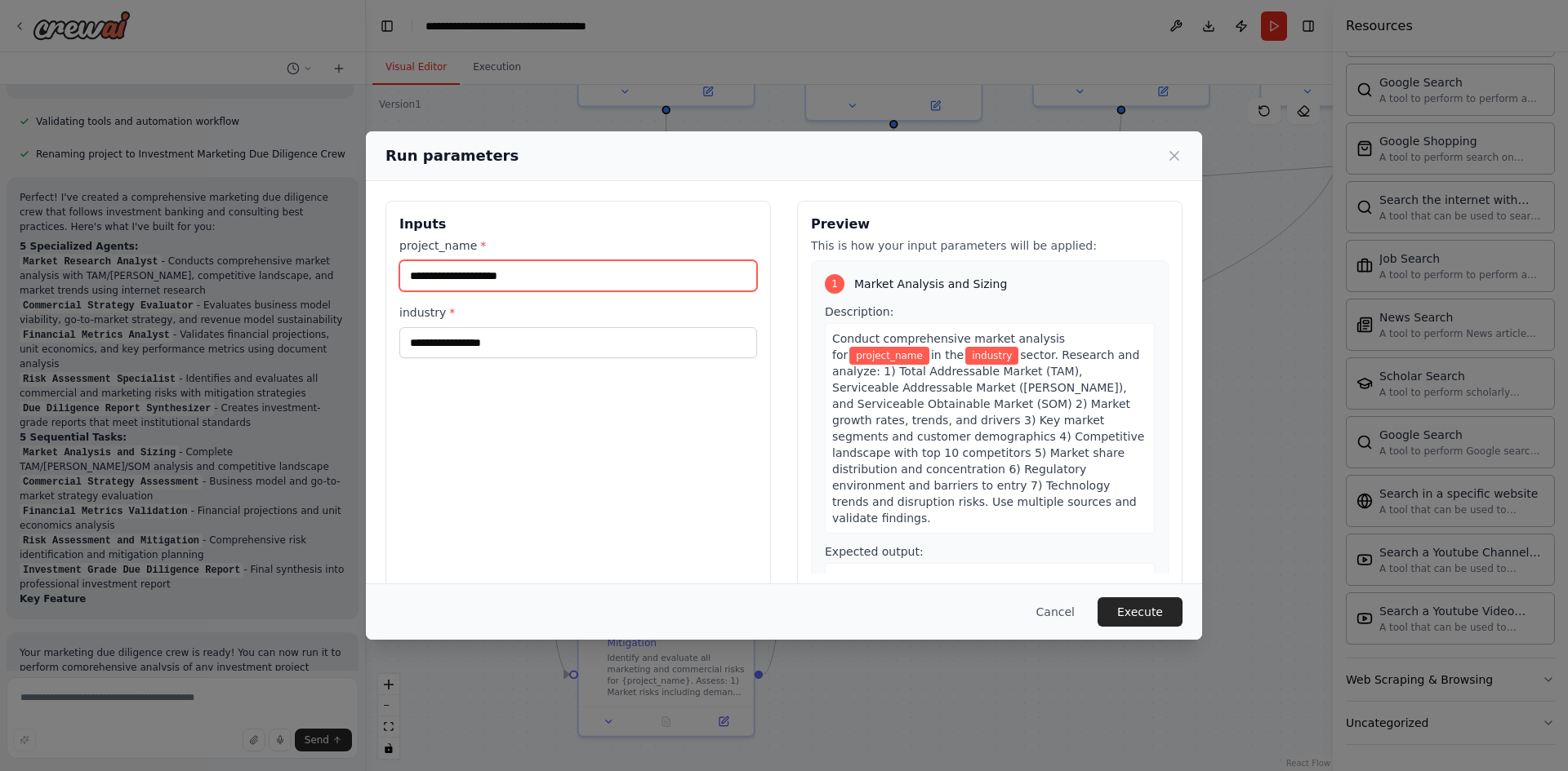
click at [596, 274] on input "project_name *" at bounding box center [578, 276] width 358 height 31
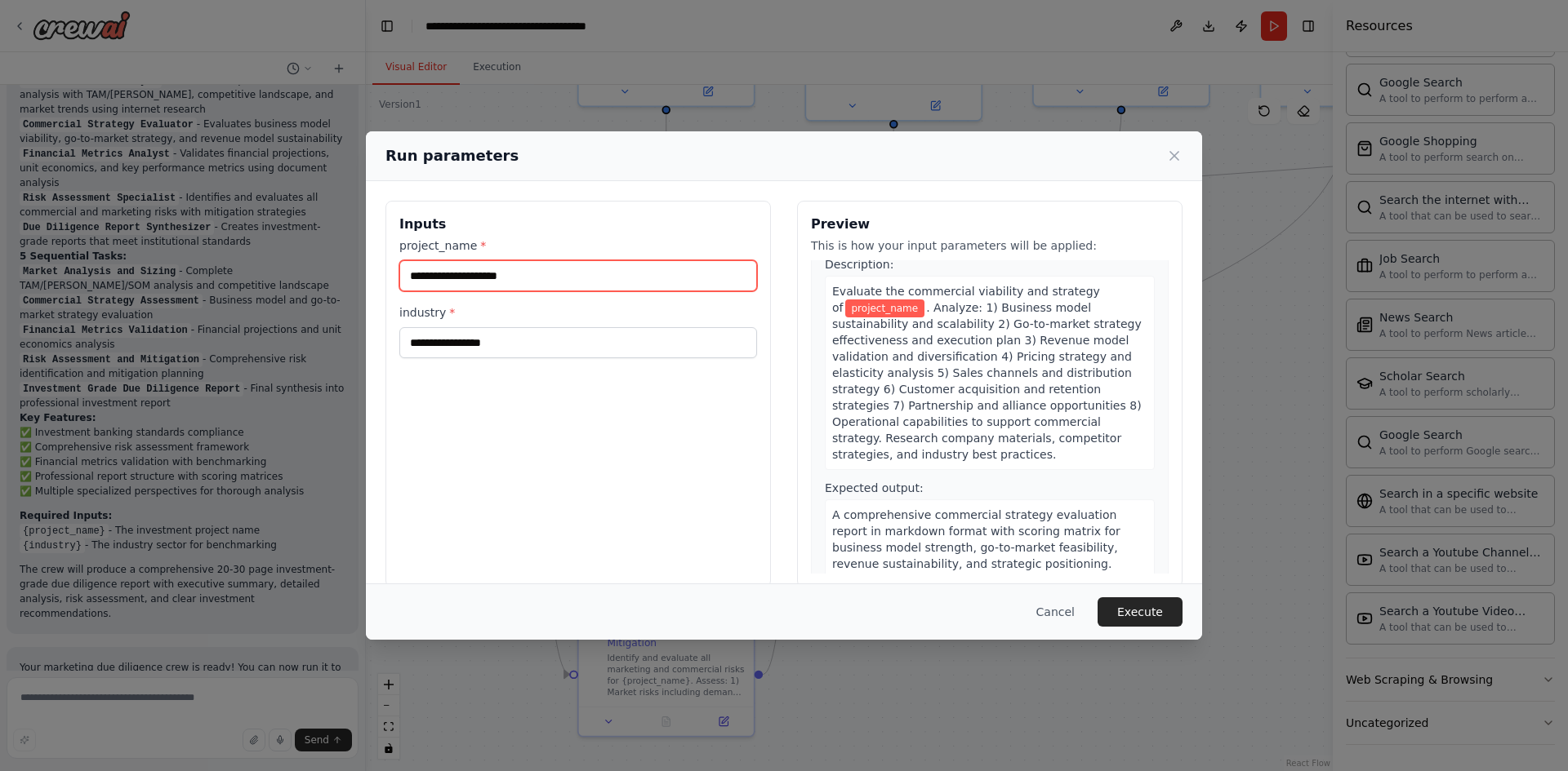
scroll to position [571, 0]
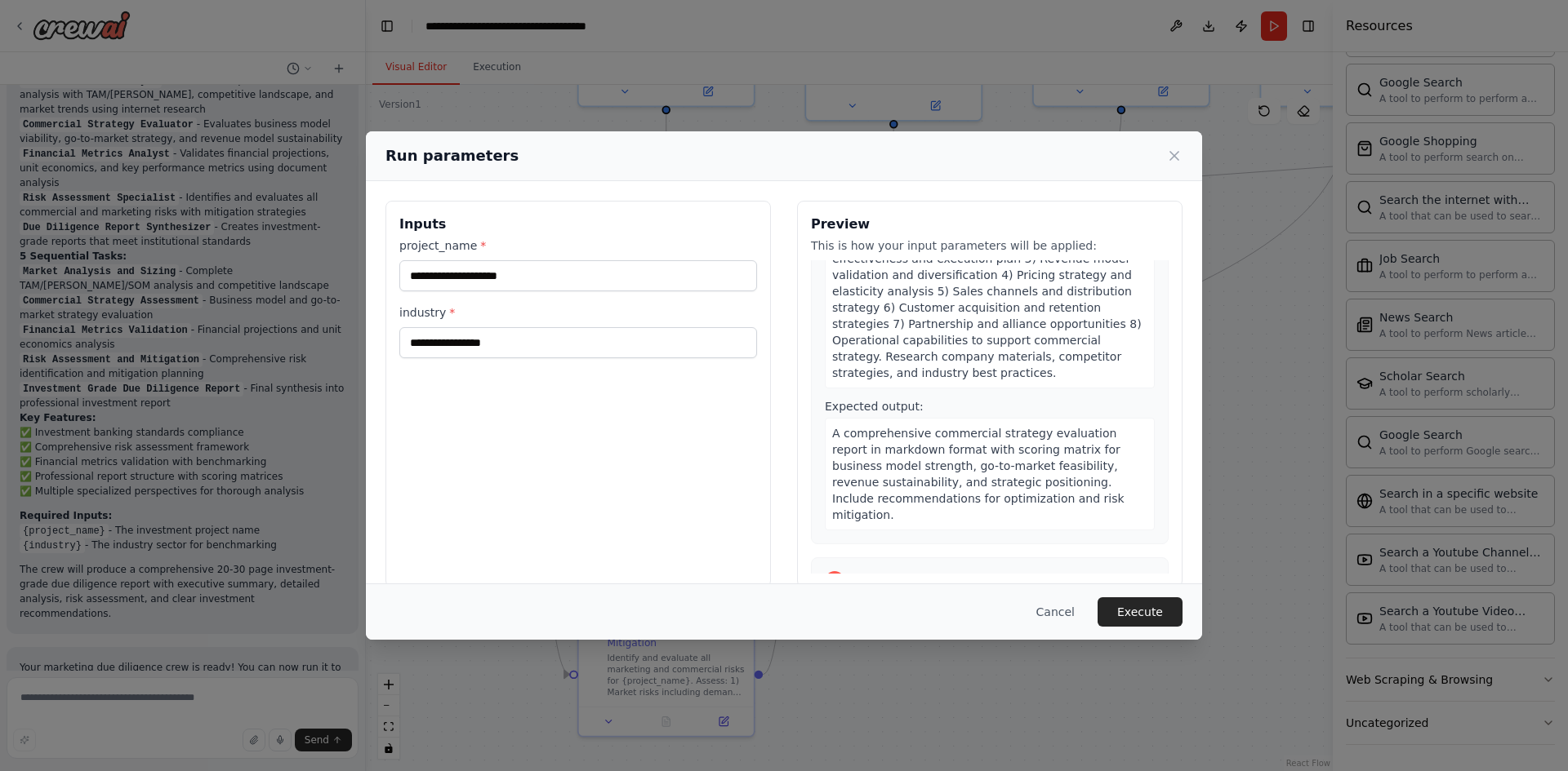
click at [1169, 167] on div "Run parameters" at bounding box center [784, 156] width 797 height 23
click at [1173, 151] on icon at bounding box center [1174, 156] width 16 height 16
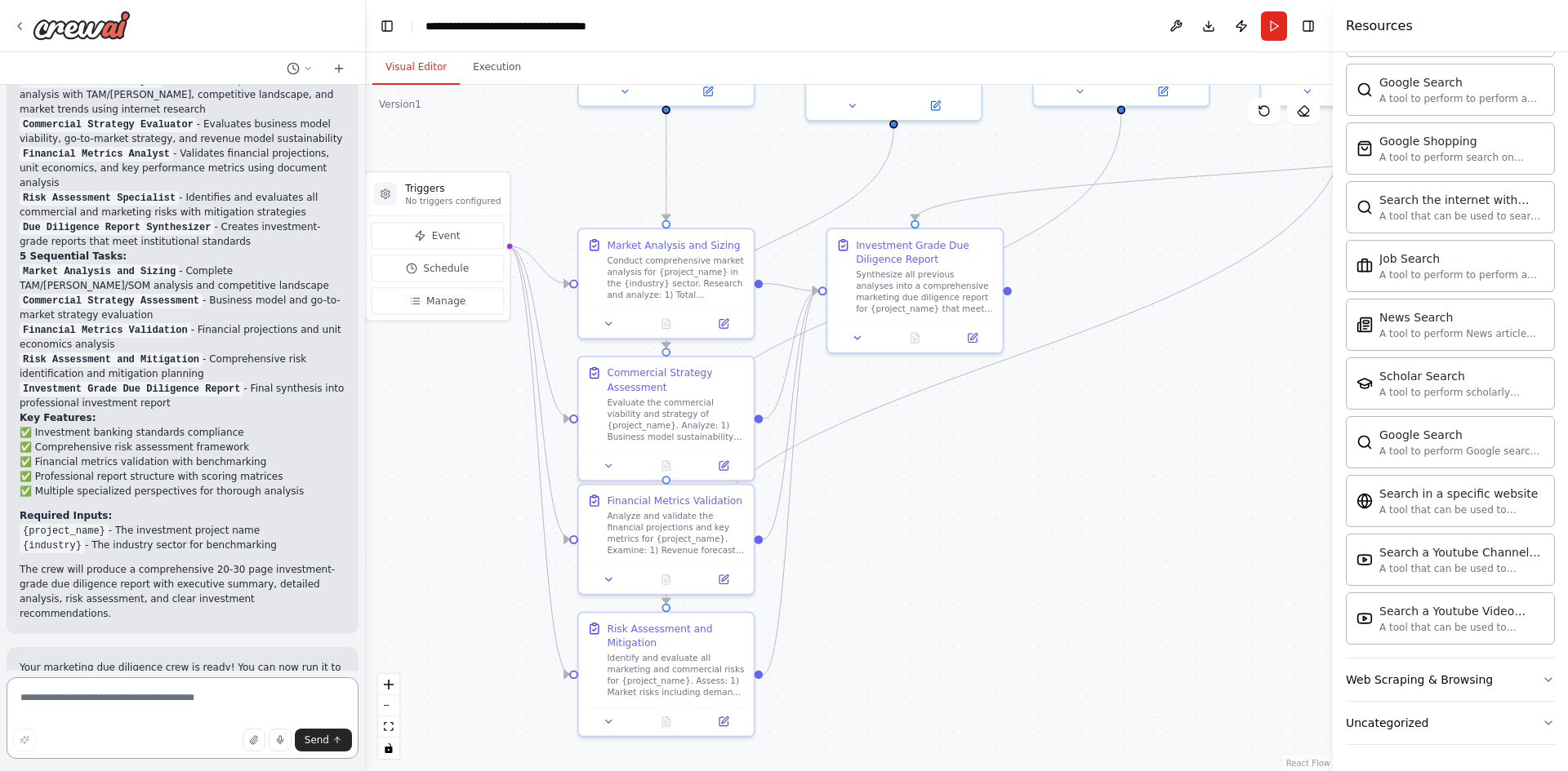
drag, startPoint x: 81, startPoint y: 714, endPoint x: 89, endPoint y: 709, distance: 9.4
click at [83, 713] on textarea at bounding box center [182, 718] width 352 height 82
type textarea "**********"
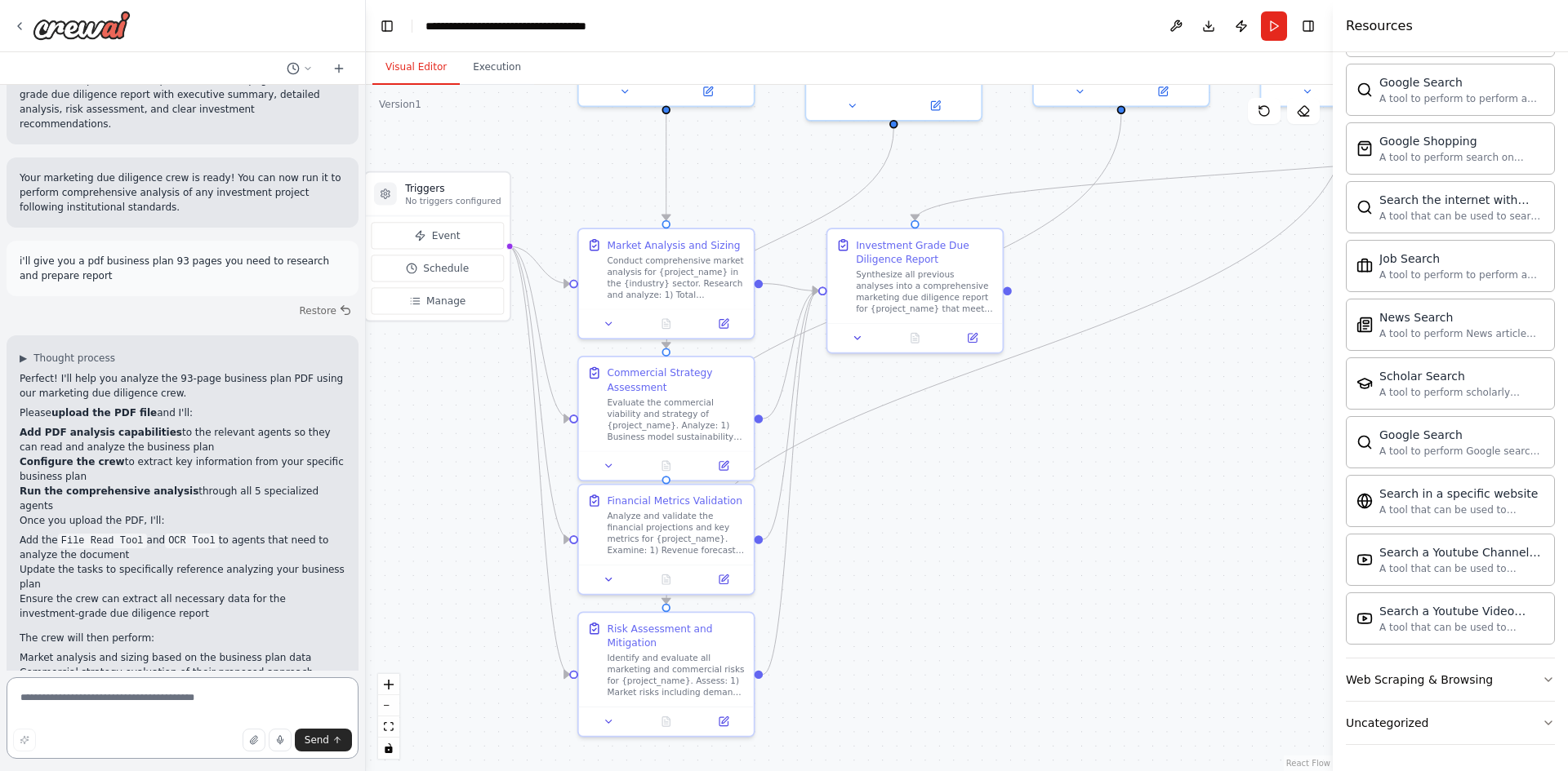
scroll to position [1688, 0]
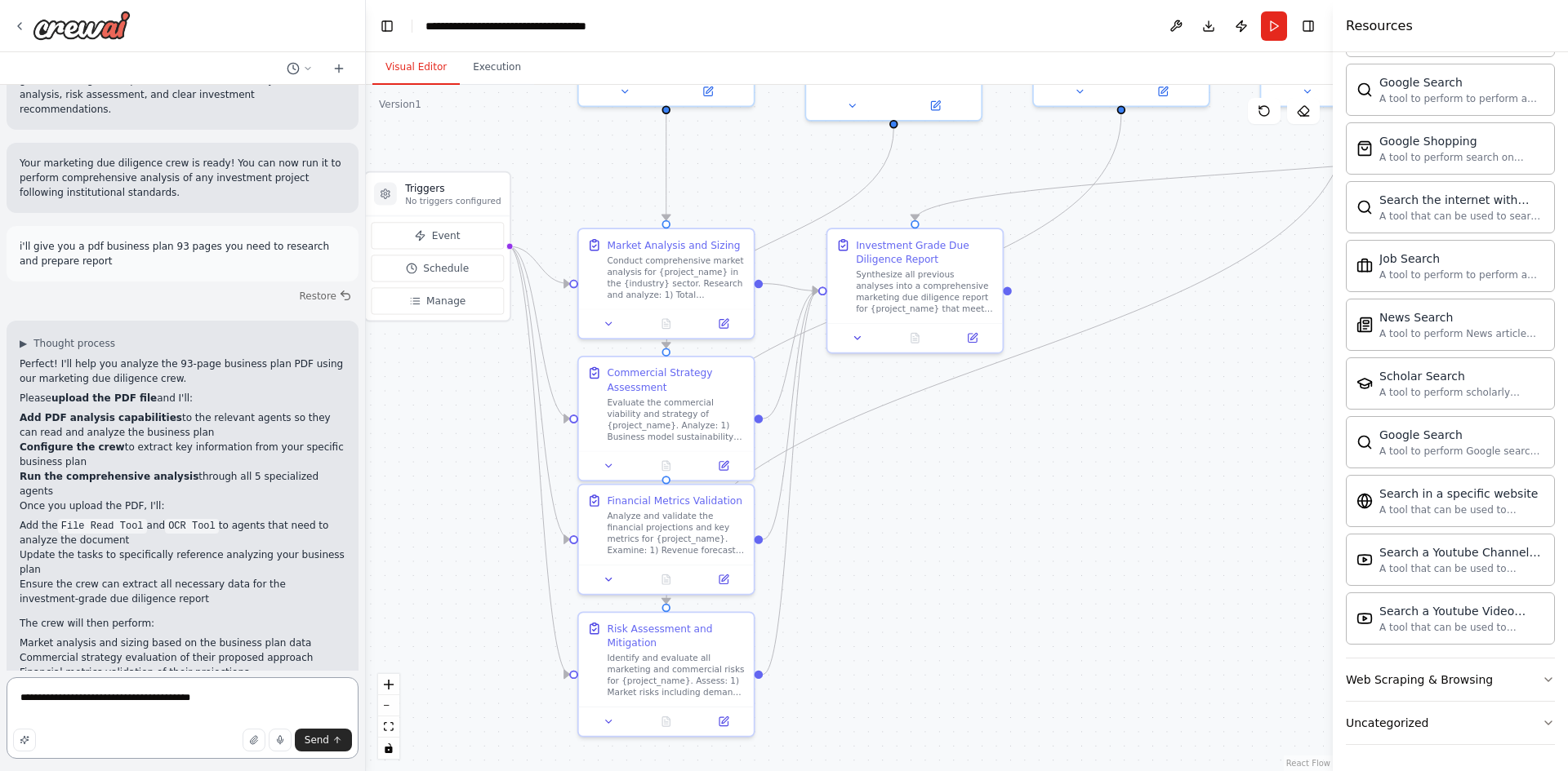
type textarea "**********"
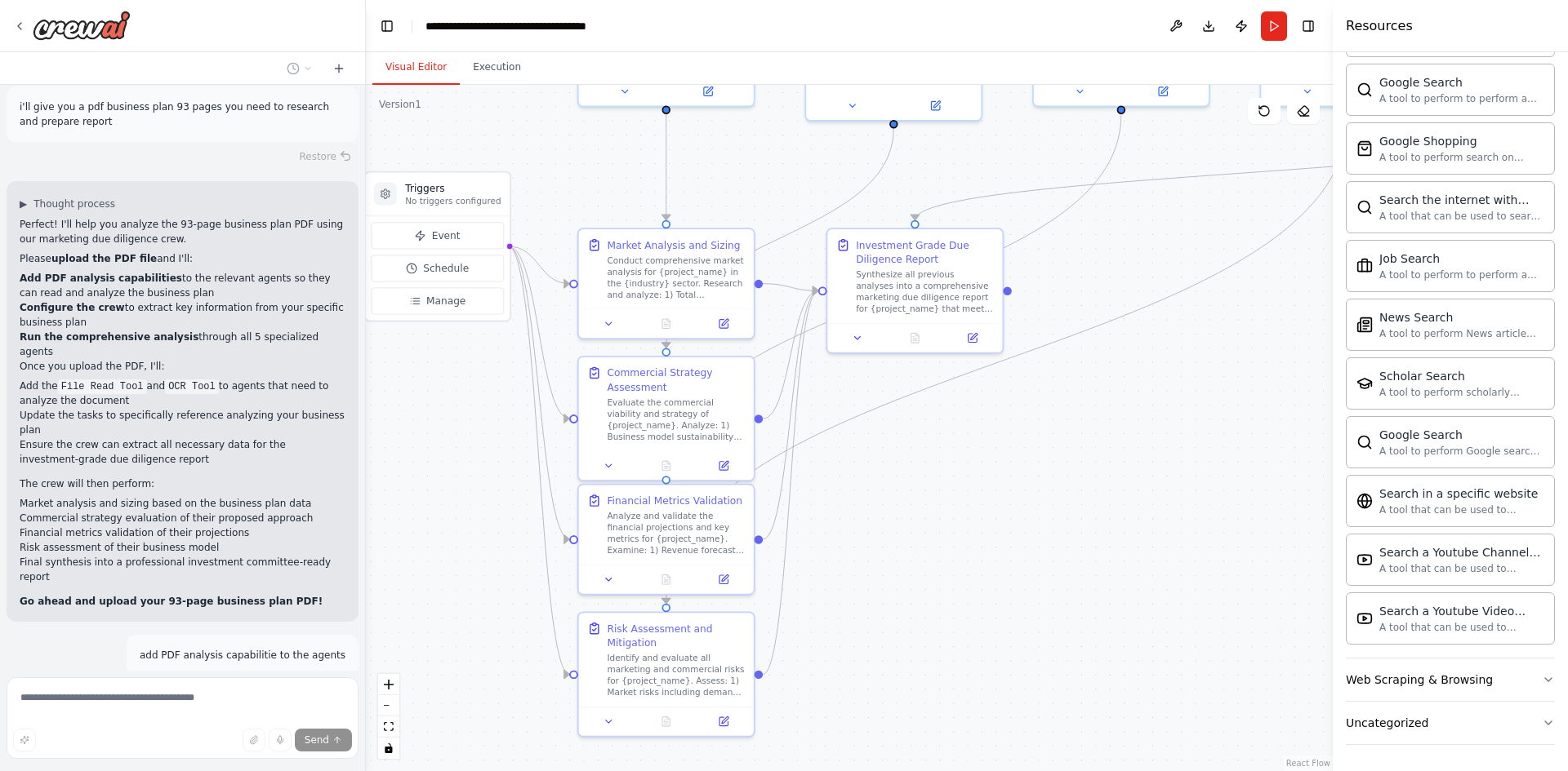
scroll to position [1833, 0]
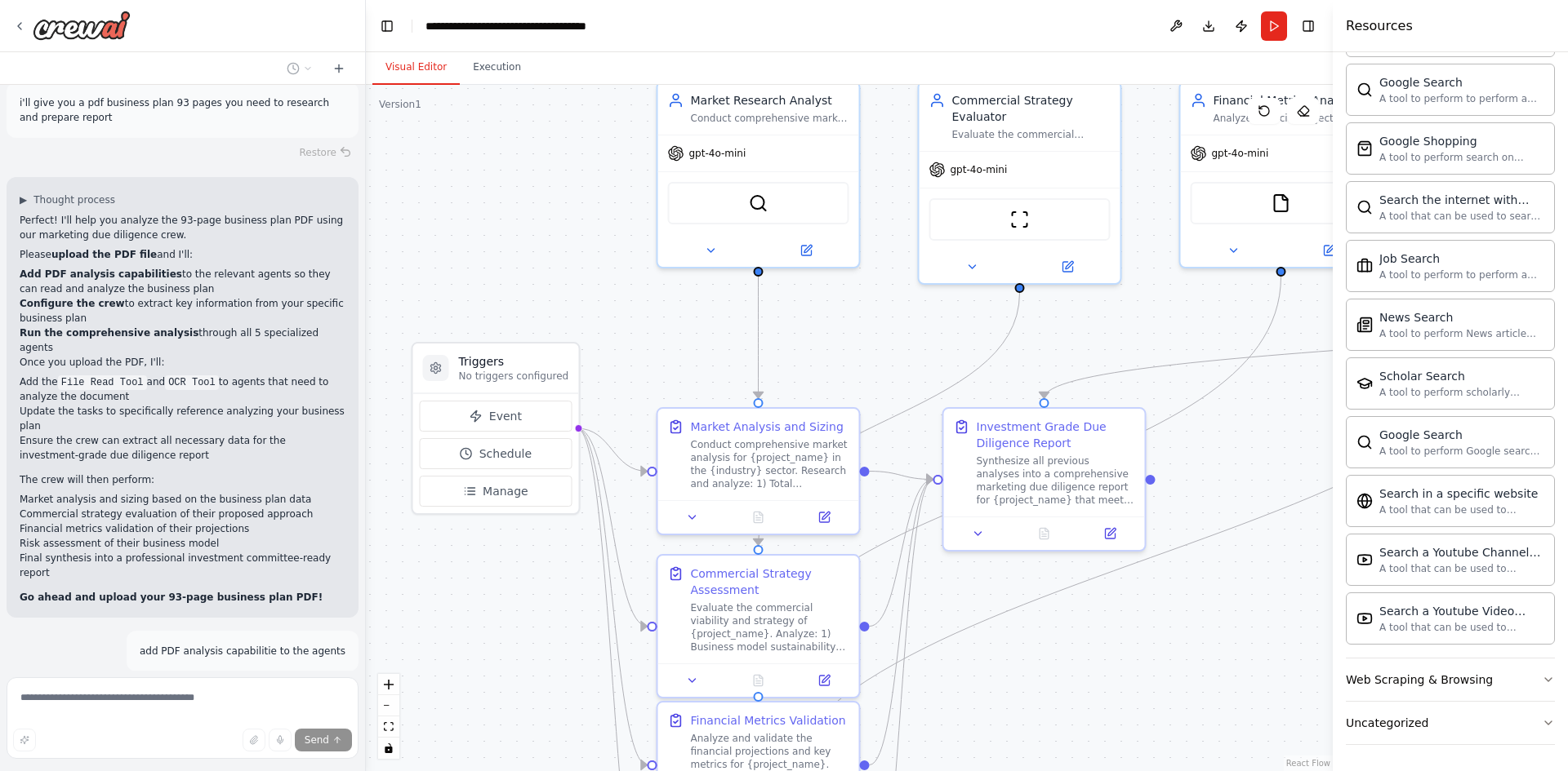
drag, startPoint x: 770, startPoint y: 401, endPoint x: 821, endPoint y: 518, distance: 127.6
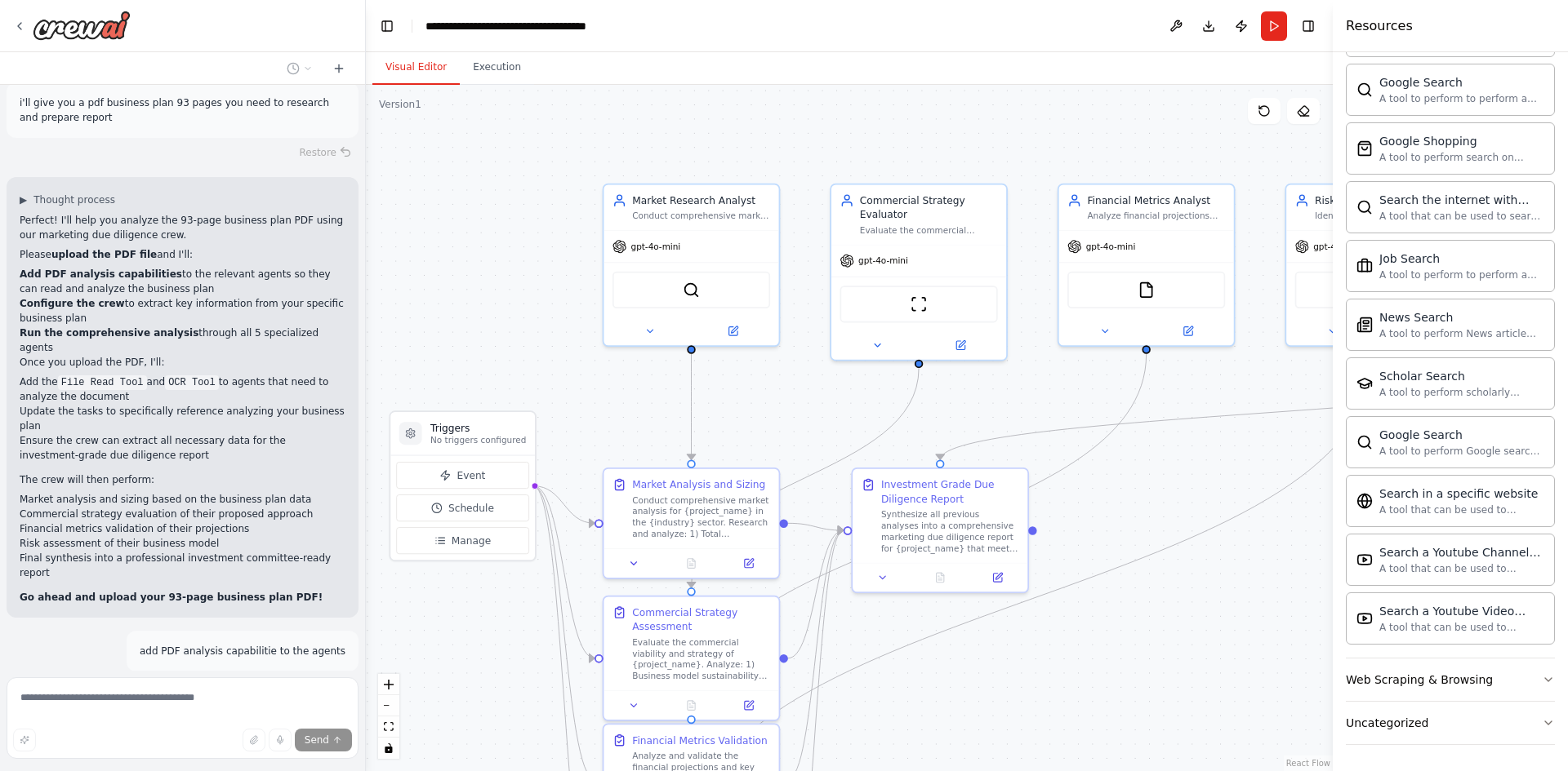
drag, startPoint x: 599, startPoint y: 207, endPoint x: 519, endPoint y: 189, distance: 82.0
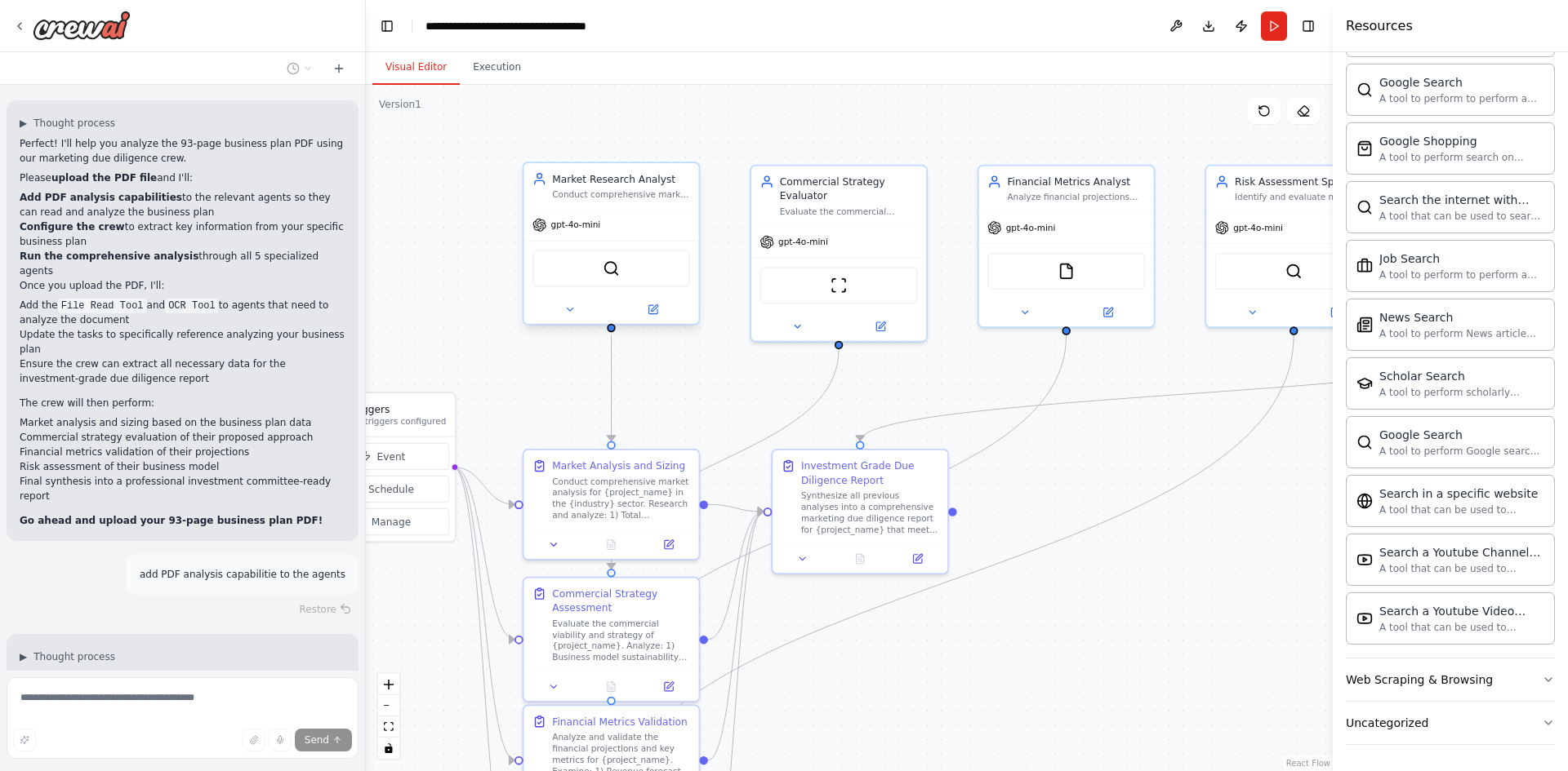
scroll to position [1924, 0]
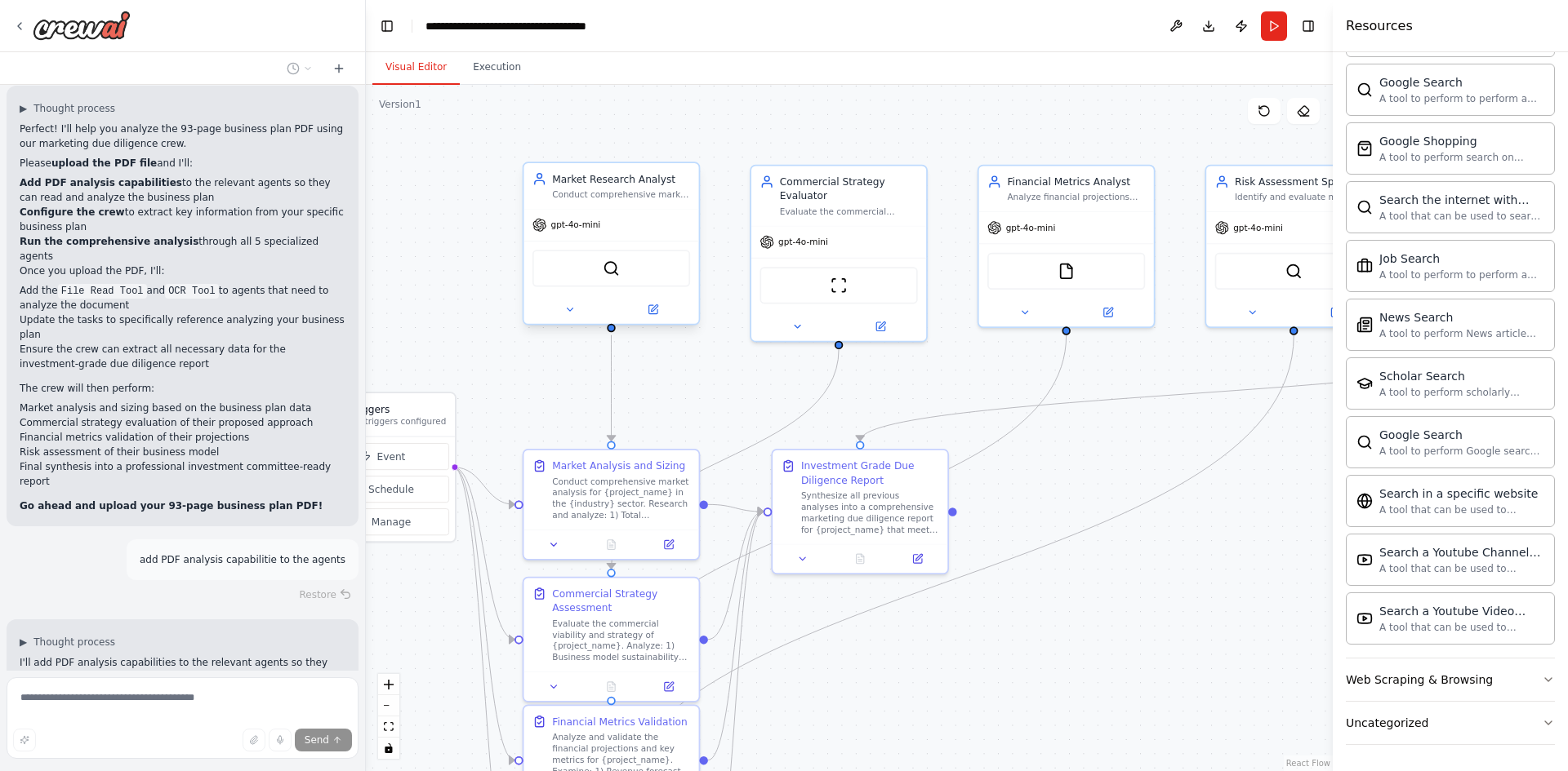
click at [592, 259] on div "SerperDevTool" at bounding box center [611, 267] width 158 height 37
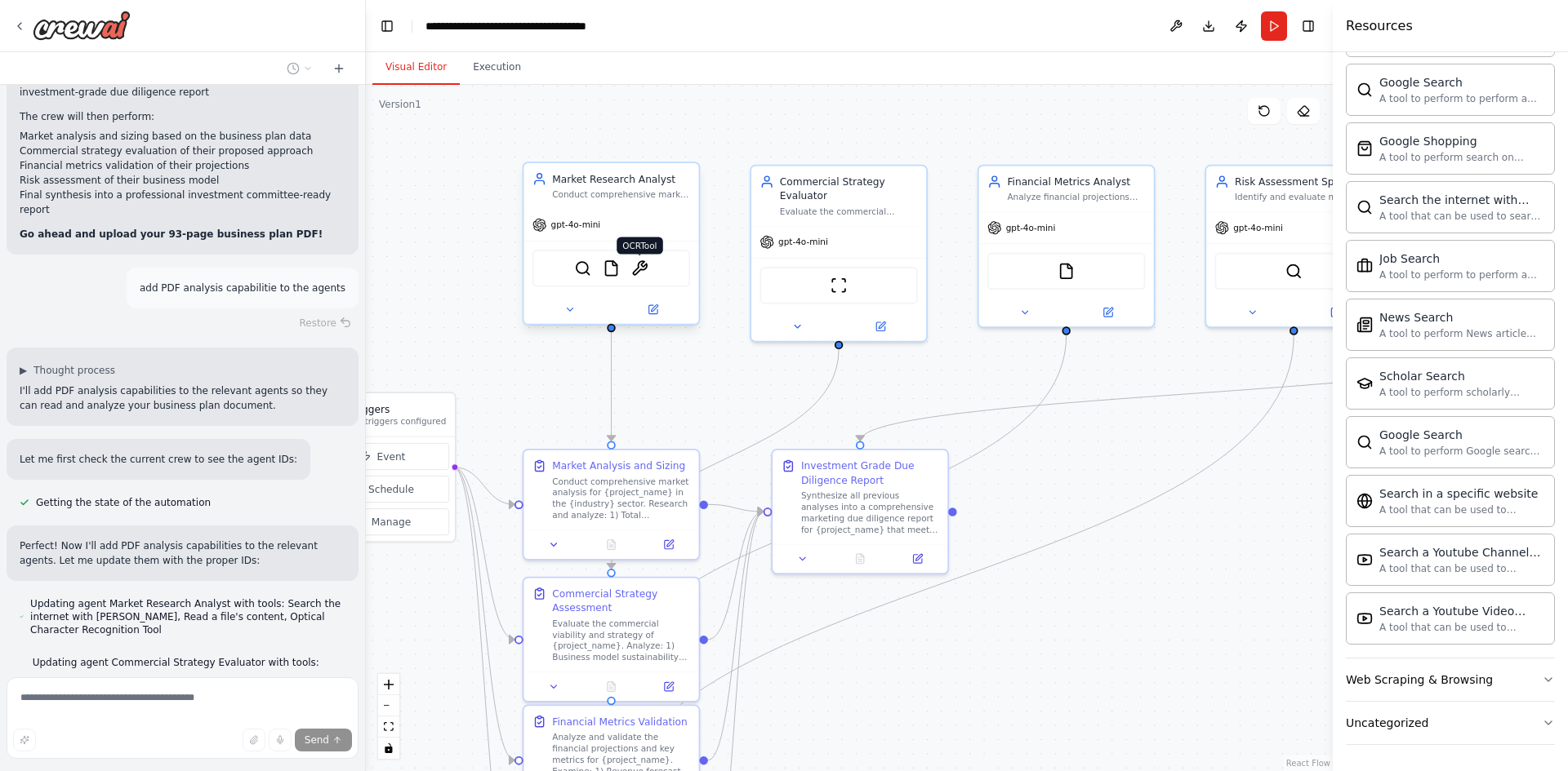
scroll to position [2197, 0]
click at [642, 267] on img at bounding box center [640, 268] width 17 height 17
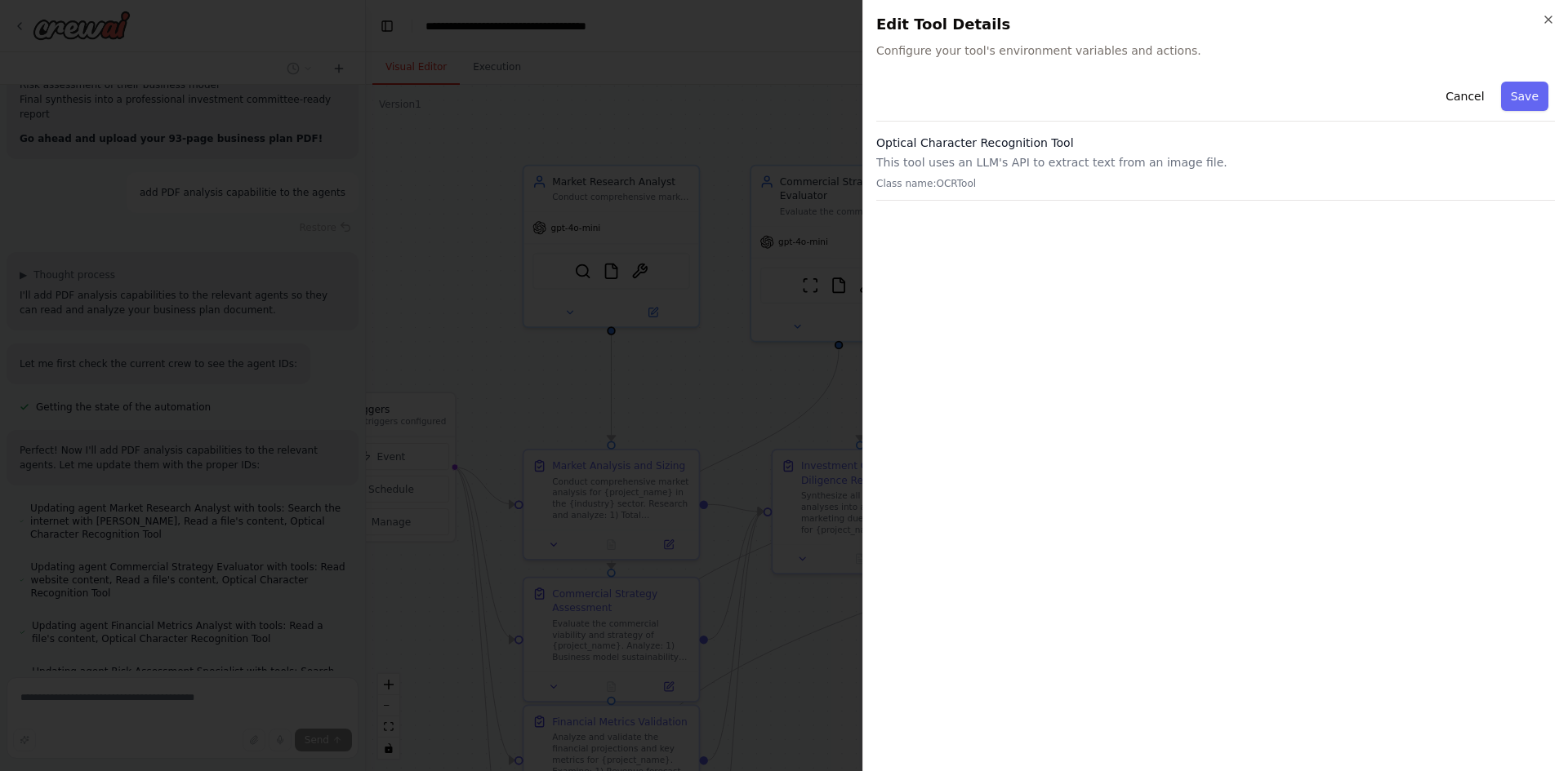
scroll to position [2301, 0]
click at [1507, 93] on button "Save" at bounding box center [1524, 96] width 47 height 29
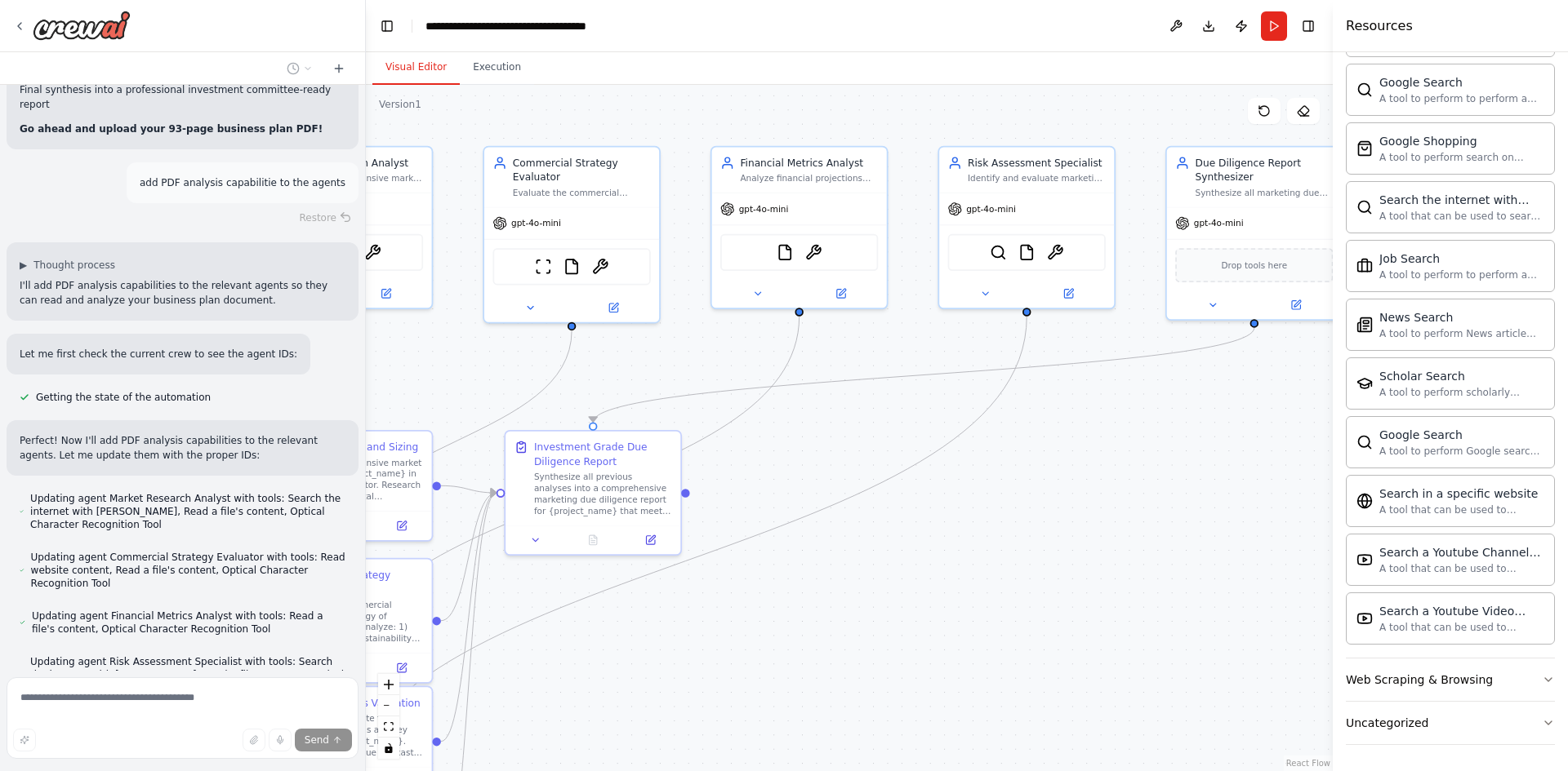
drag, startPoint x: 686, startPoint y: 361, endPoint x: 419, endPoint y: 342, distance: 267.7
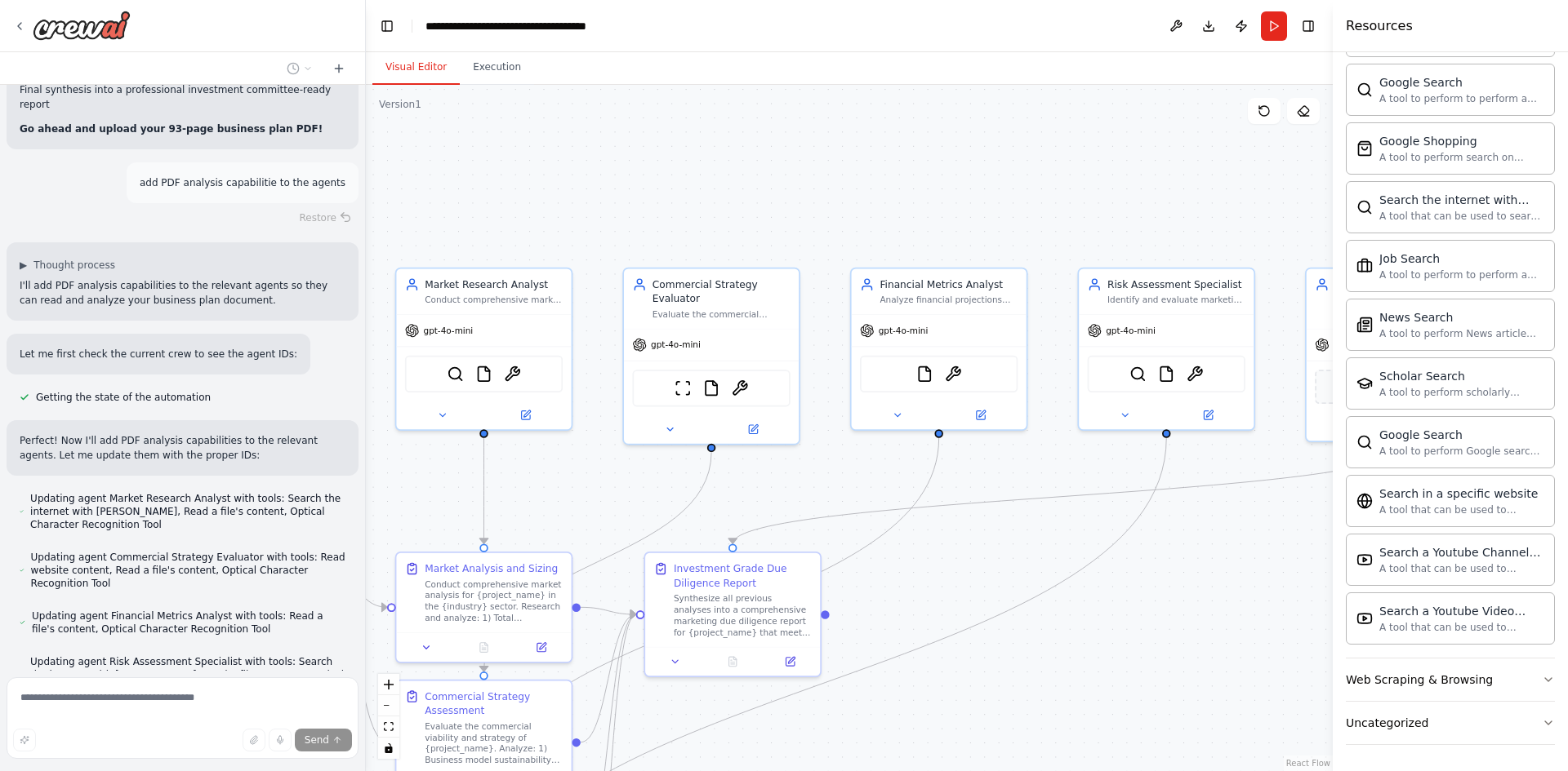
drag, startPoint x: 733, startPoint y: 346, endPoint x: 741, endPoint y: 461, distance: 115.3
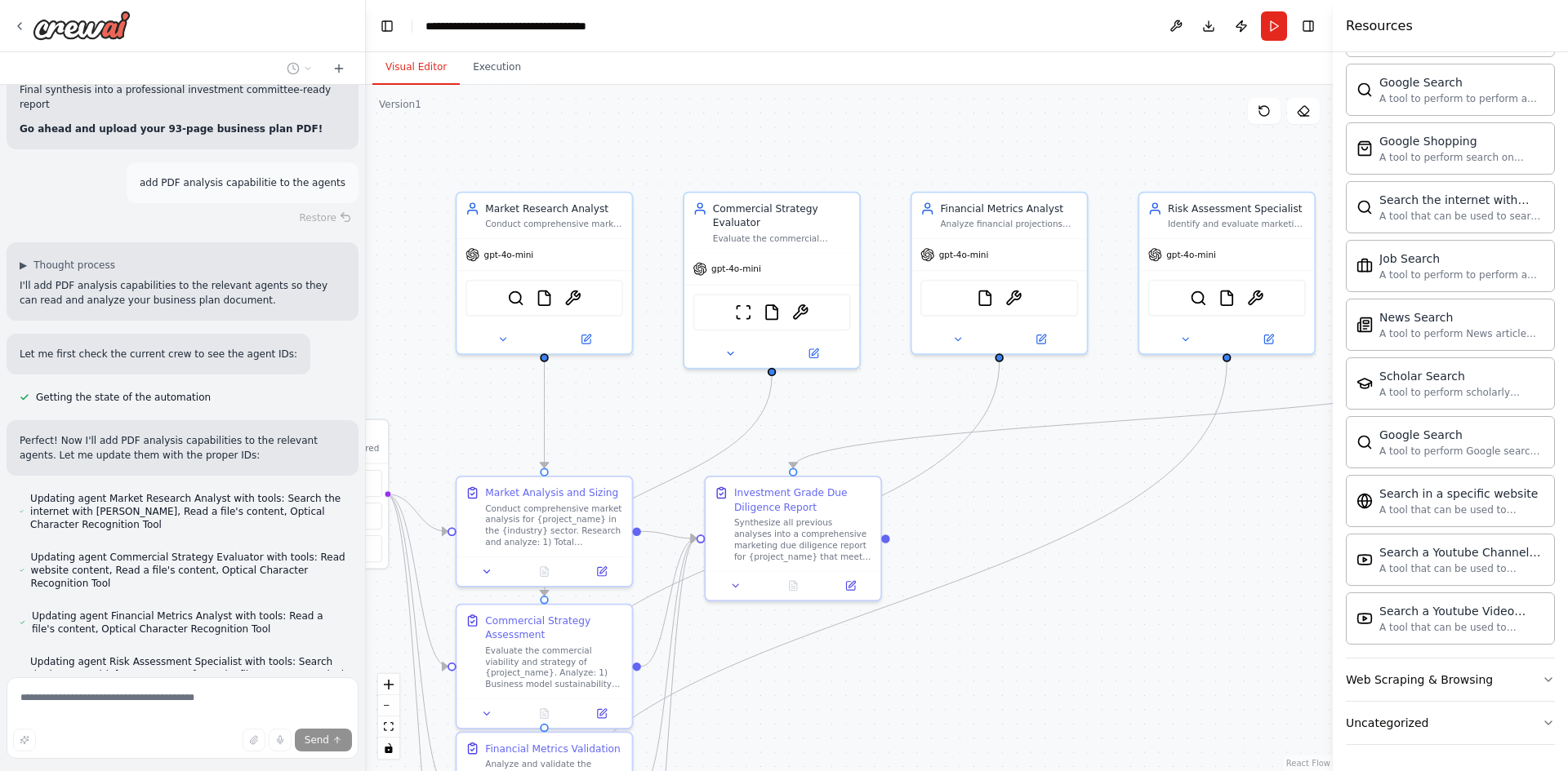
drag, startPoint x: 750, startPoint y: 449, endPoint x: 814, endPoint y: 337, distance: 129.0
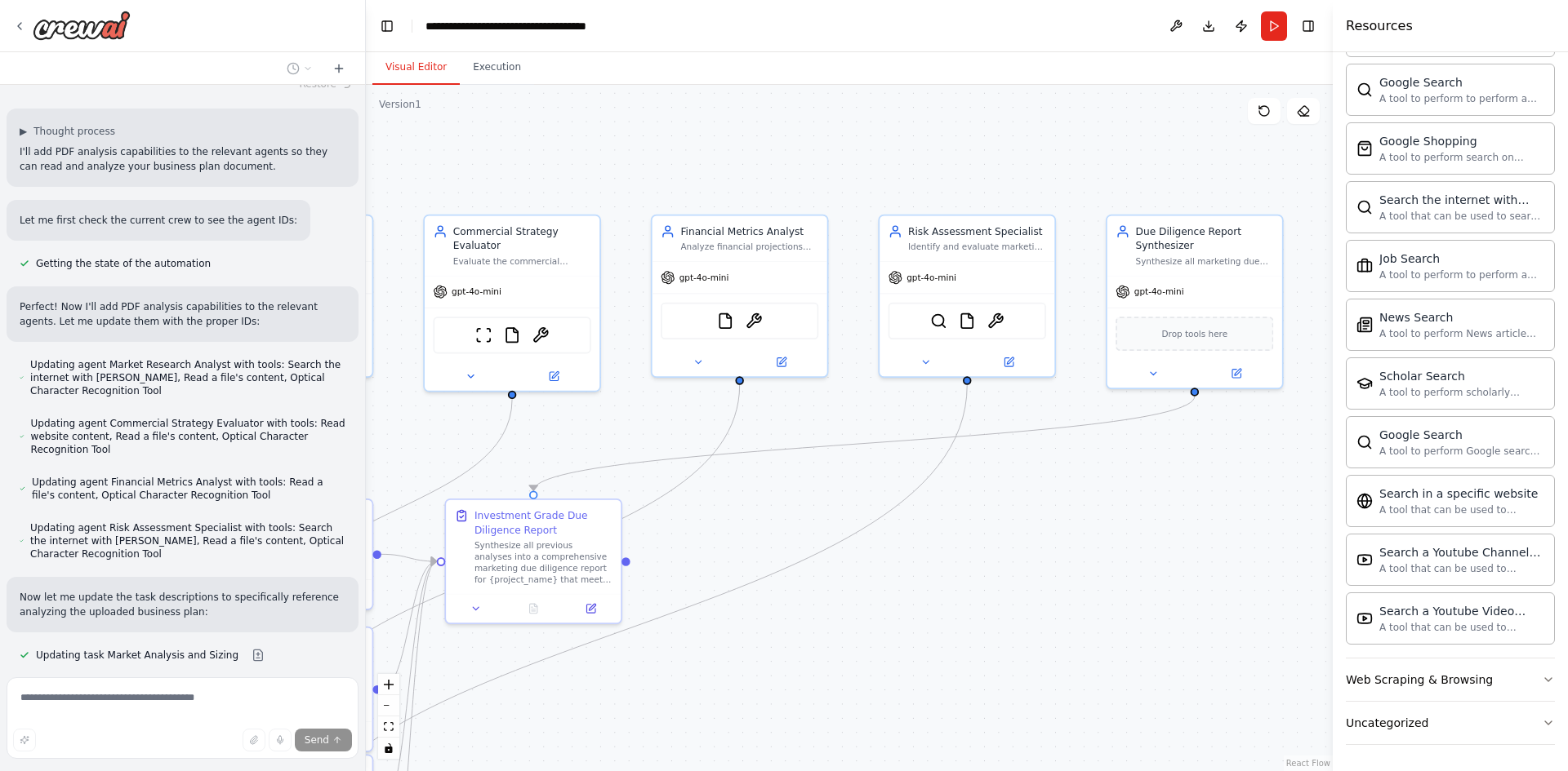
scroll to position [2468, 0]
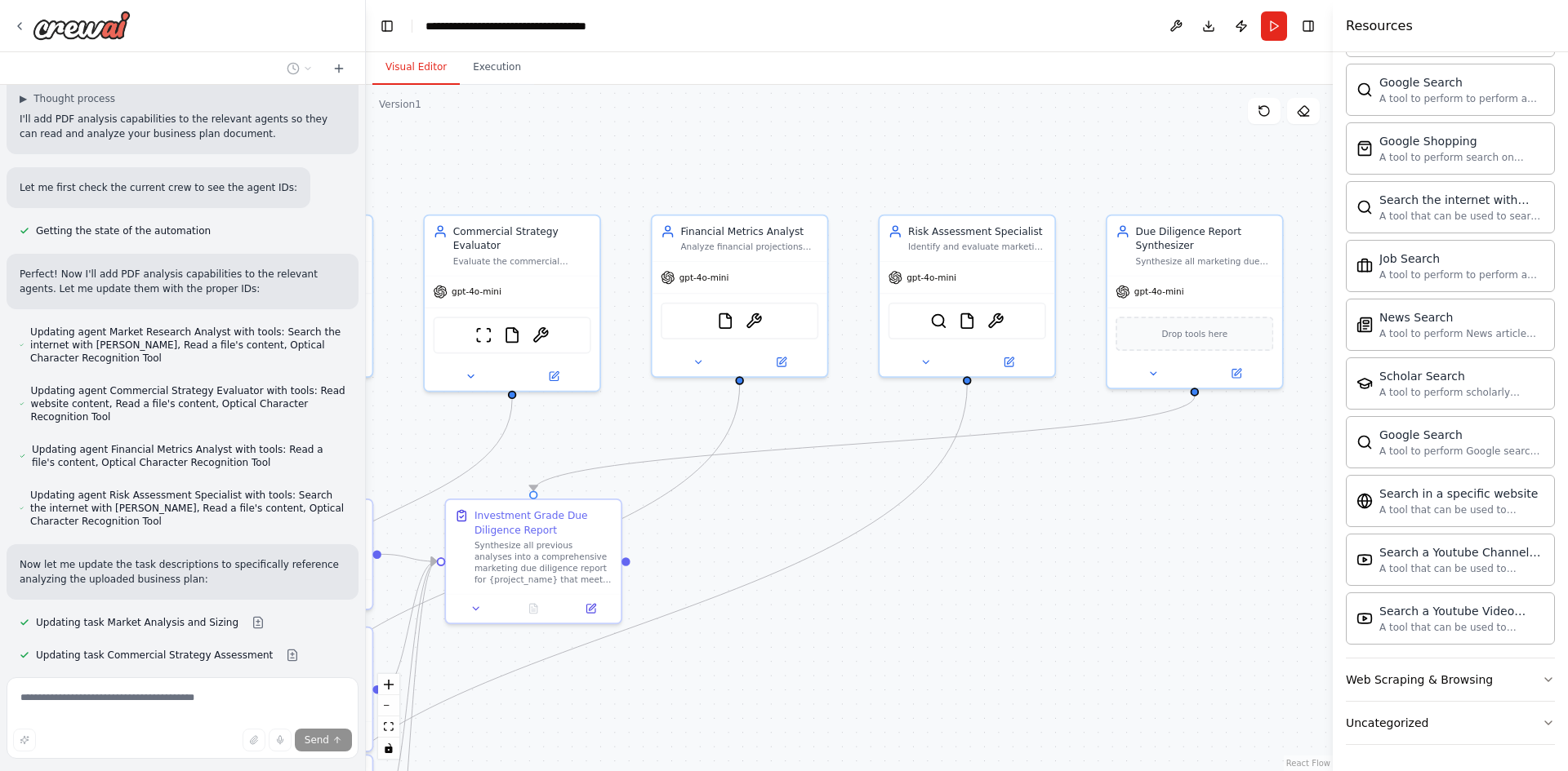
drag, startPoint x: 971, startPoint y: 500, endPoint x: 711, endPoint y: 549, distance: 264.6
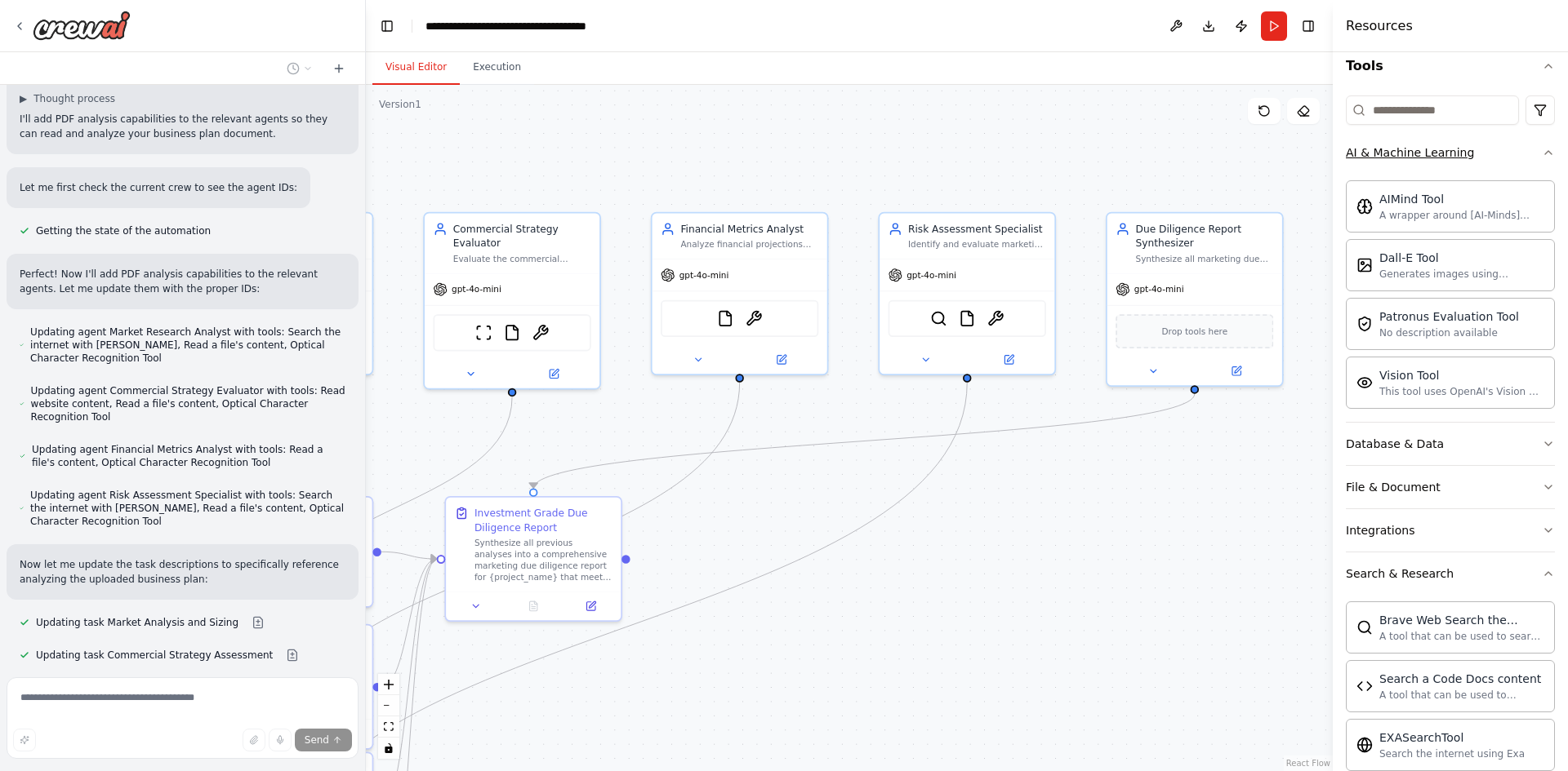
scroll to position [2500, 0]
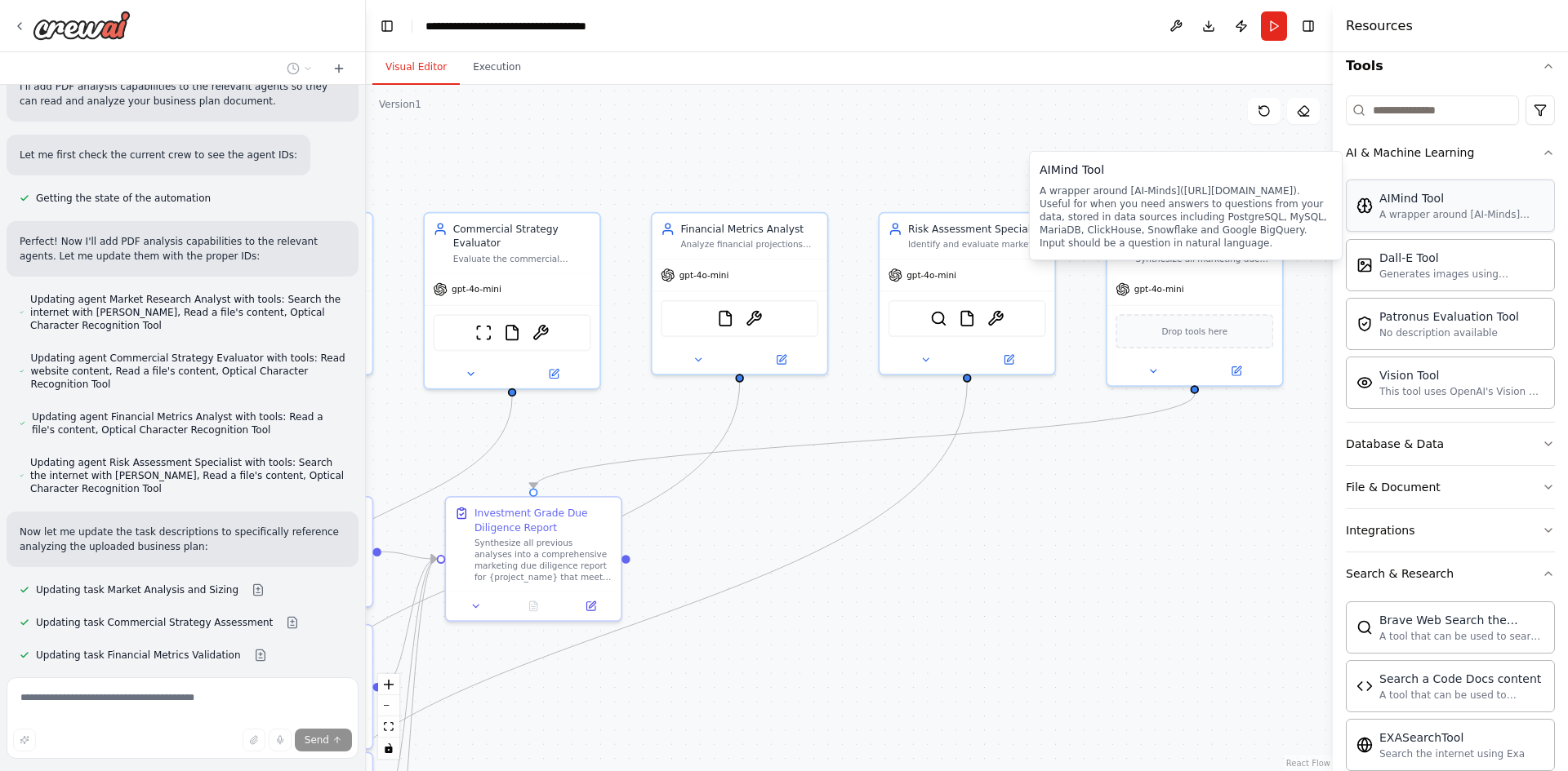
click at [1450, 204] on div "AIMind Tool" at bounding box center [1462, 198] width 165 height 16
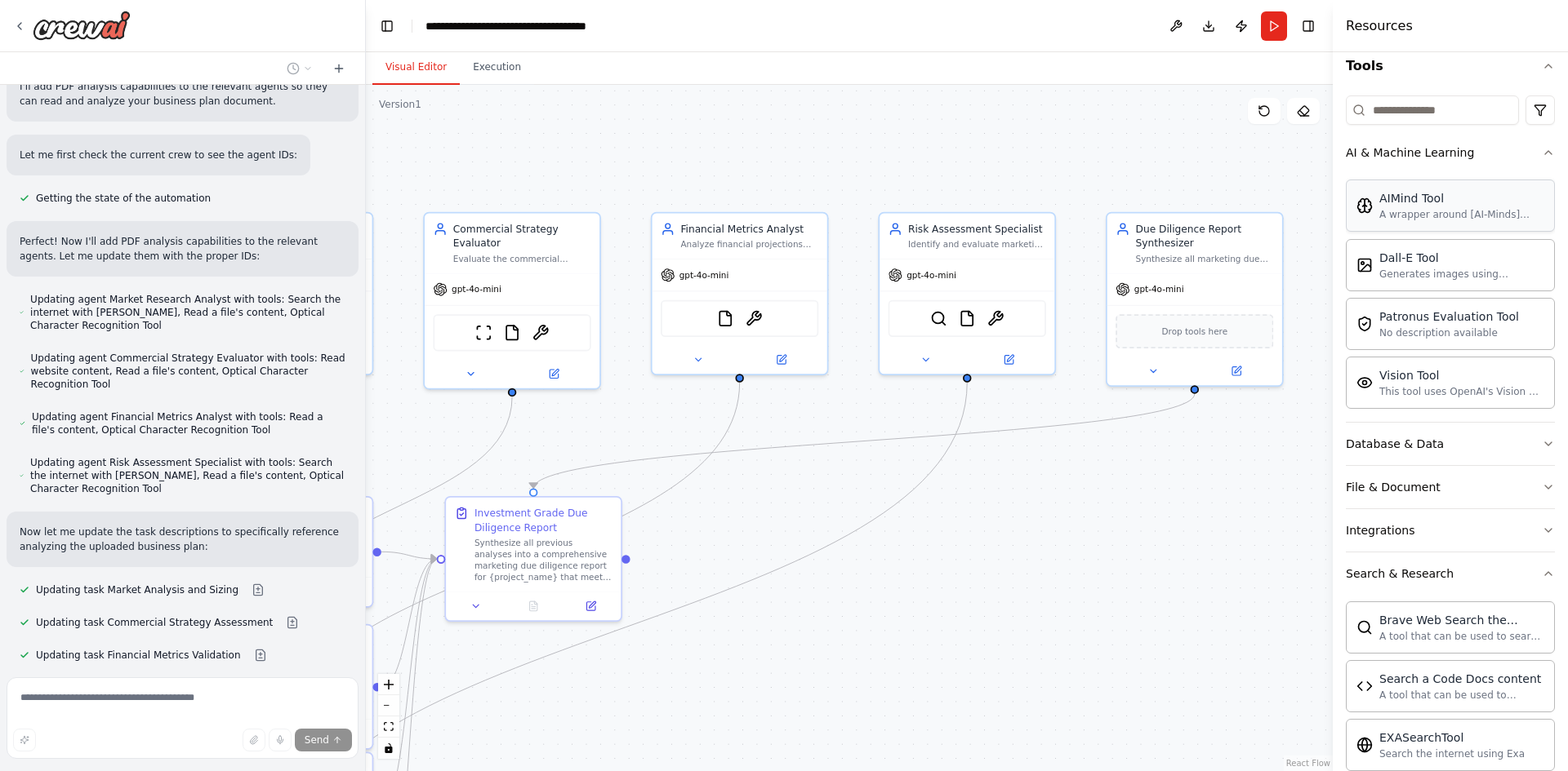
scroll to position [2532, 0]
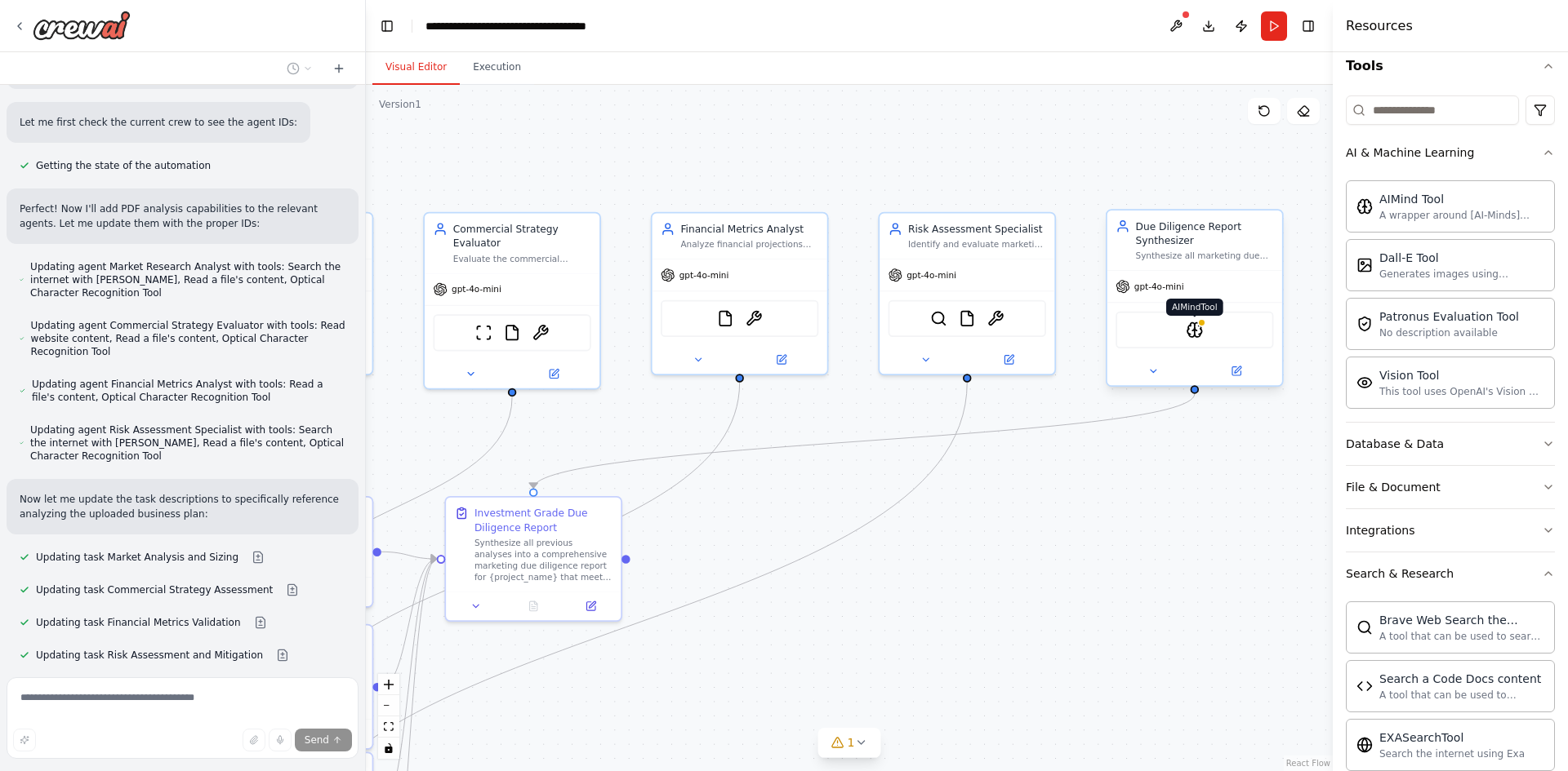
click at [1205, 323] on div at bounding box center [1201, 322] width 8 height 8
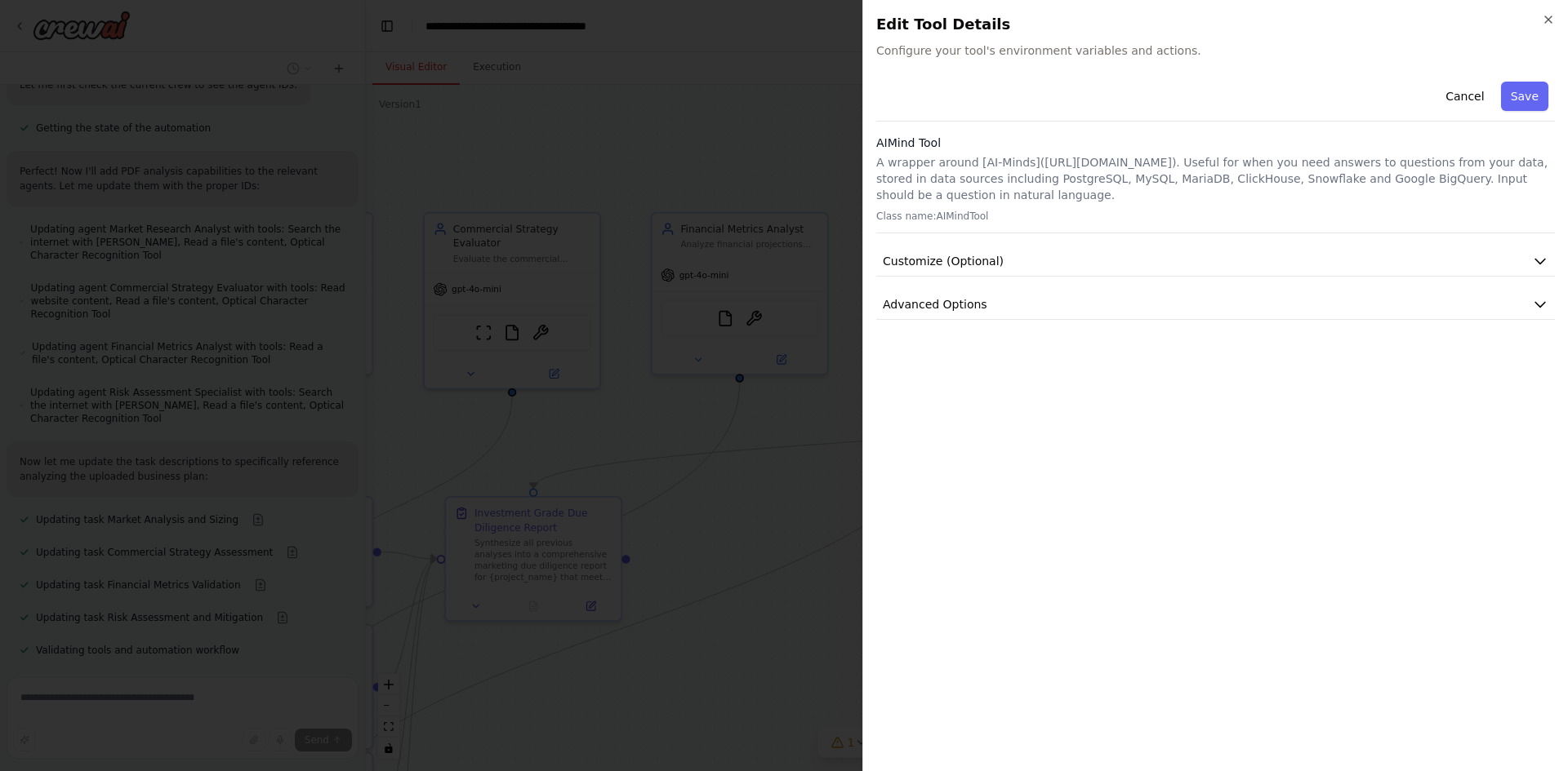
scroll to position [2572, 0]
click at [1001, 258] on button "Customize (Optional)" at bounding box center [1215, 262] width 678 height 30
click at [968, 298] on span "Advanced Options" at bounding box center [935, 304] width 104 height 16
click at [1501, 373] on span "Required" at bounding box center [1513, 370] width 56 height 16
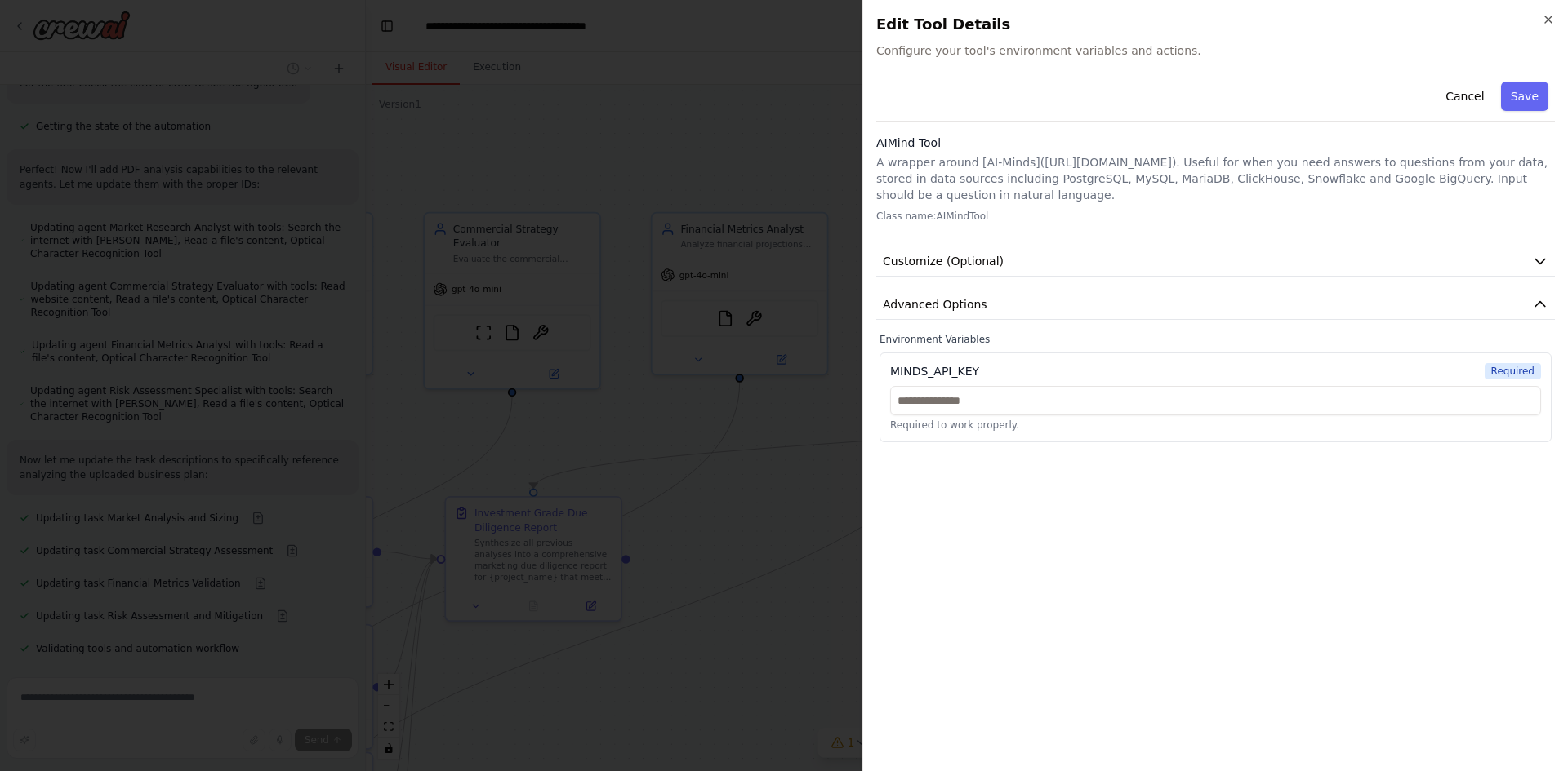
click at [1123, 154] on div "AIMind Tool A wrapper around [AI-Minds](https://mindsdb.com/minds). Useful for …" at bounding box center [1215, 184] width 678 height 98
click at [1112, 162] on p "A wrapper around [AI-Minds](https://mindsdb.com/minds). Useful for when you nee…" at bounding box center [1215, 178] width 678 height 49
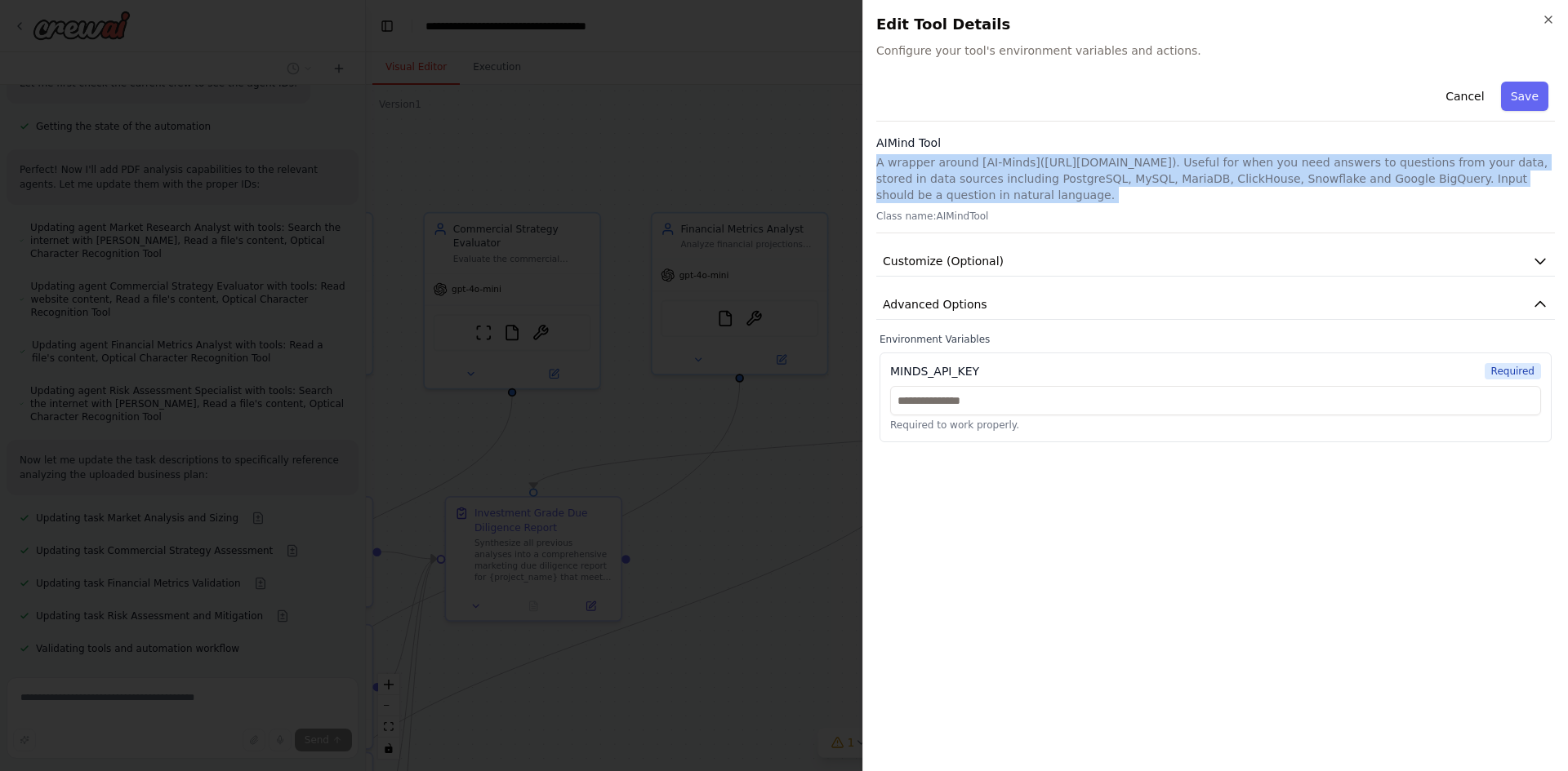
click at [1112, 162] on p "A wrapper around [AI-Minds](https://mindsdb.com/minds). Useful for when you nee…" at bounding box center [1215, 178] width 678 height 49
click at [1069, 160] on p "A wrapper around [AI-Minds](https://mindsdb.com/minds). Useful for when you nee…" at bounding box center [1215, 178] width 678 height 49
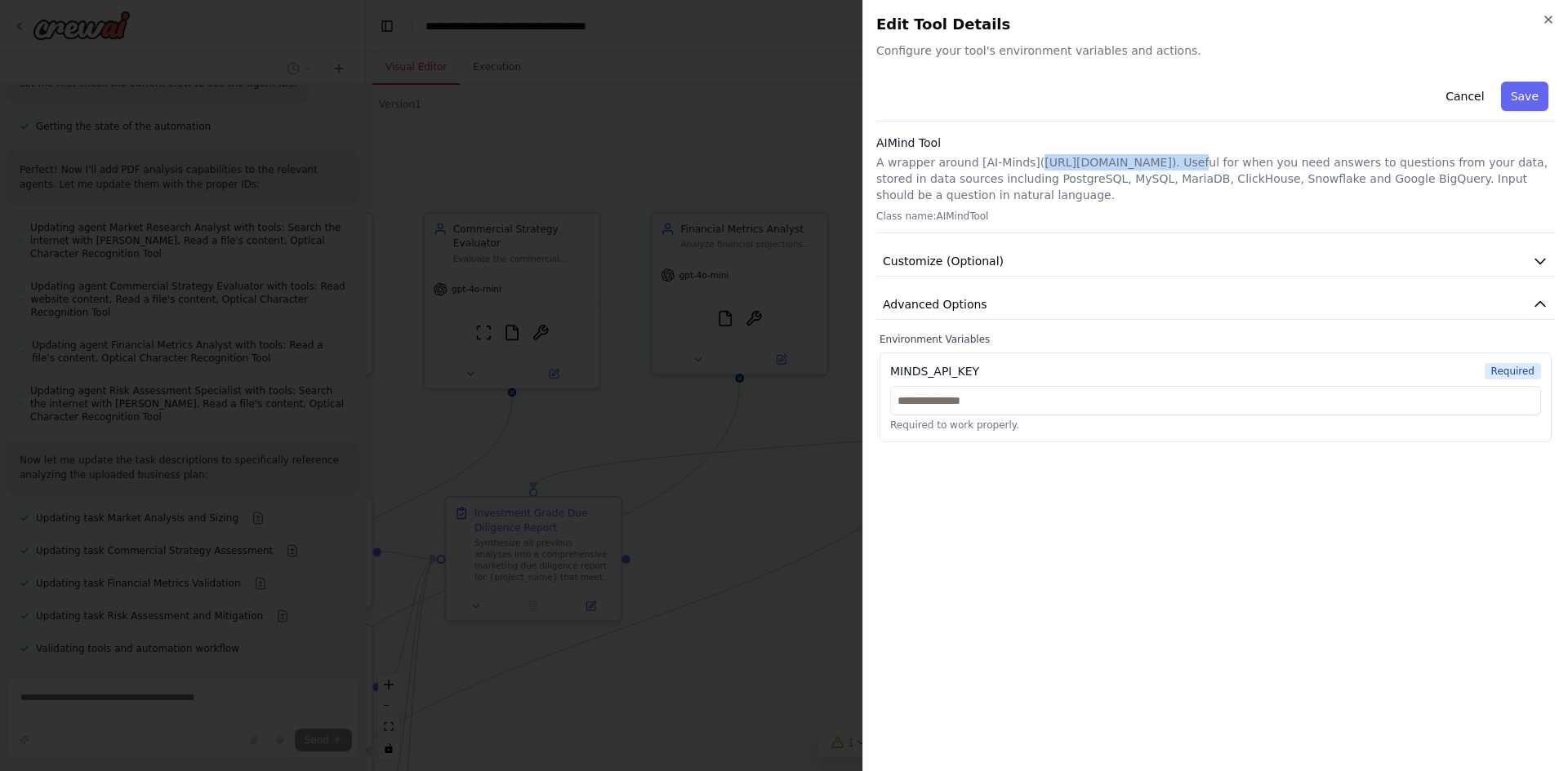
drag, startPoint x: 1028, startPoint y: 157, endPoint x: 1167, endPoint y: 161, distance: 139.1
click at [1167, 161] on p "A wrapper around [AI-Minds](https://mindsdb.com/minds). Useful for when you nee…" at bounding box center [1215, 178] width 678 height 49
copy p "https://mindsdb.com/minds"
click at [1464, 85] on button "Cancel" at bounding box center [1465, 96] width 58 height 29
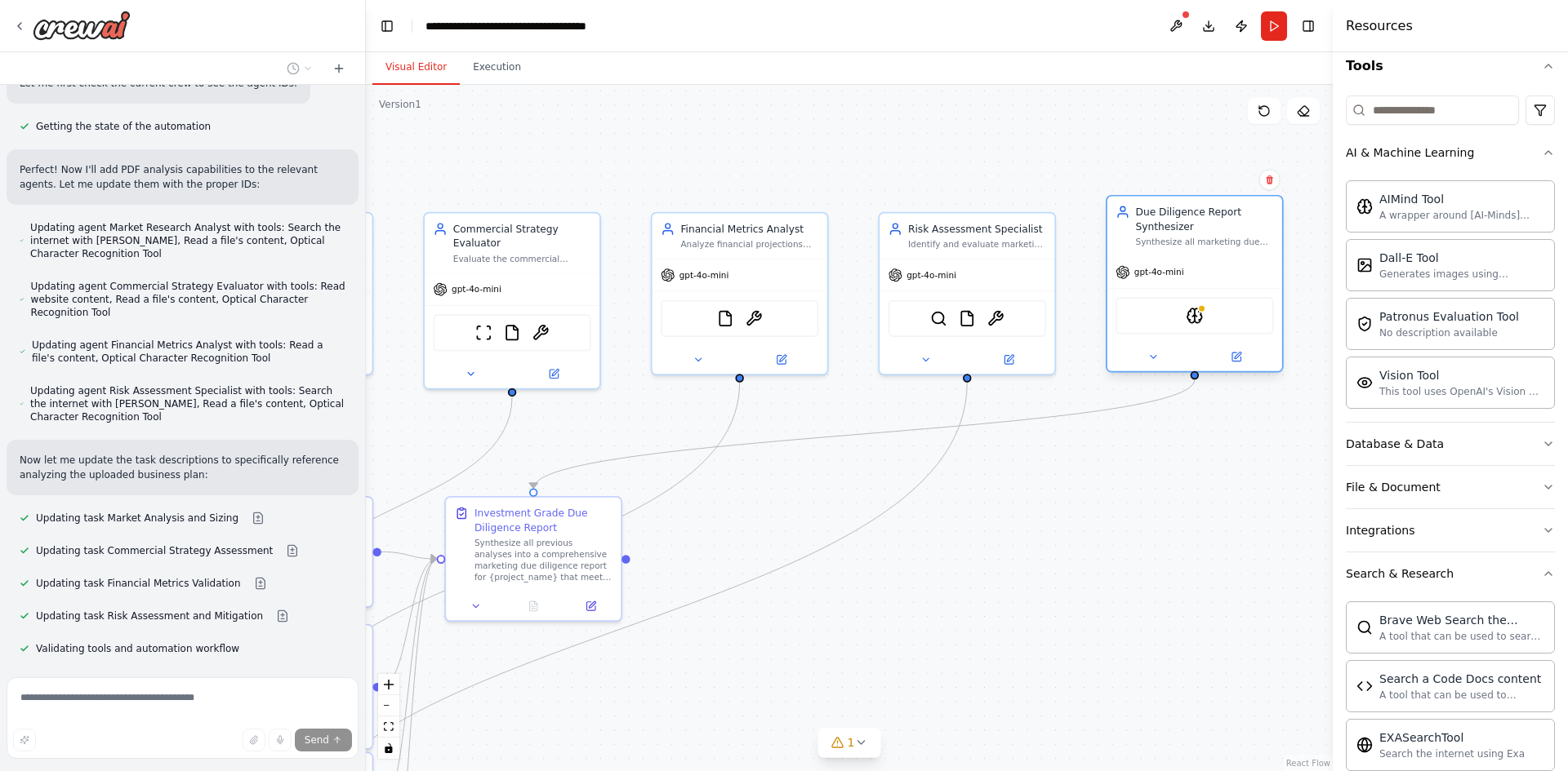
drag, startPoint x: 1198, startPoint y: 349, endPoint x: 1194, endPoint y: 337, distance: 12.6
click at [1194, 337] on div "AIMindTool" at bounding box center [1195, 315] width 175 height 54
click at [1198, 313] on img at bounding box center [1195, 315] width 17 height 17
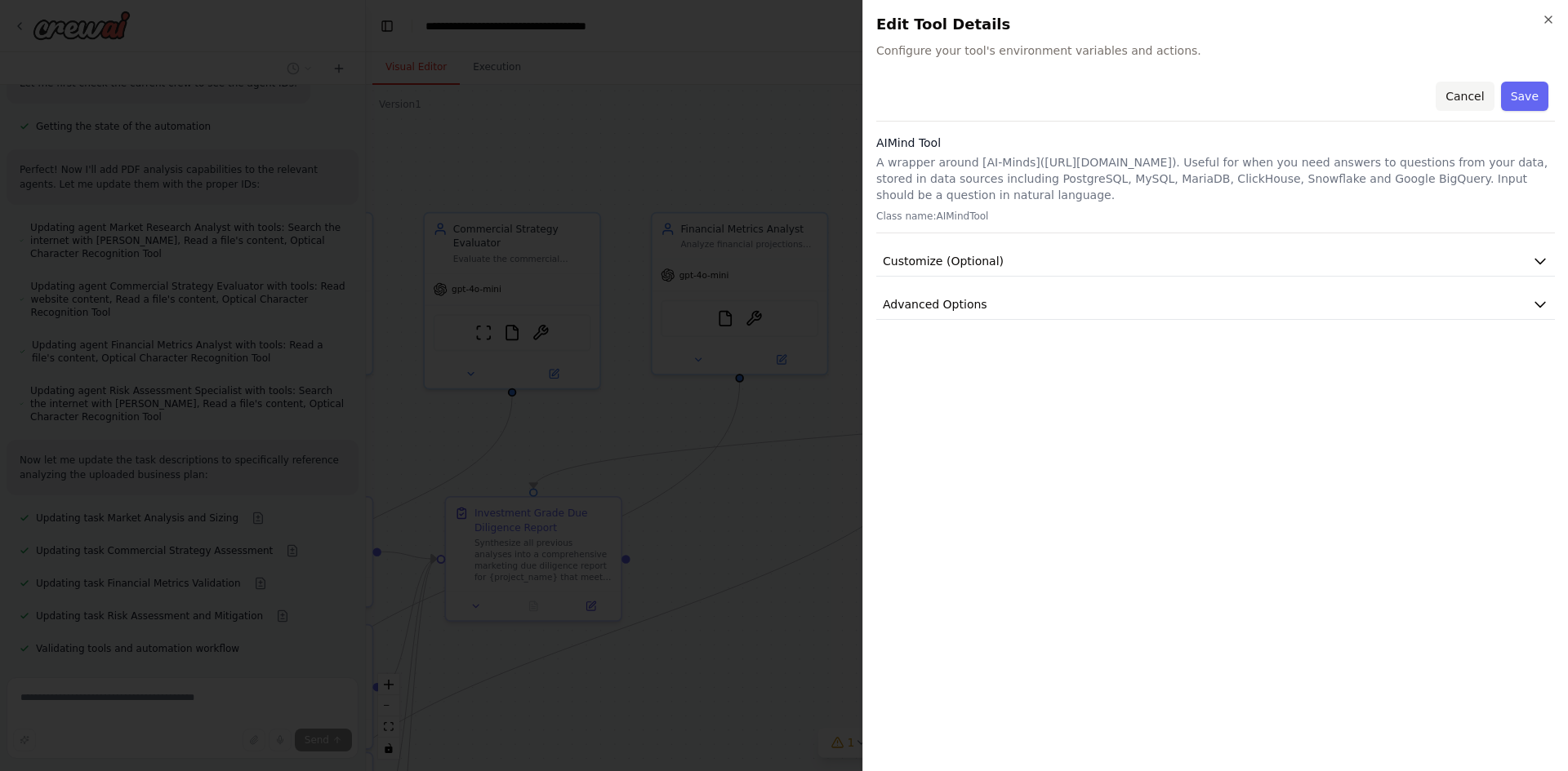
click at [1463, 92] on button "Cancel" at bounding box center [1465, 96] width 58 height 29
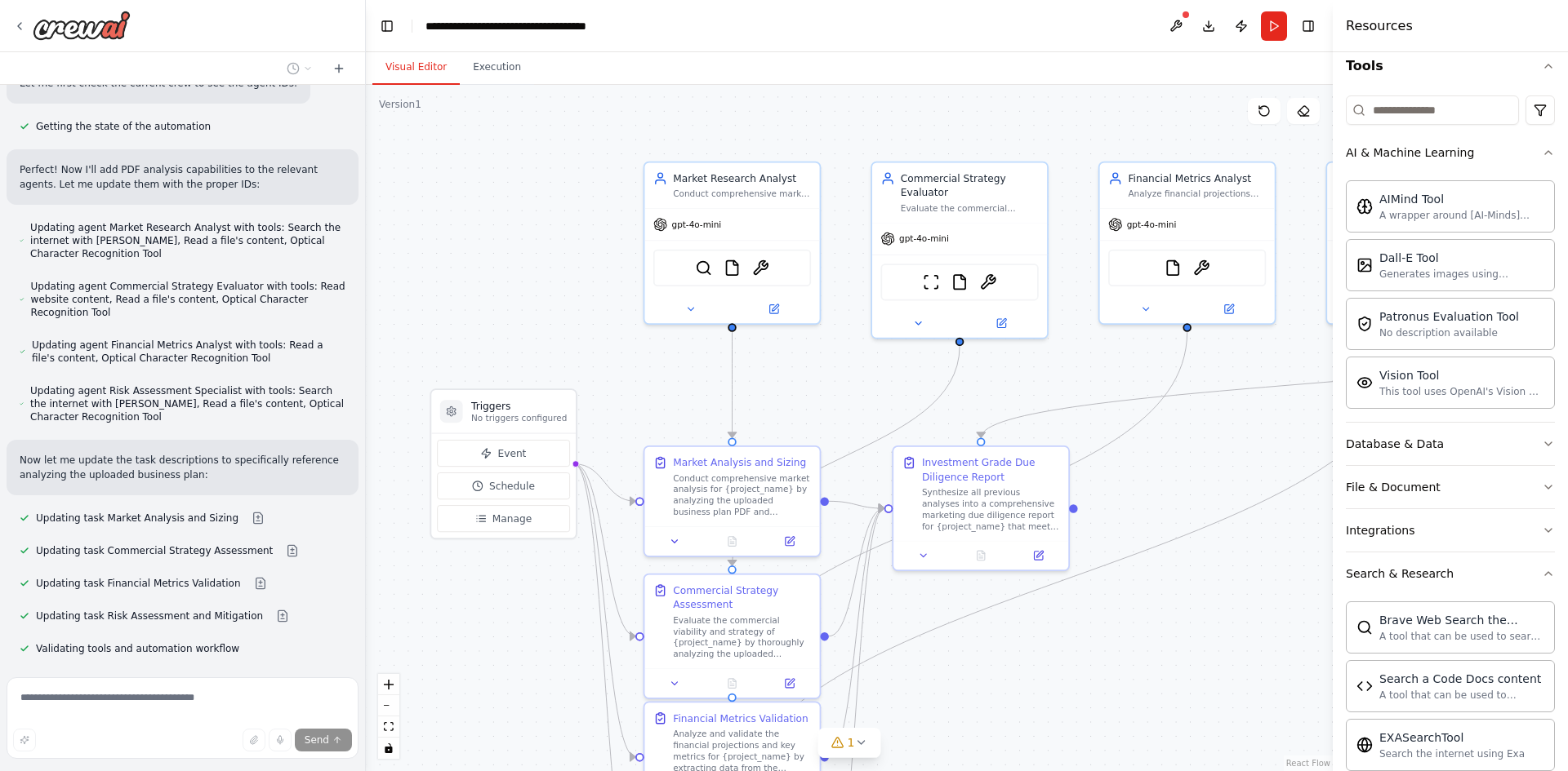
drag, startPoint x: 860, startPoint y: 643, endPoint x: 1149, endPoint y: 627, distance: 289.4
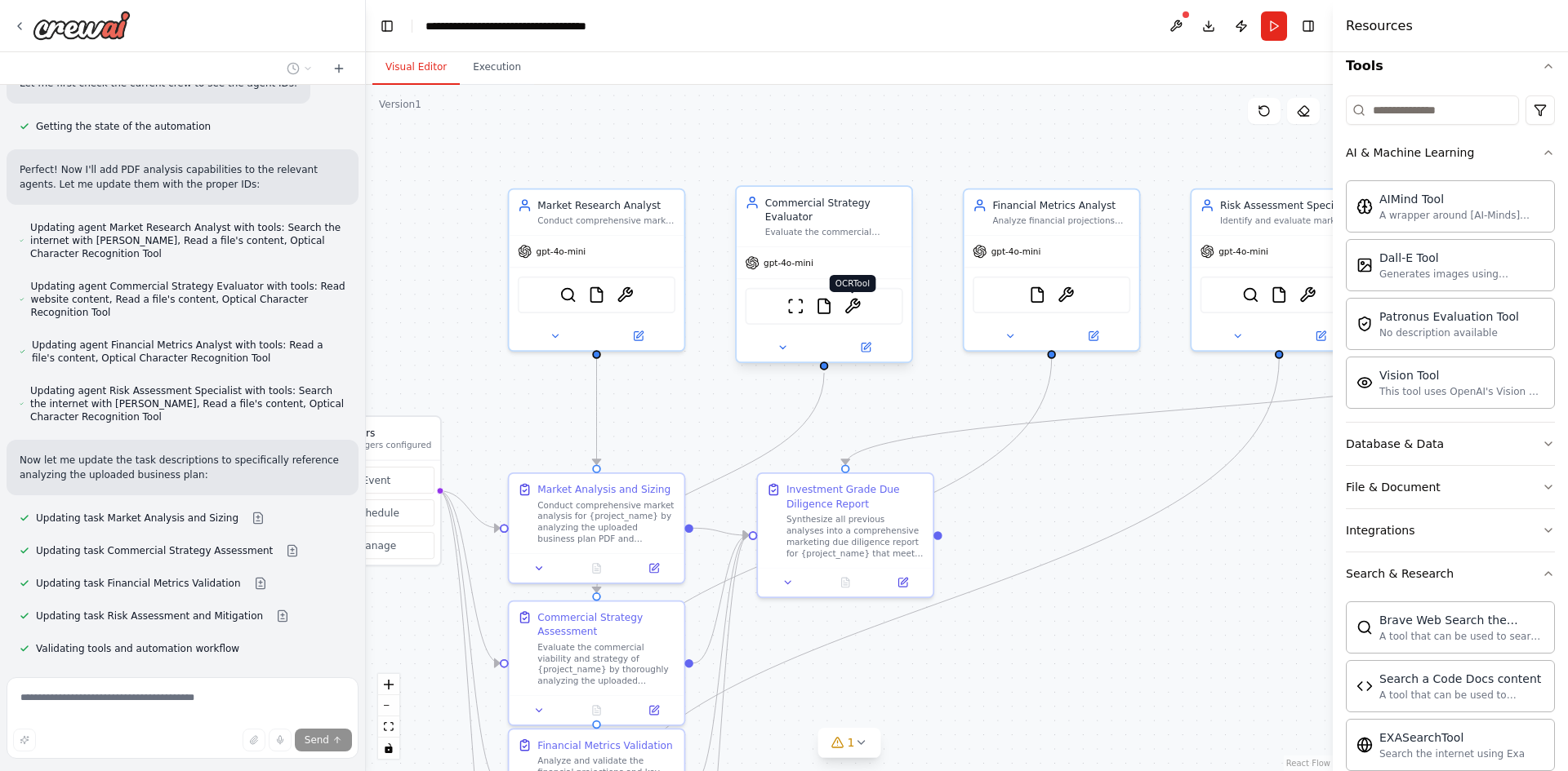
click at [855, 306] on img at bounding box center [852, 307] width 17 height 17
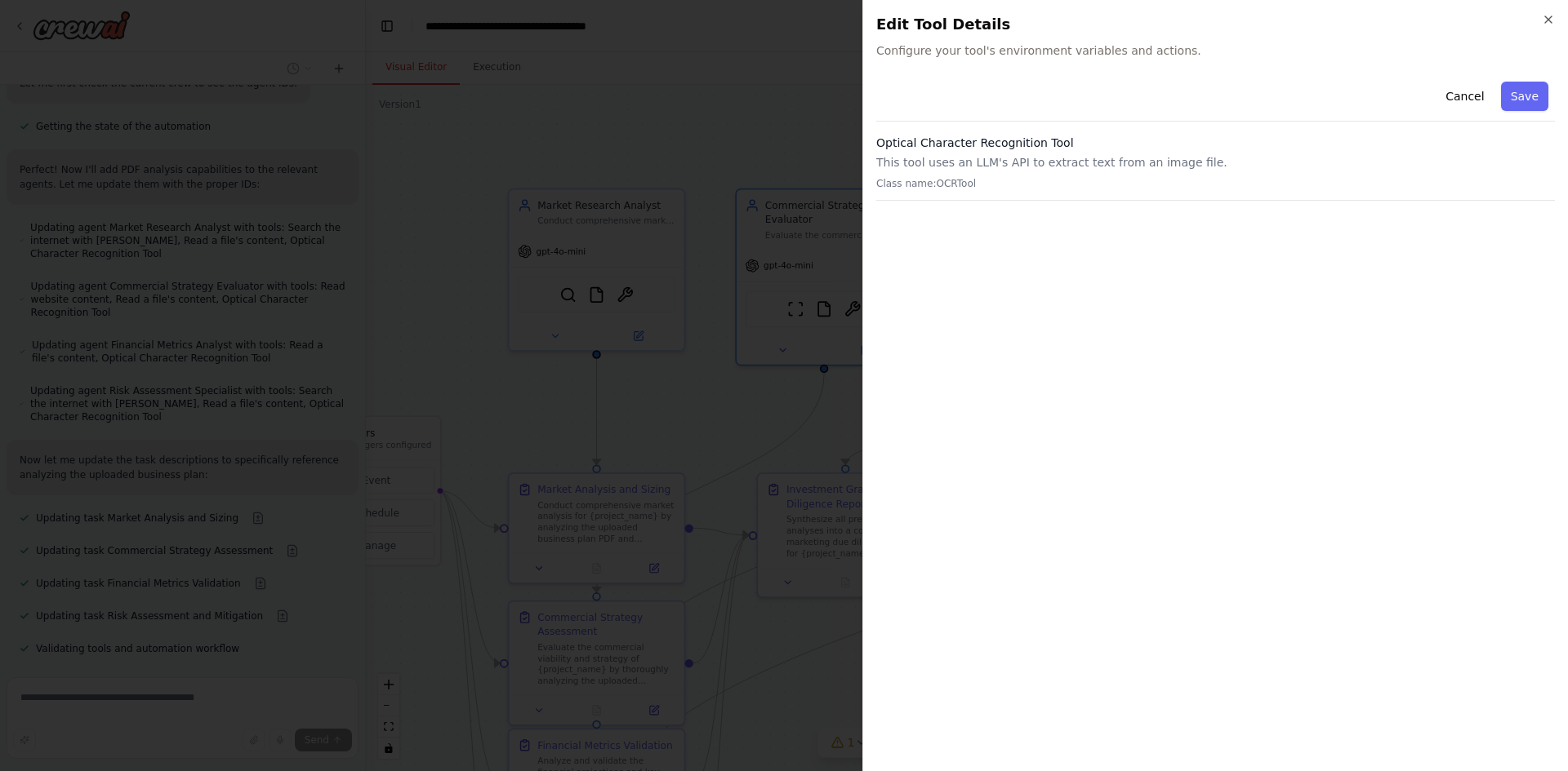
click at [928, 157] on p "This tool uses an LLM's API to extract text from an image file." at bounding box center [1215, 161] width 678 height 16
click at [946, 178] on p "Class name: OCRTool" at bounding box center [1215, 184] width 678 height 13
click at [1473, 92] on button "Cancel" at bounding box center [1465, 96] width 58 height 29
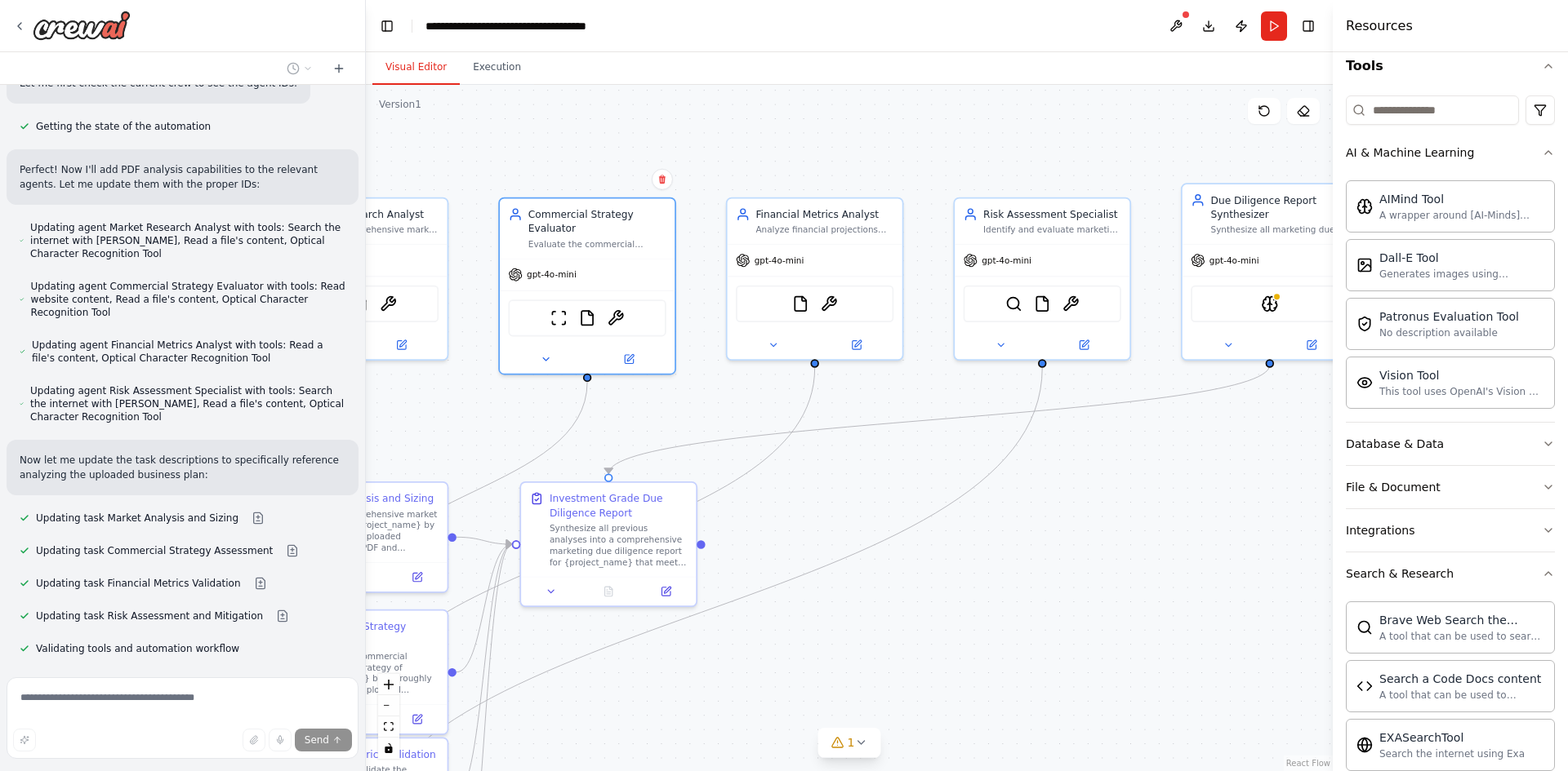
drag, startPoint x: 982, startPoint y: 186, endPoint x: 745, endPoint y: 194, distance: 237.1
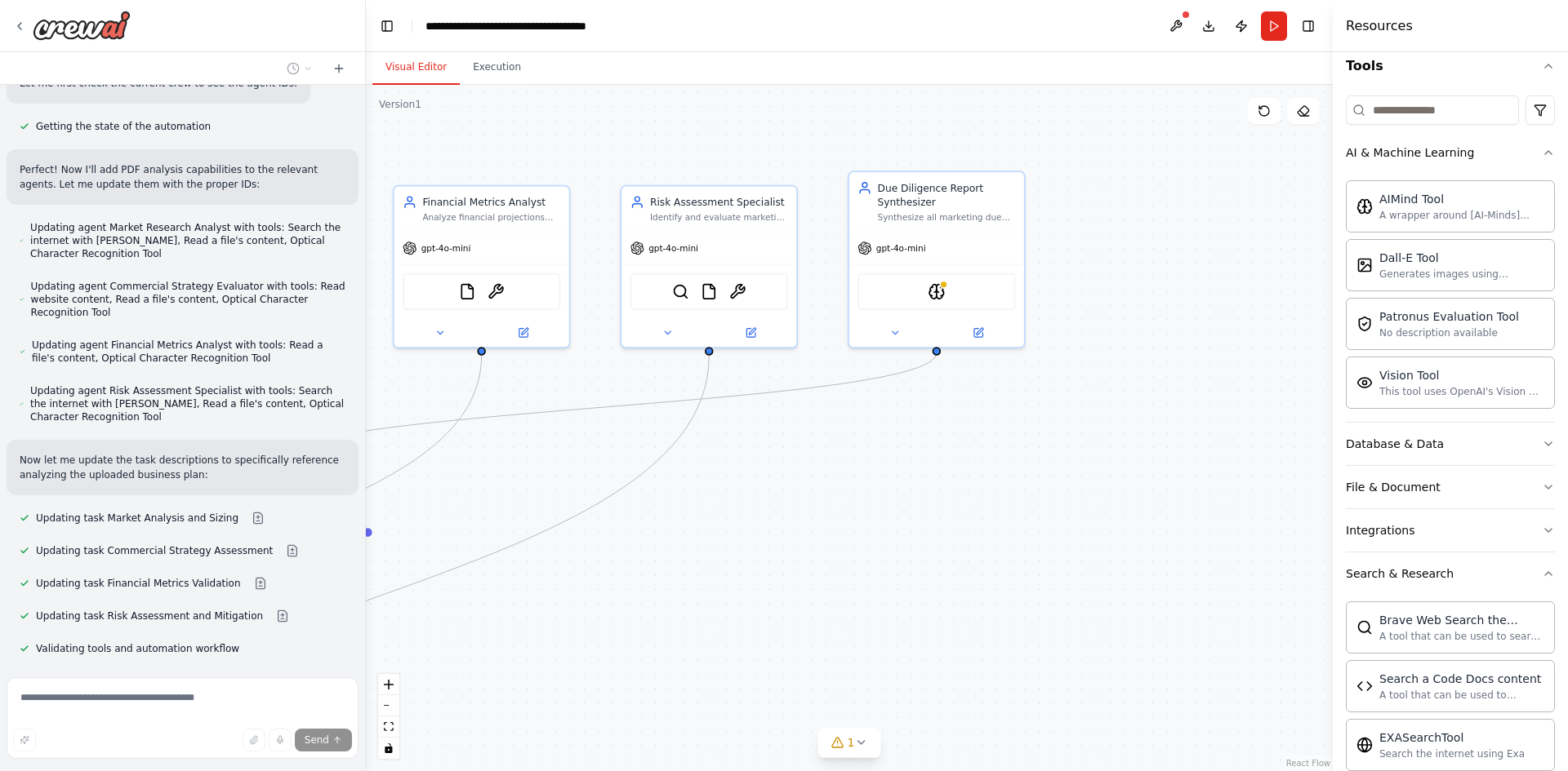
drag, startPoint x: 906, startPoint y: 173, endPoint x: 732, endPoint y: 176, distance: 174.0
